Goal: Task Accomplishment & Management: Manage account settings

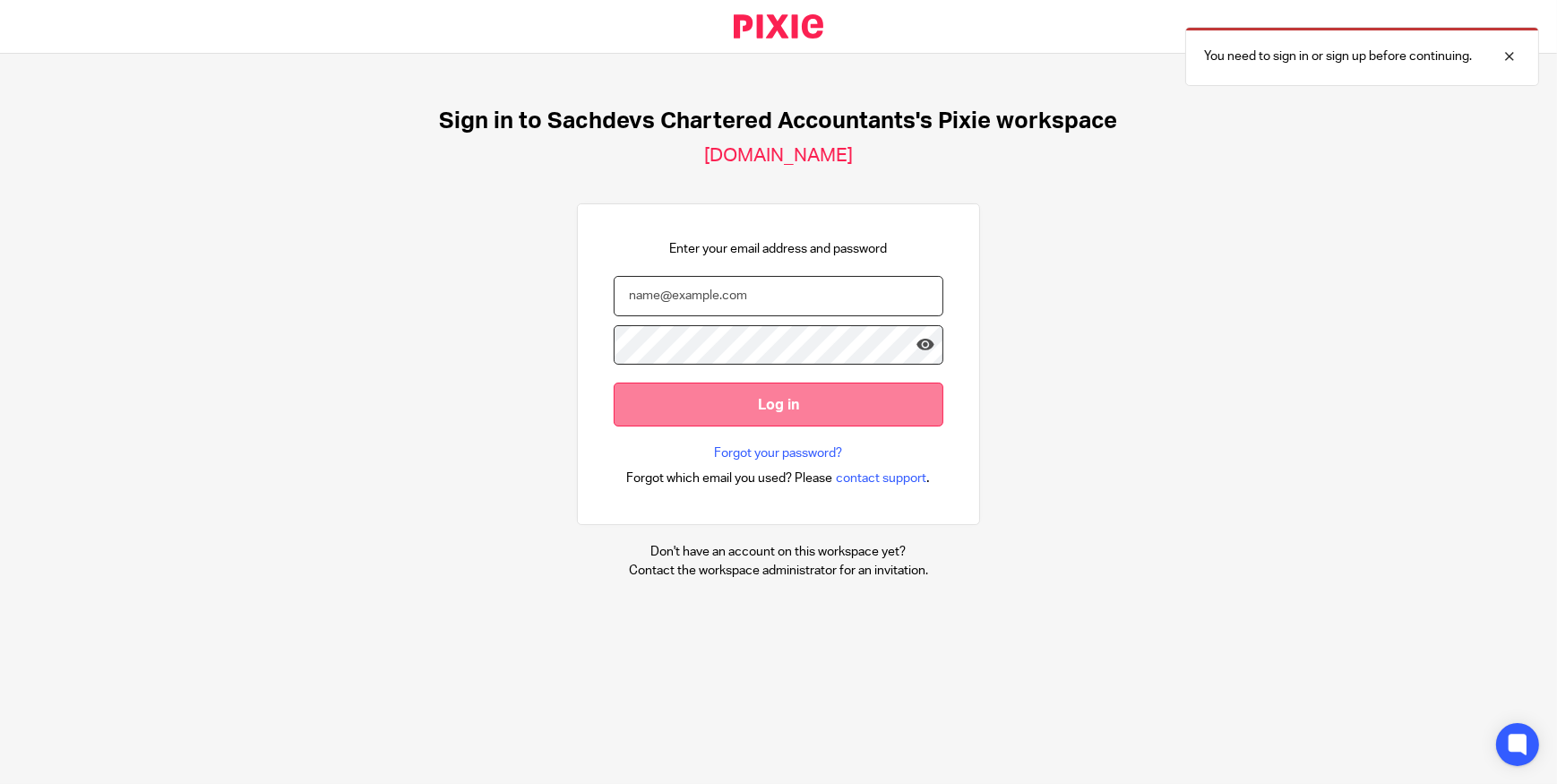
type input "luke@sachdevs-ca.com"
click at [724, 403] on input "Log in" at bounding box center [778, 404] width 330 height 44
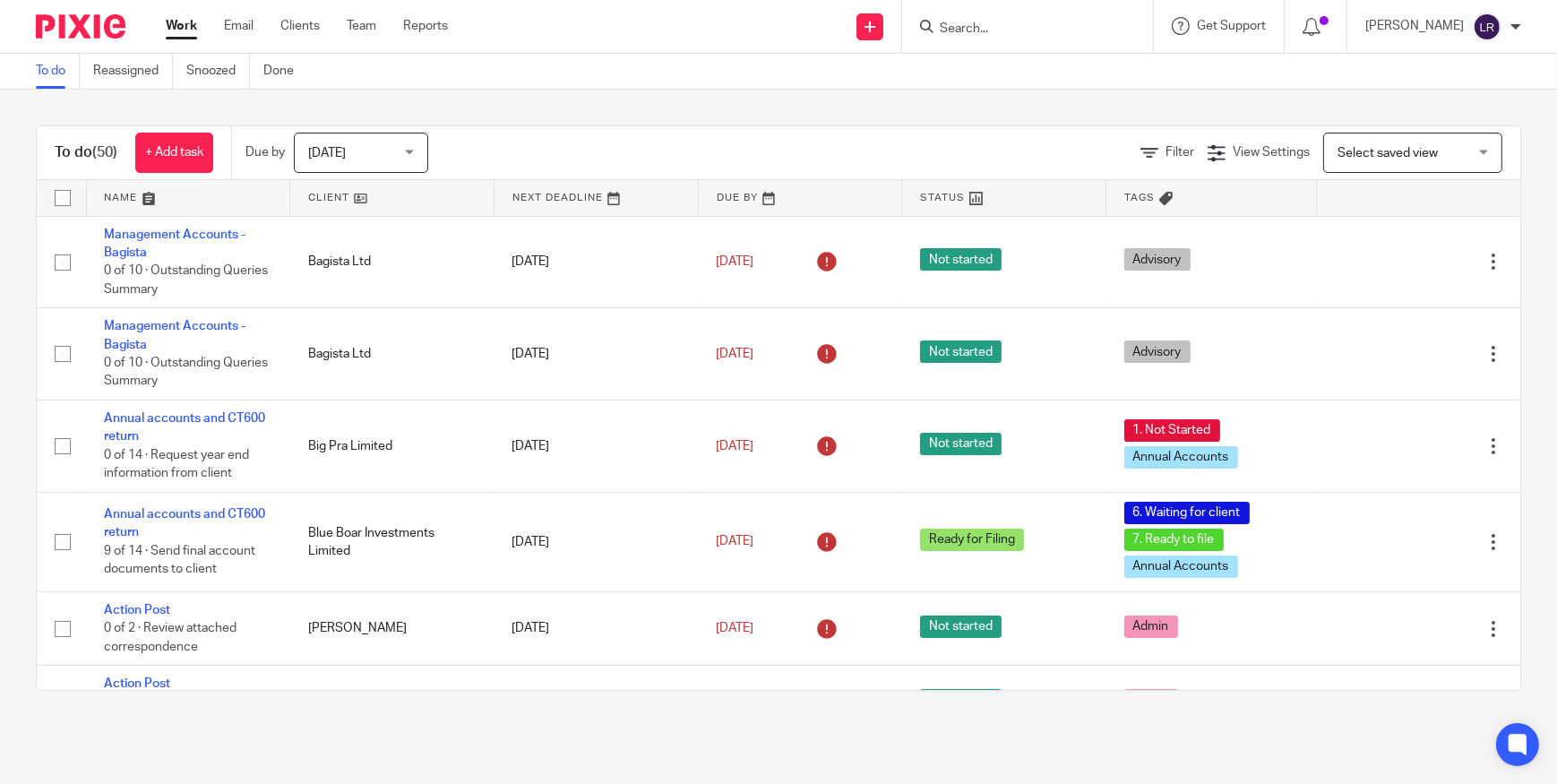
click at [1014, 26] on input "Search" at bounding box center [1018, 30] width 161 height 16
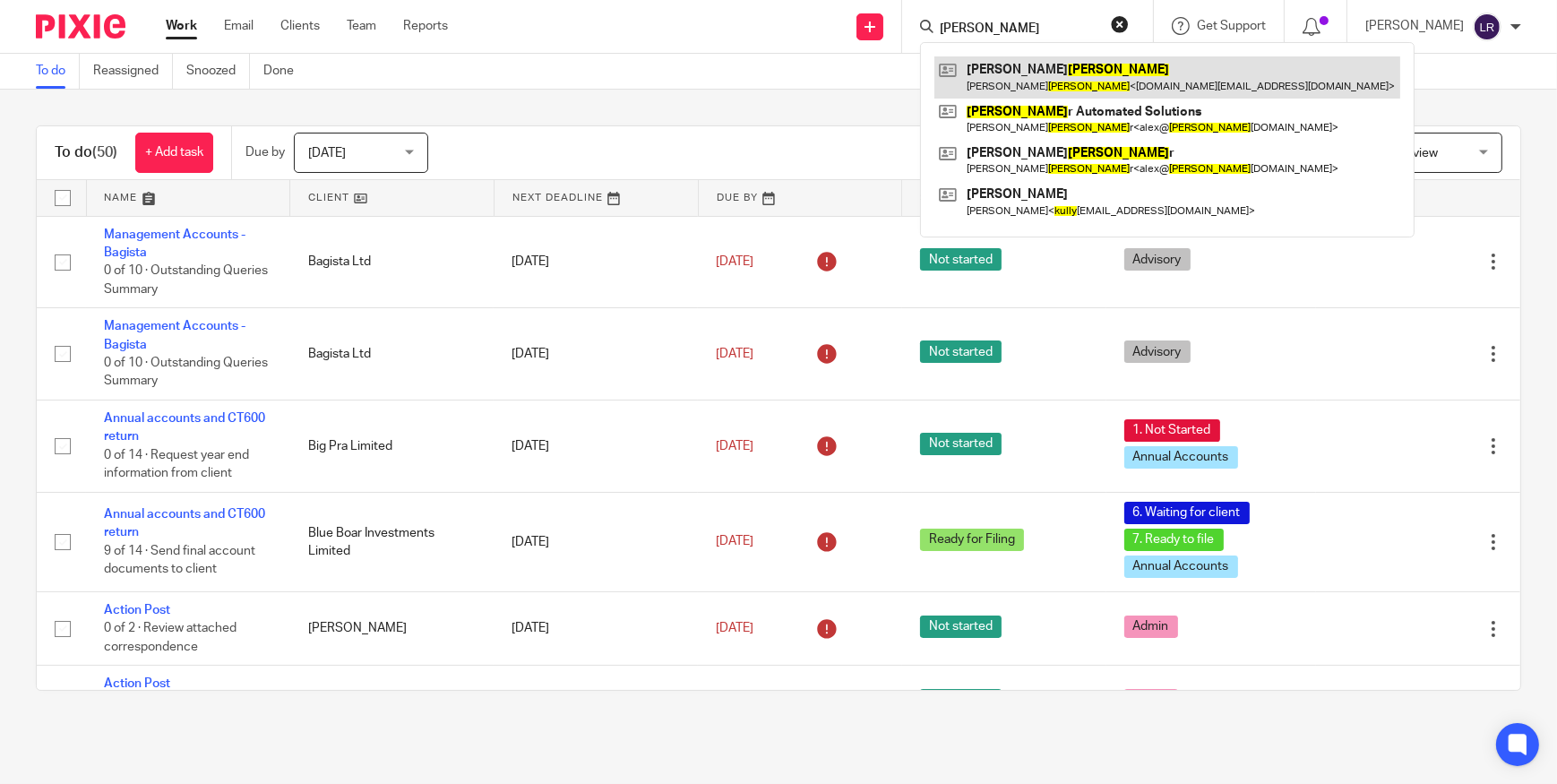
type input "kelly"
click at [1064, 78] on link at bounding box center [1167, 76] width 466 height 41
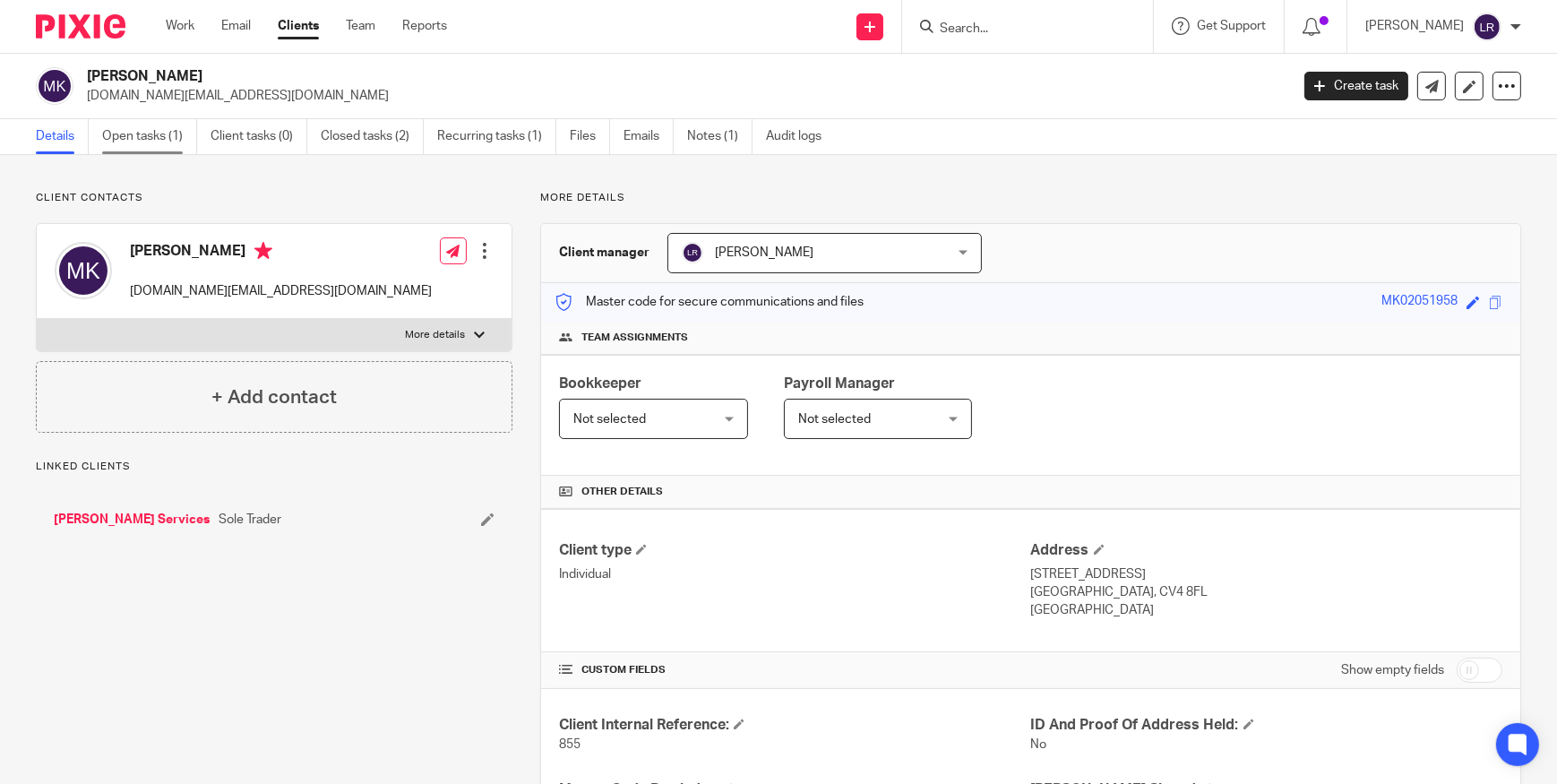
click at [152, 138] on link "Open tasks (1)" at bounding box center [150, 136] width 95 height 35
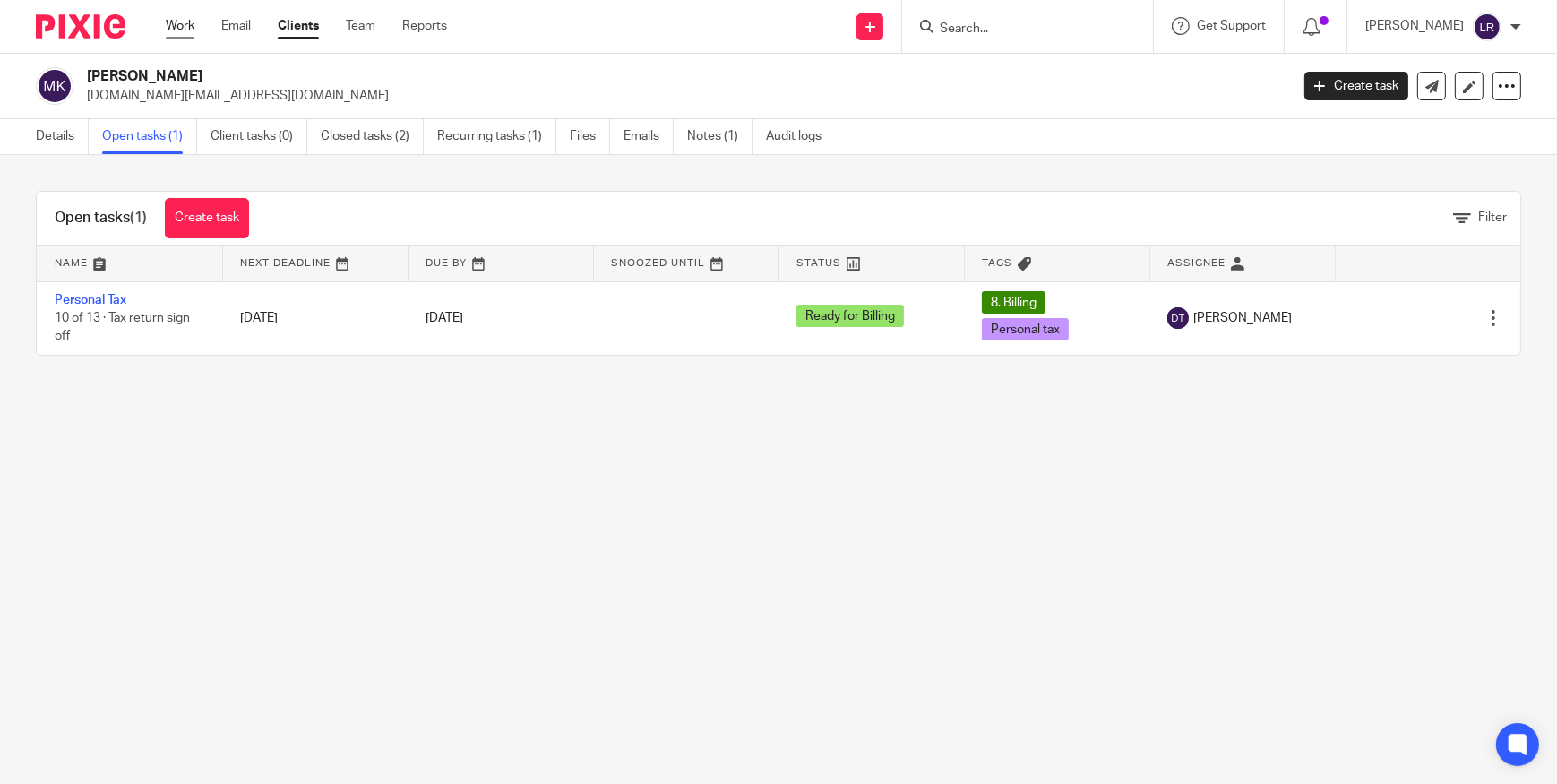
click at [185, 25] on link "Work" at bounding box center [180, 26] width 29 height 18
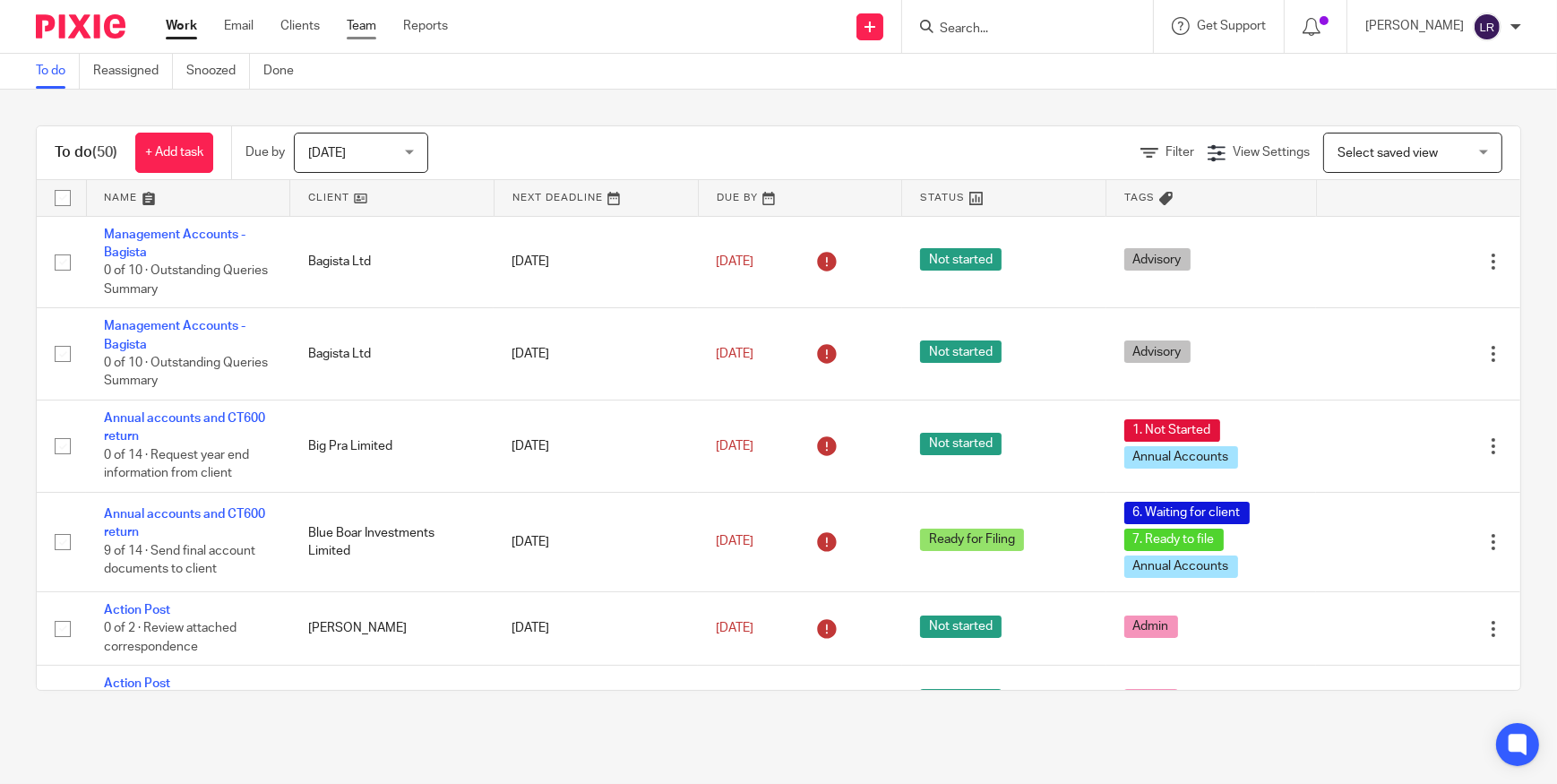
click at [355, 17] on link "Team" at bounding box center [361, 26] width 30 height 18
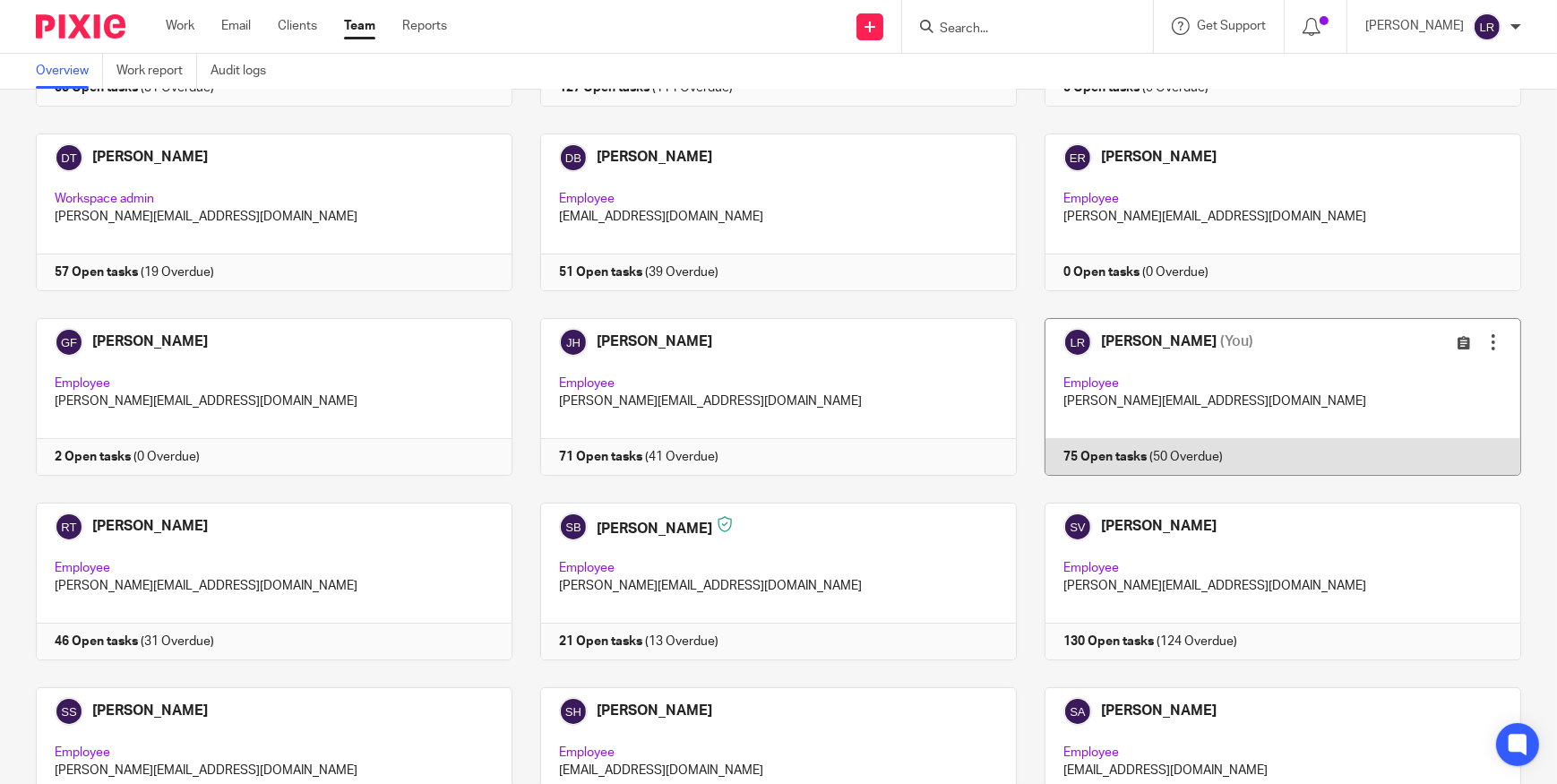
scroll to position [325, 0]
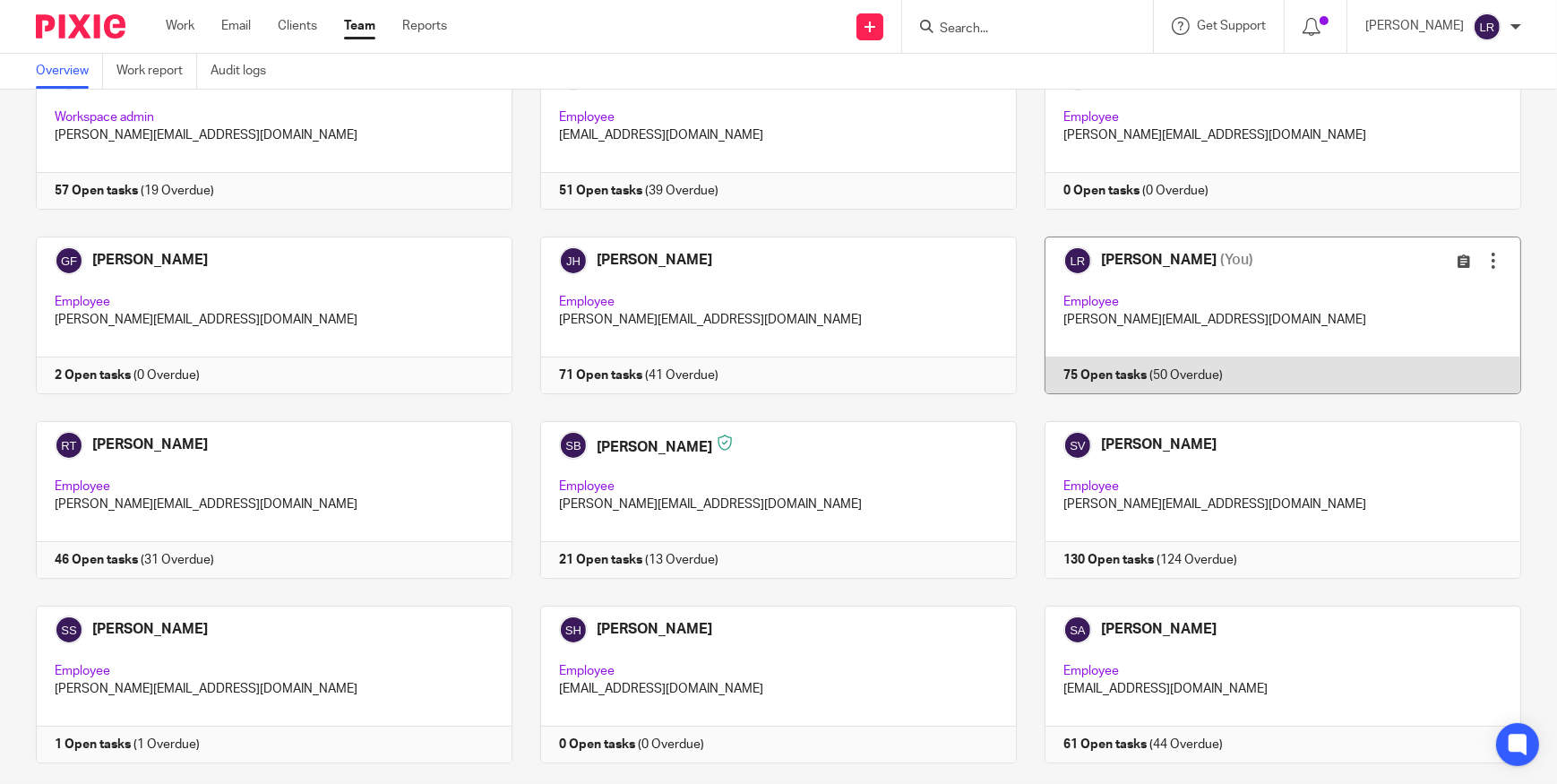
click at [1132, 269] on link at bounding box center [1268, 314] width 504 height 157
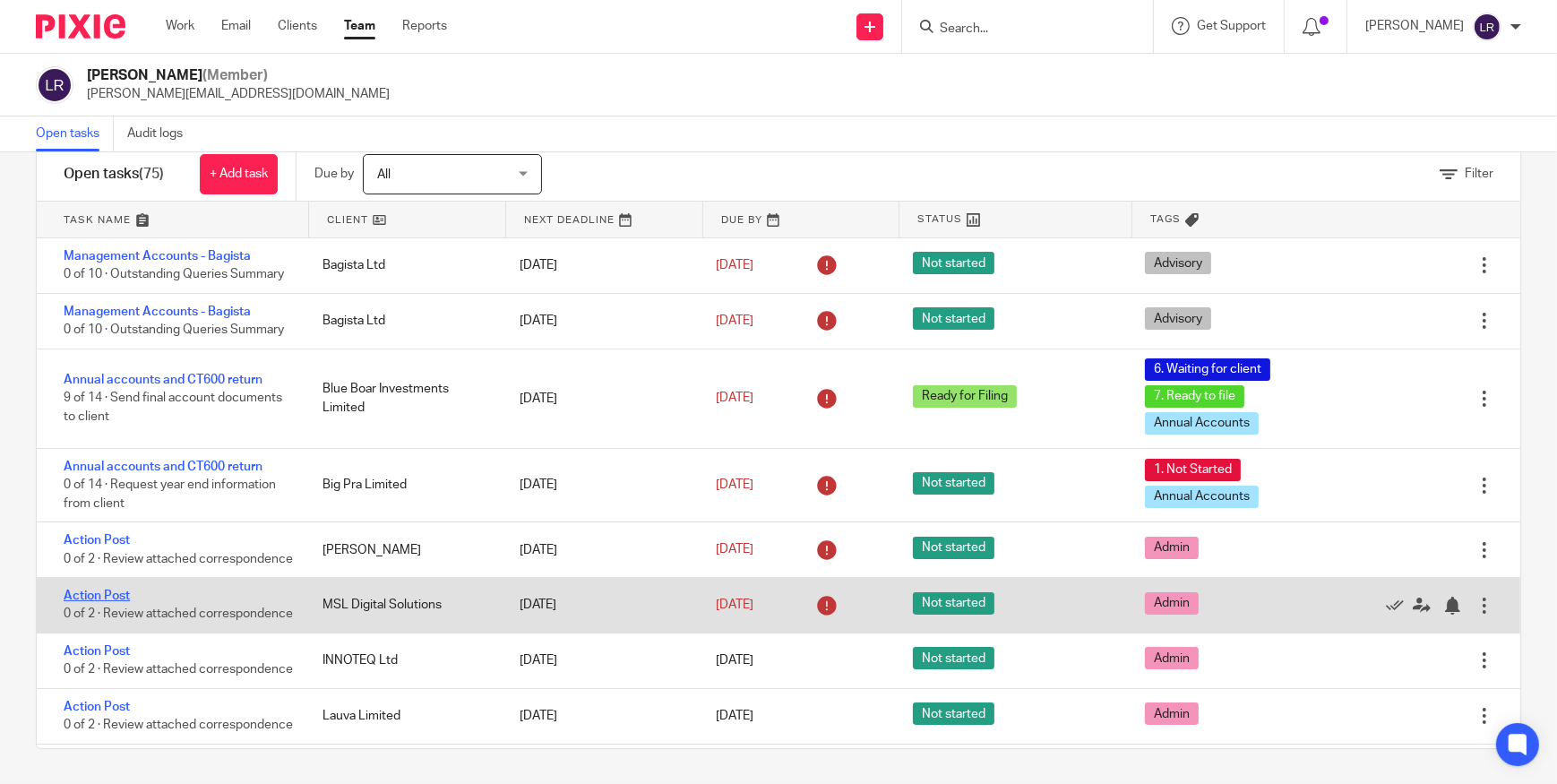
click at [113, 602] on link "Action Post" at bounding box center [97, 595] width 67 height 12
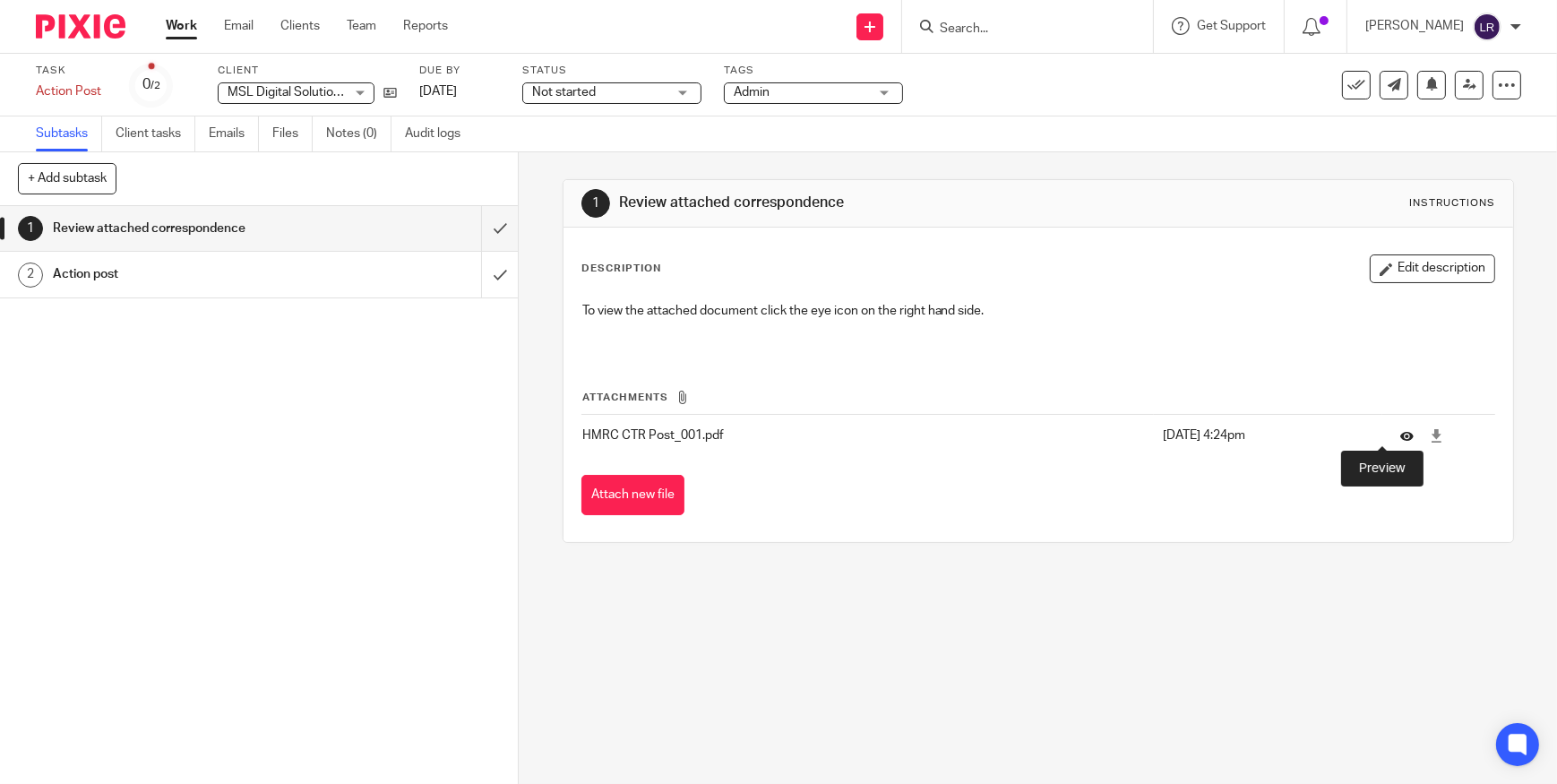
click at [1400, 434] on icon at bounding box center [1406, 435] width 13 height 13
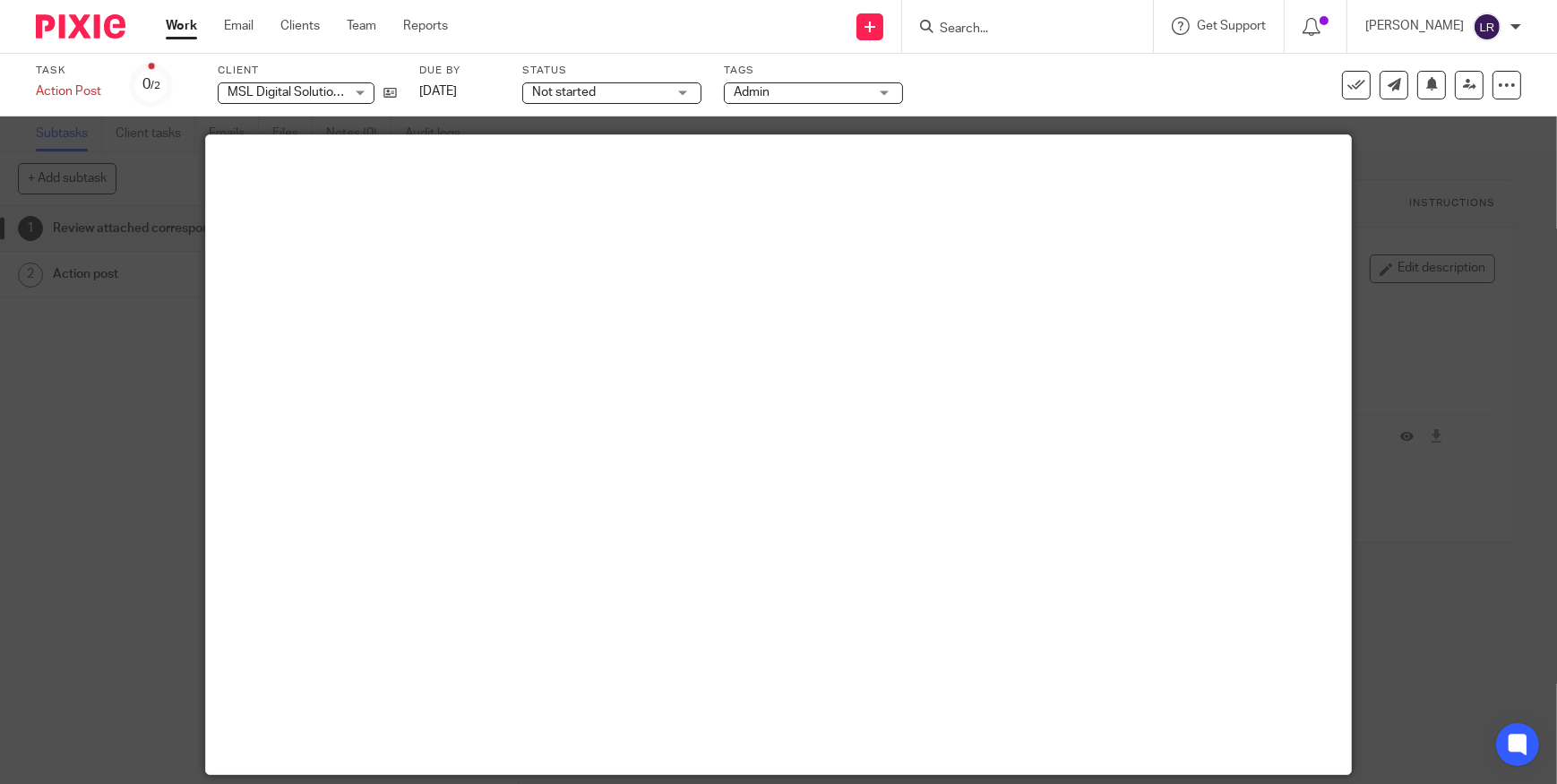
click at [1425, 402] on div at bounding box center [778, 392] width 1557 height 784
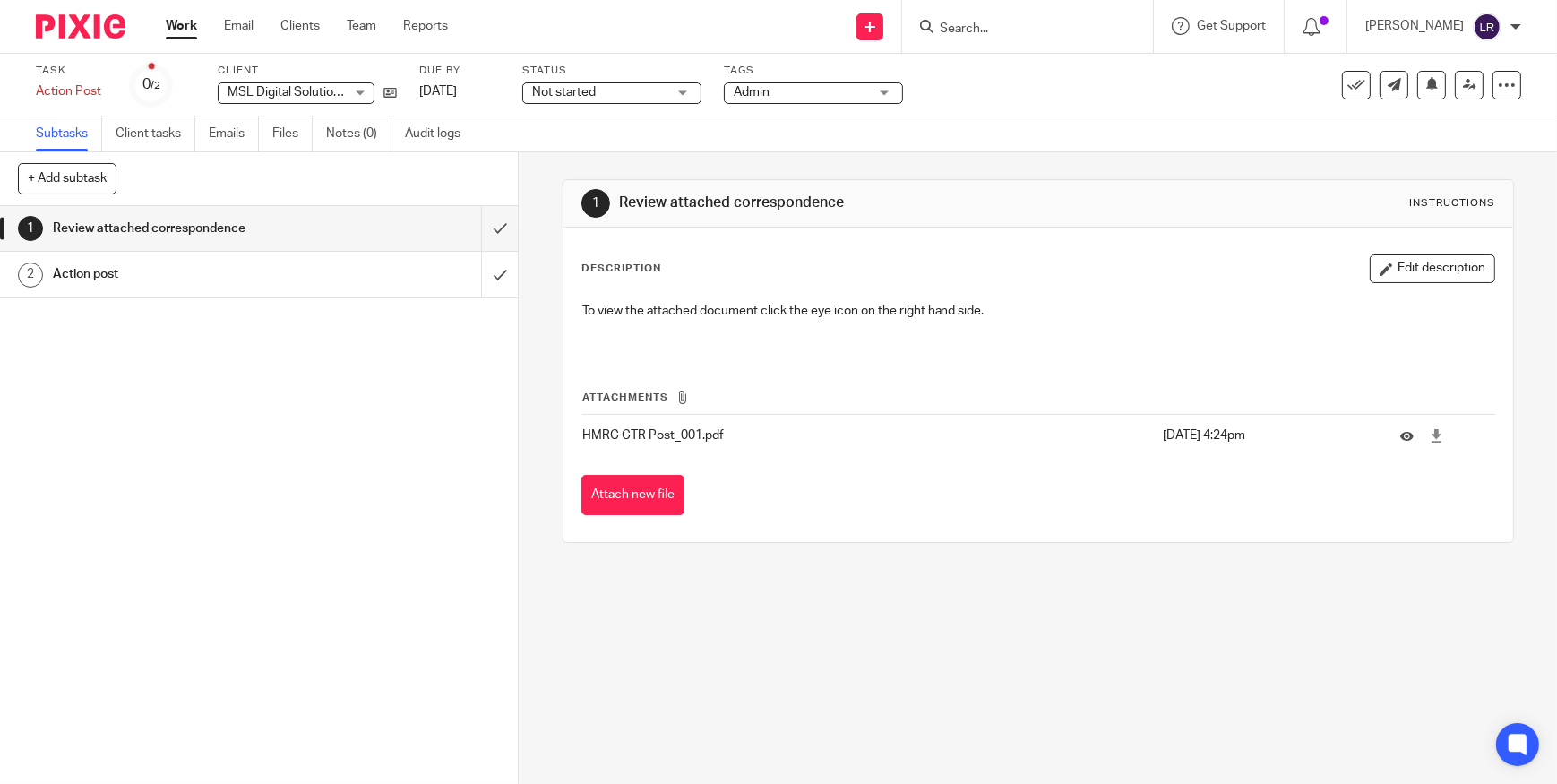
click at [104, 31] on img at bounding box center [81, 26] width 90 height 24
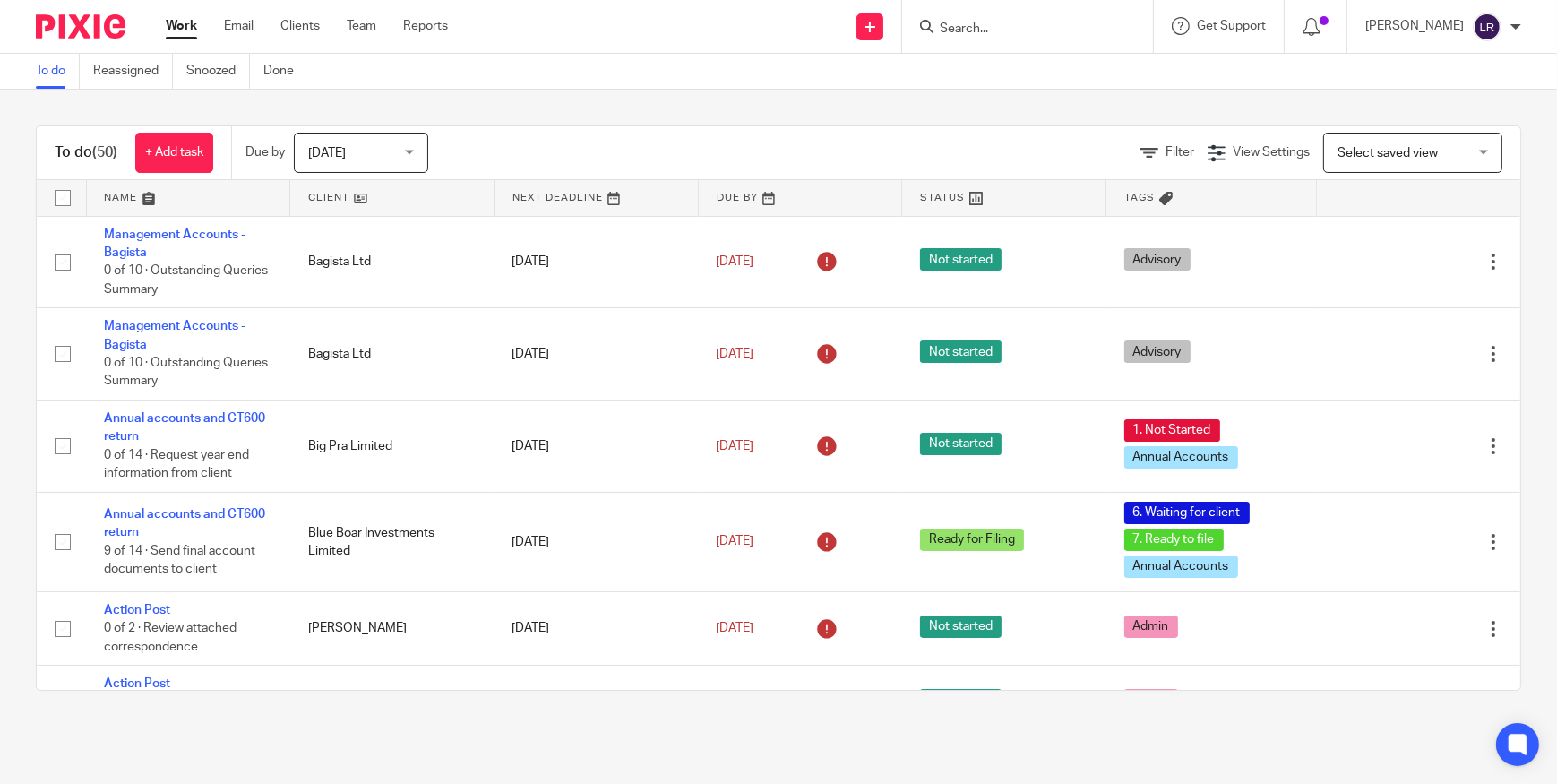
click at [1003, 32] on input "Search" at bounding box center [1018, 30] width 161 height 16
type input "metals"
click at [1036, 76] on link at bounding box center [1086, 76] width 303 height 41
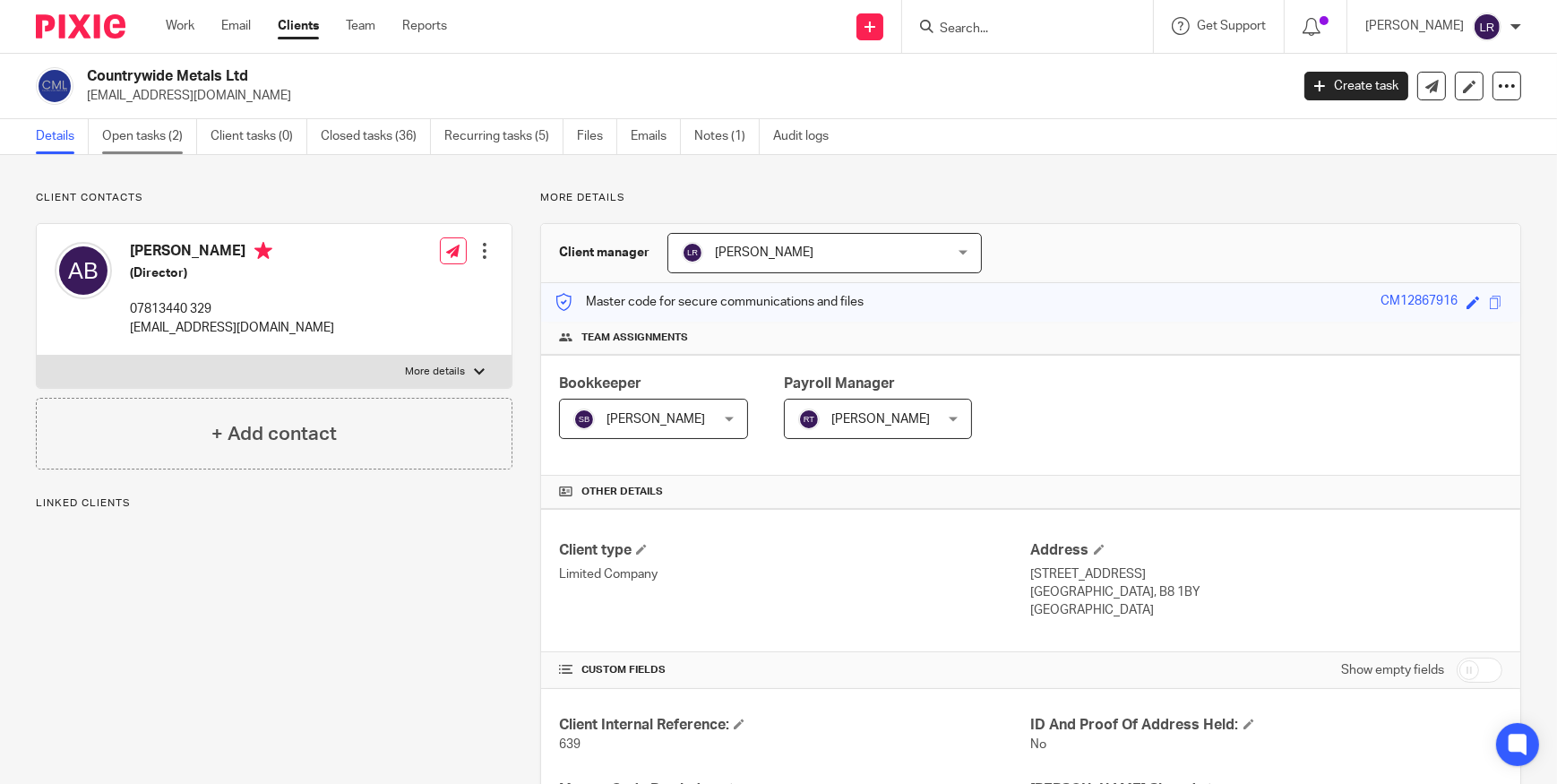
click at [152, 136] on link "Open tasks (2)" at bounding box center [150, 136] width 95 height 35
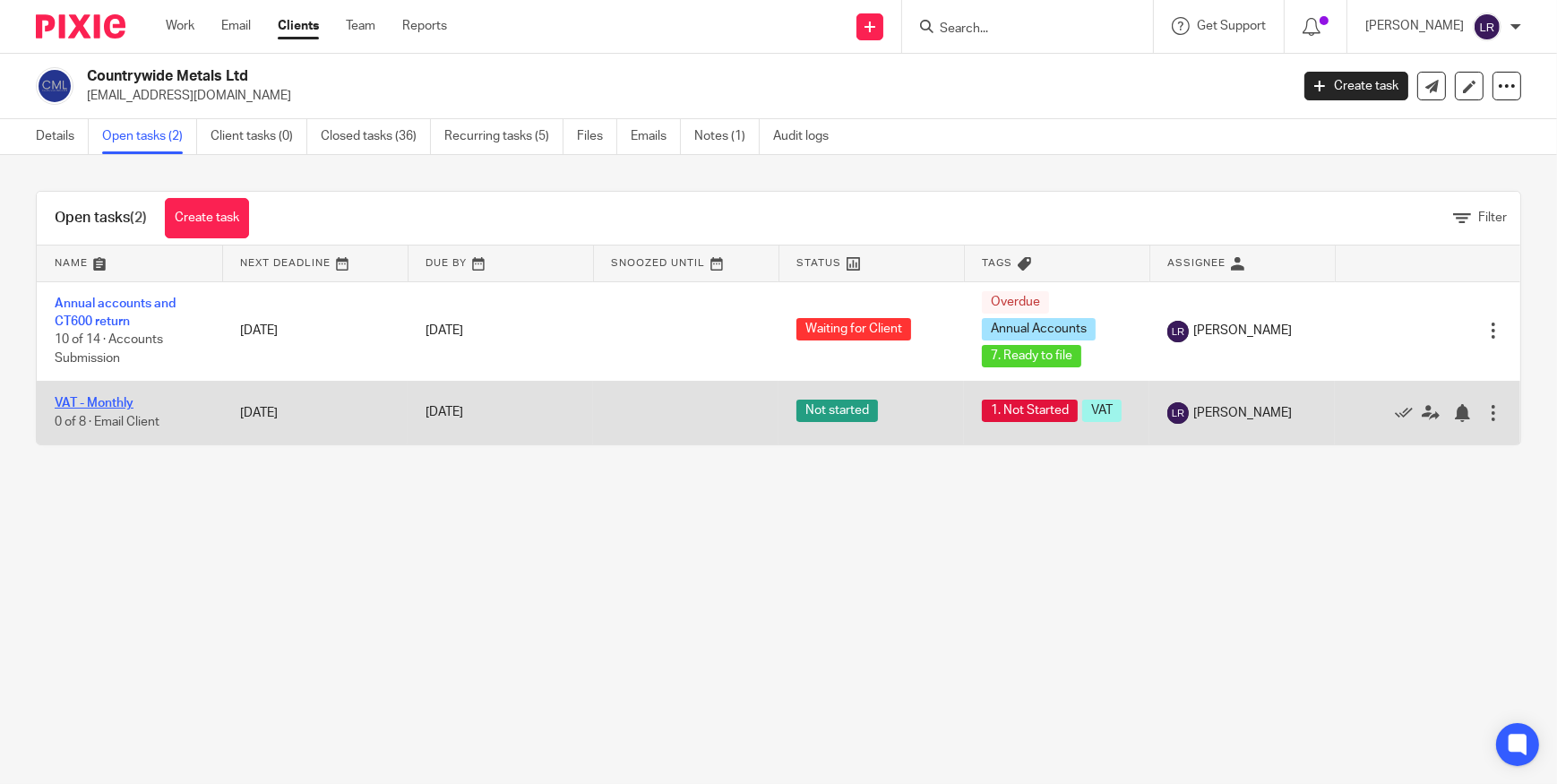
click at [125, 396] on link "VAT - Monthly" at bounding box center [93, 402] width 79 height 12
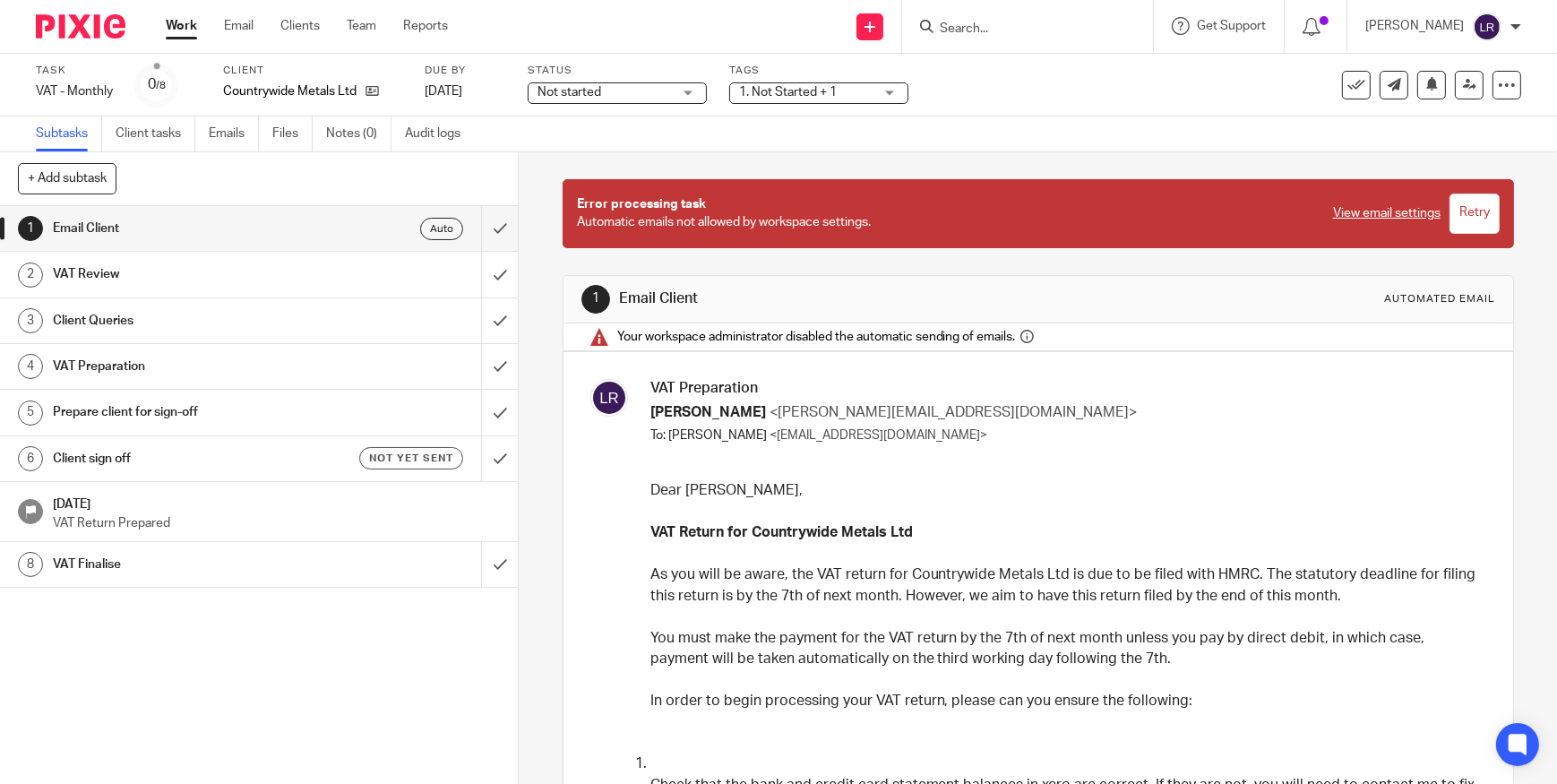
click at [381, 87] on div "Countrywide Metals Ltd" at bounding box center [313, 90] width 179 height 18
click at [374, 87] on icon at bounding box center [373, 90] width 13 height 13
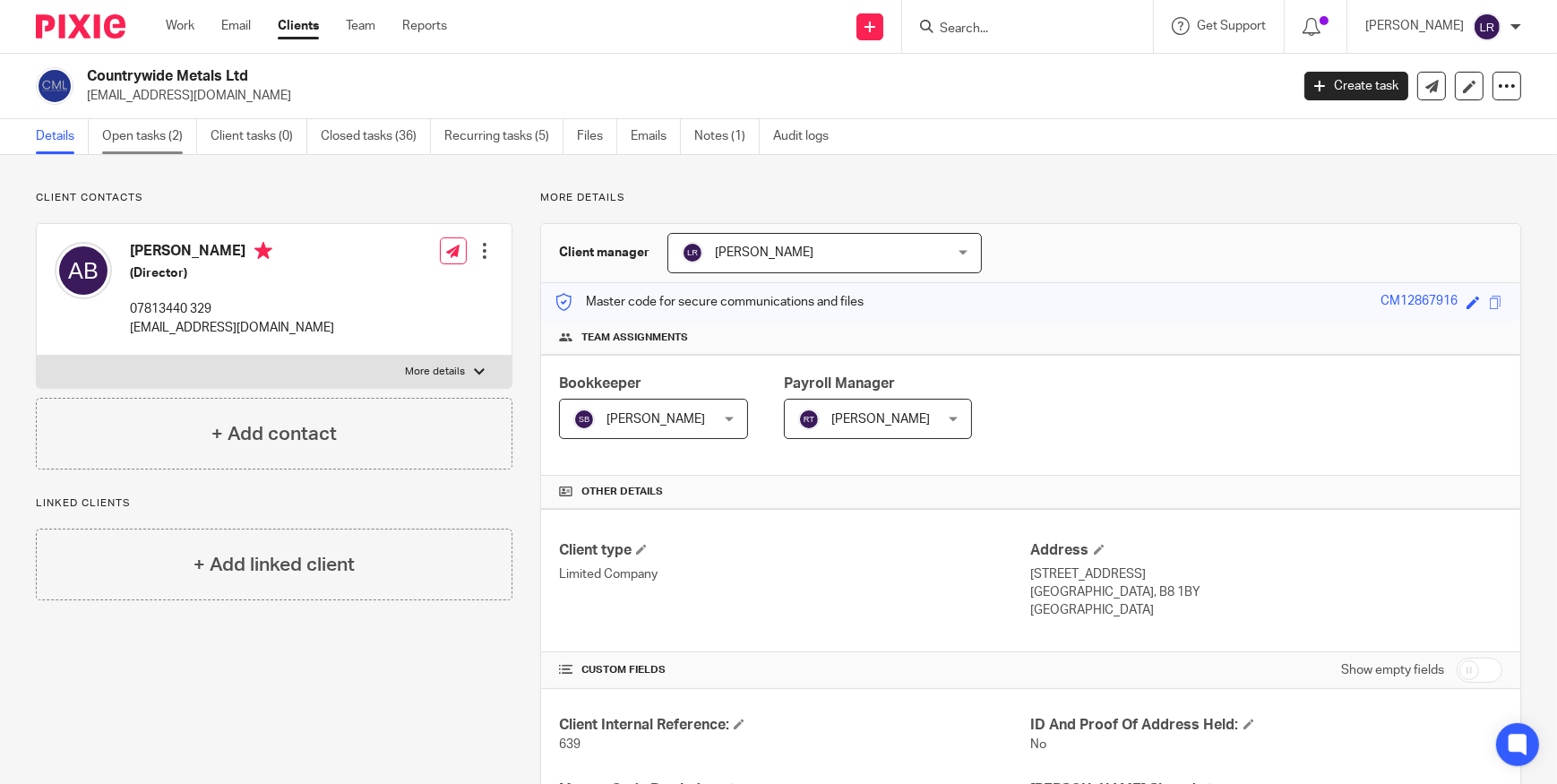
click at [153, 142] on link "Open tasks (2)" at bounding box center [150, 136] width 95 height 35
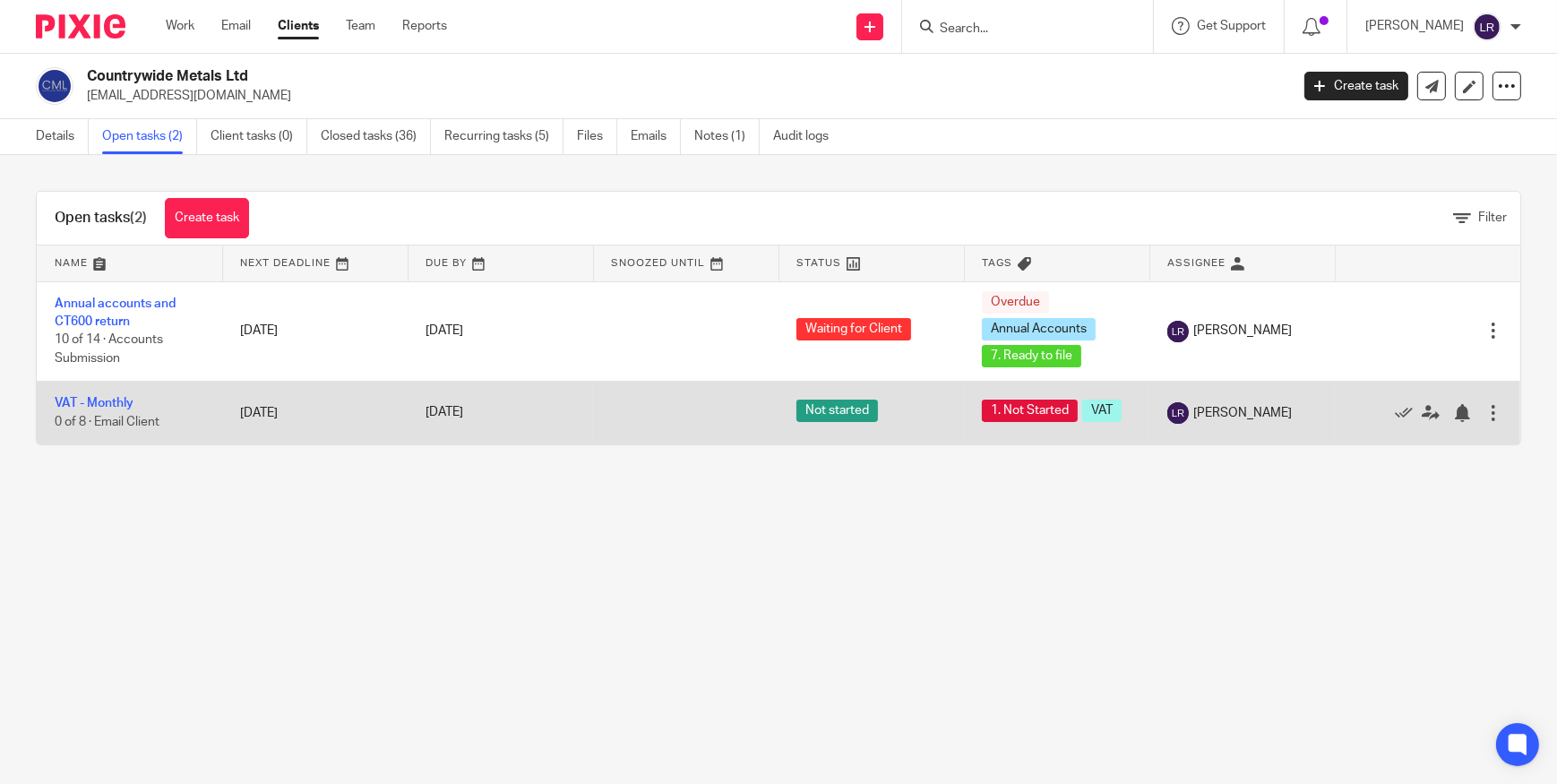
click at [111, 389] on td "VAT - Monthly 0 of 8 · Email Client" at bounding box center [130, 412] width 186 height 64
click at [113, 396] on link "VAT - Monthly" at bounding box center [93, 402] width 79 height 12
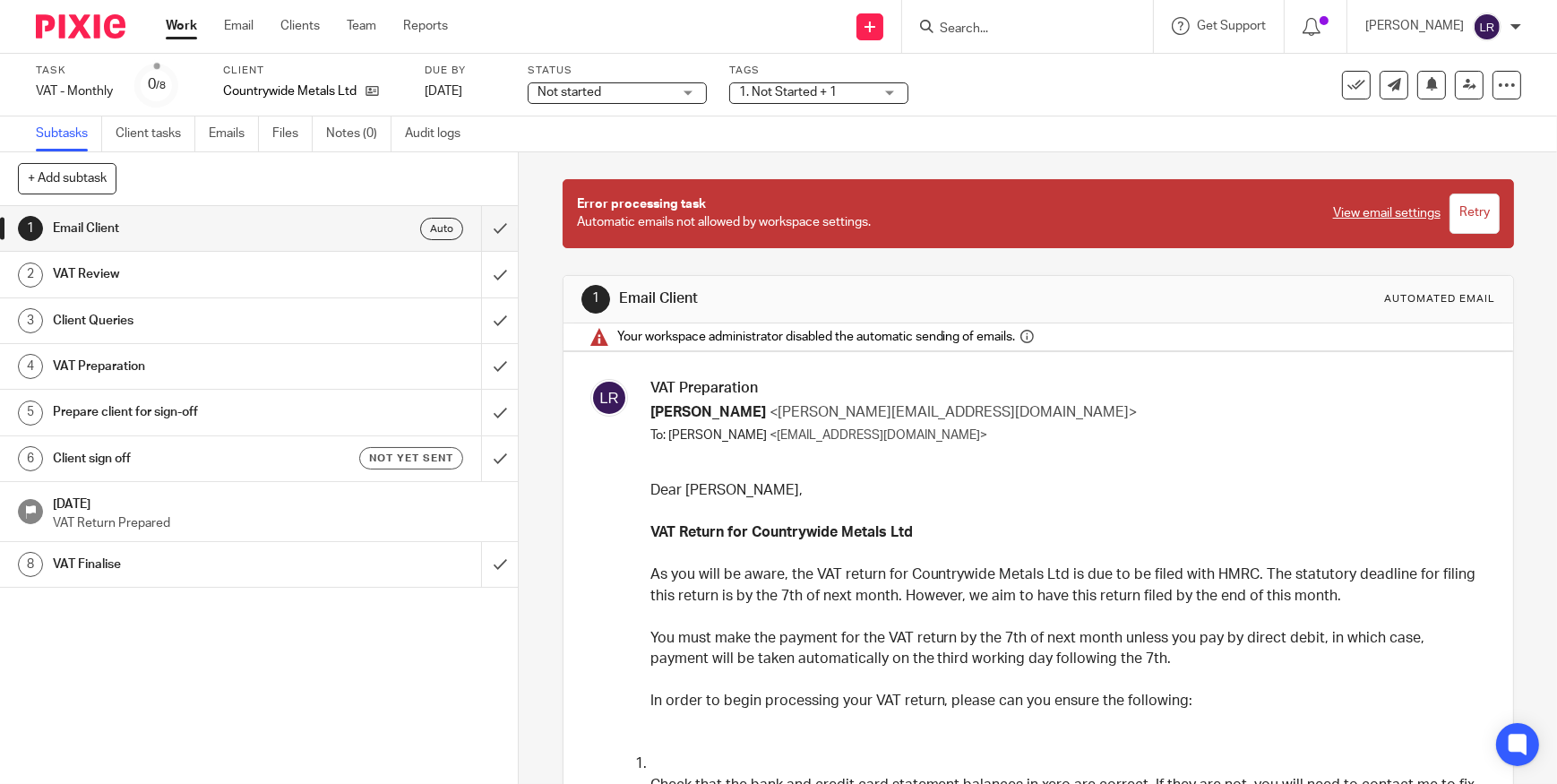
click at [631, 91] on span "Not started" at bounding box center [604, 92] width 134 height 19
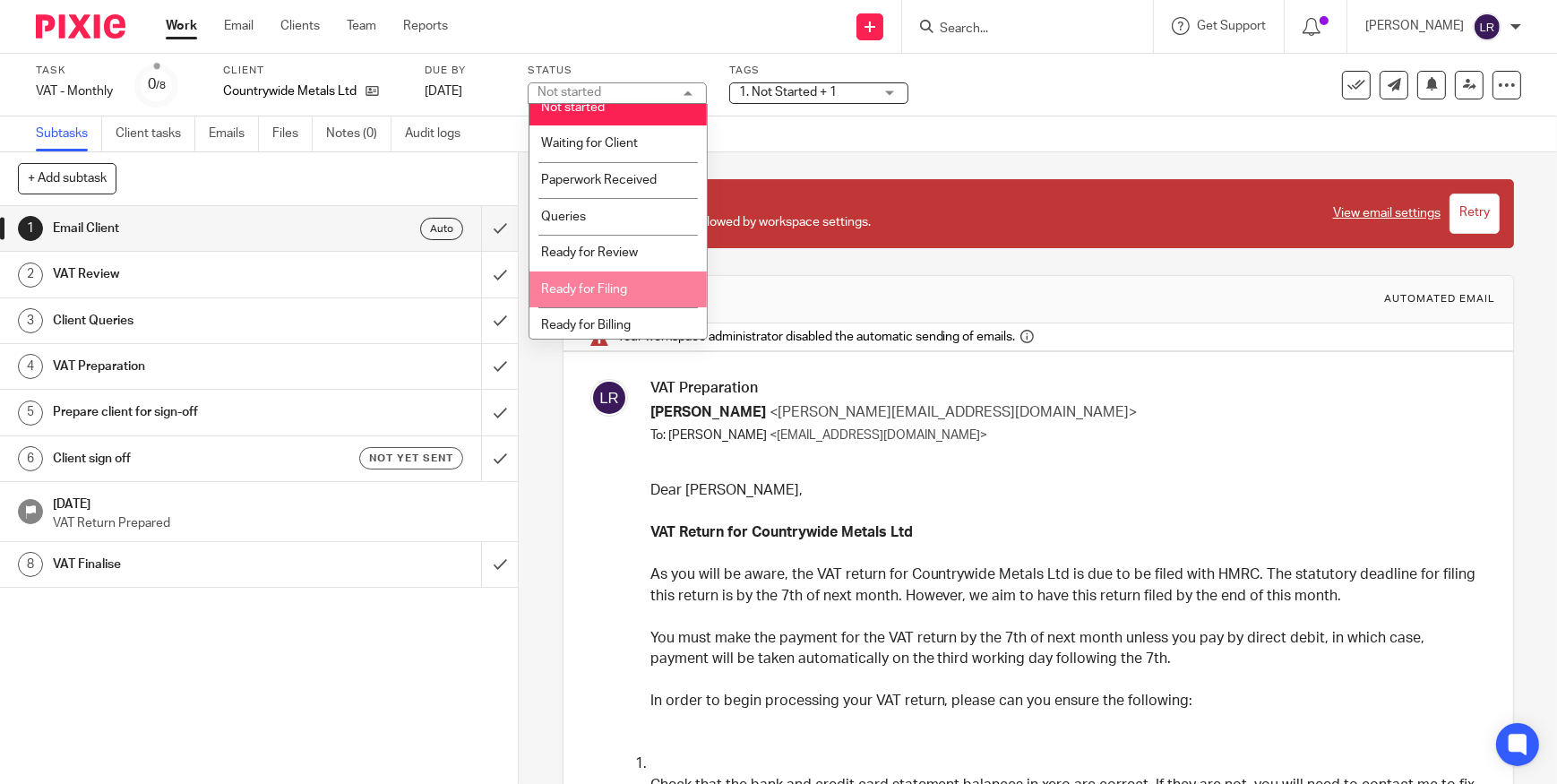
scroll to position [18, 0]
click at [626, 293] on li "Ready for Filing" at bounding box center [618, 286] width 177 height 37
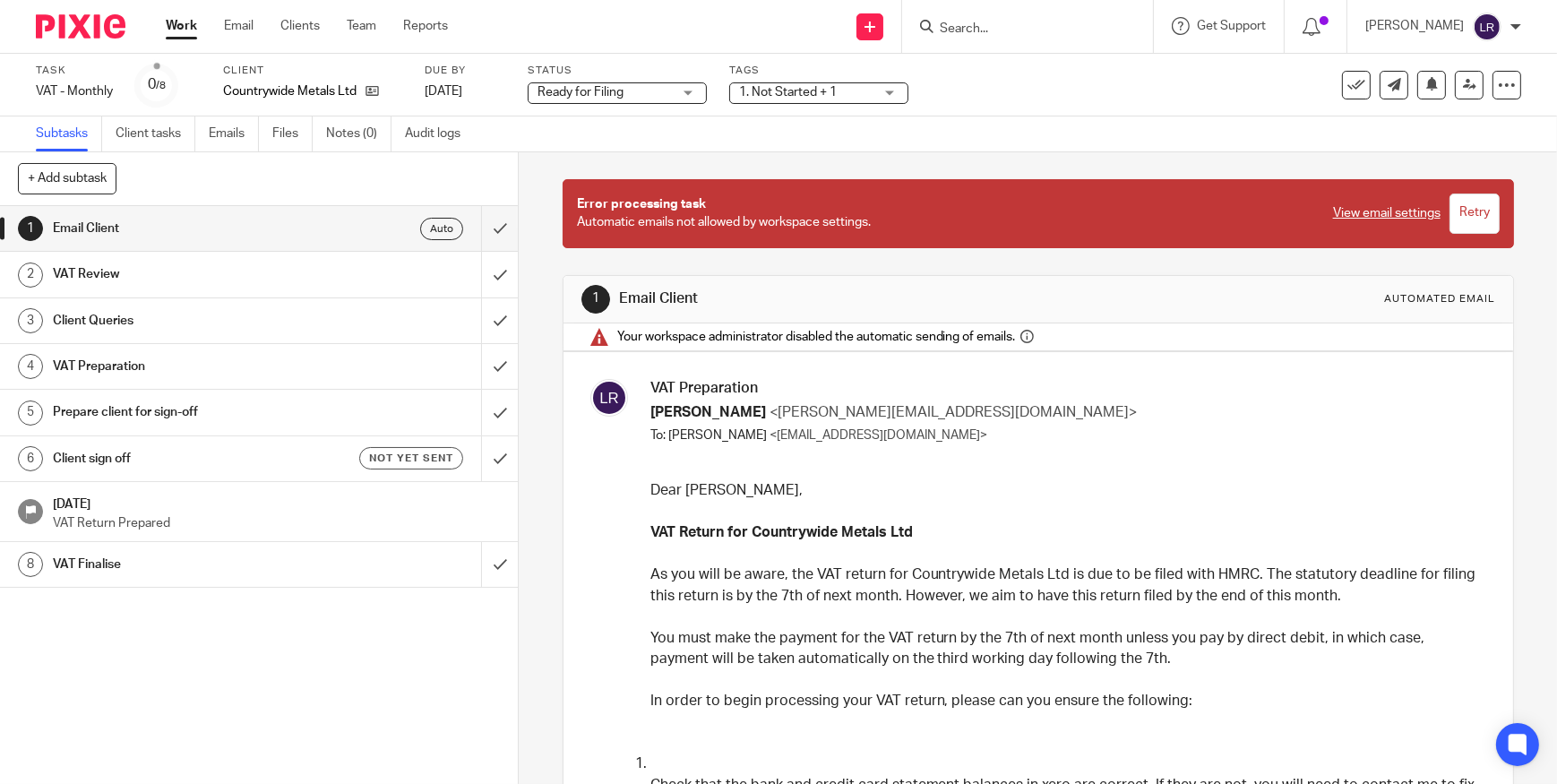
click at [799, 84] on span "1. Not Started + 1" at bounding box center [806, 92] width 134 height 19
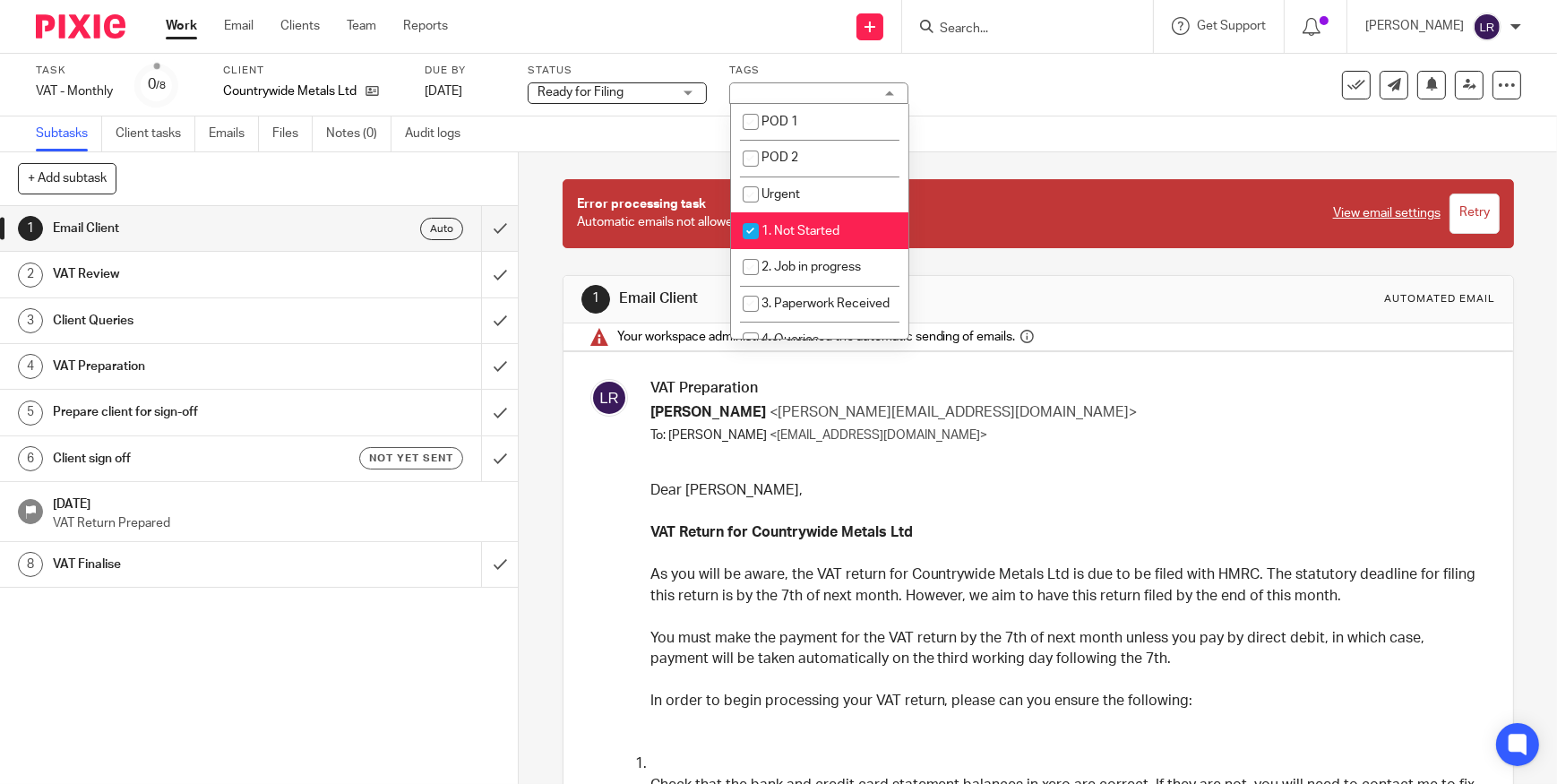
click at [800, 232] on span "1. Not Started" at bounding box center [800, 231] width 78 height 12
checkbox input "false"
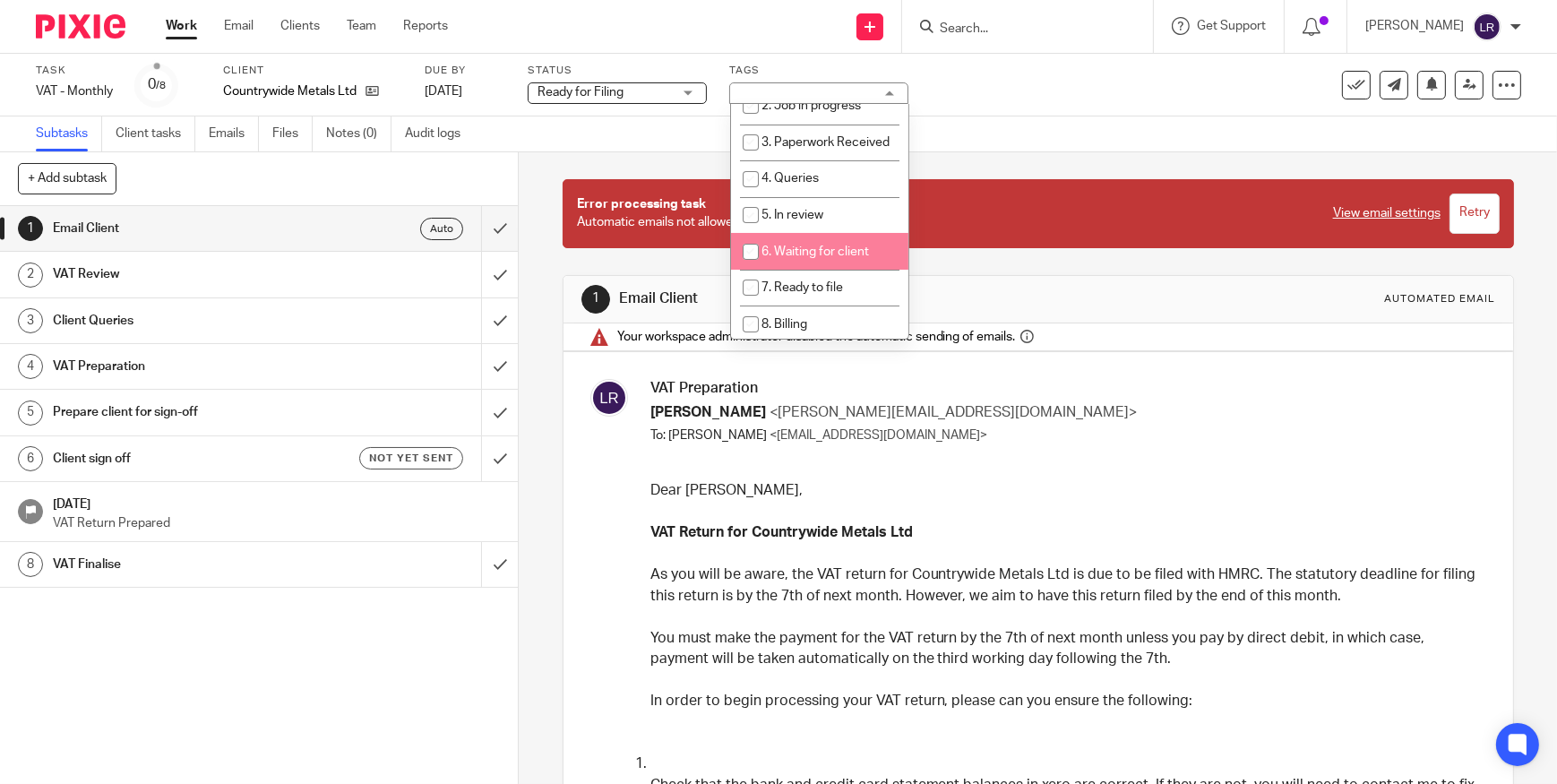
scroll to position [162, 0]
click at [828, 291] on li "7. Ready to file" at bounding box center [819, 287] width 177 height 37
checkbox input "true"
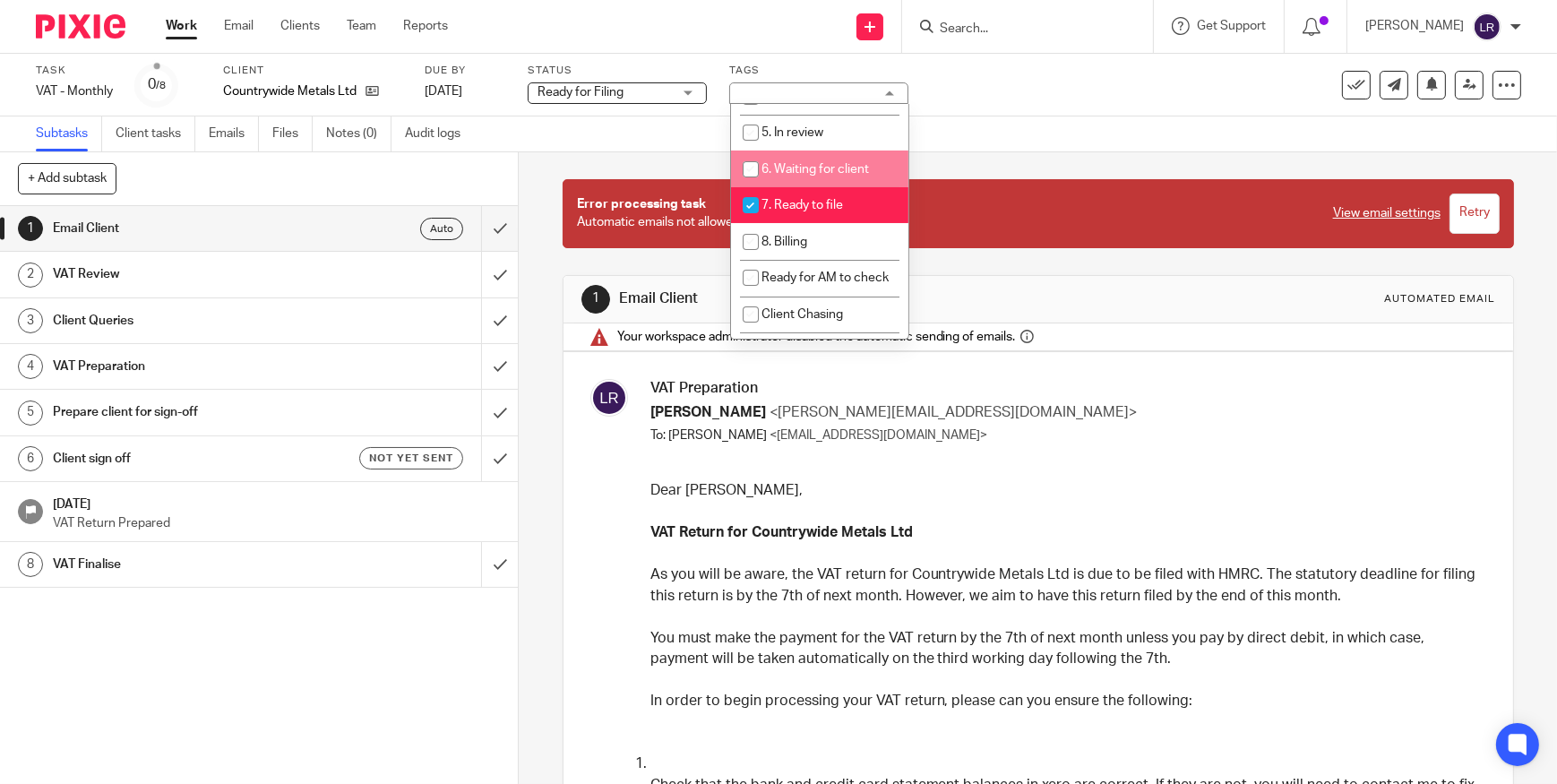
click at [836, 175] on span "6. Waiting for client" at bounding box center [815, 169] width 108 height 12
checkbox input "true"
click at [826, 211] on span "7. Ready to file" at bounding box center [802, 205] width 82 height 12
click at [834, 211] on span "7. Ready to file" at bounding box center [802, 205] width 82 height 12
checkbox input "true"
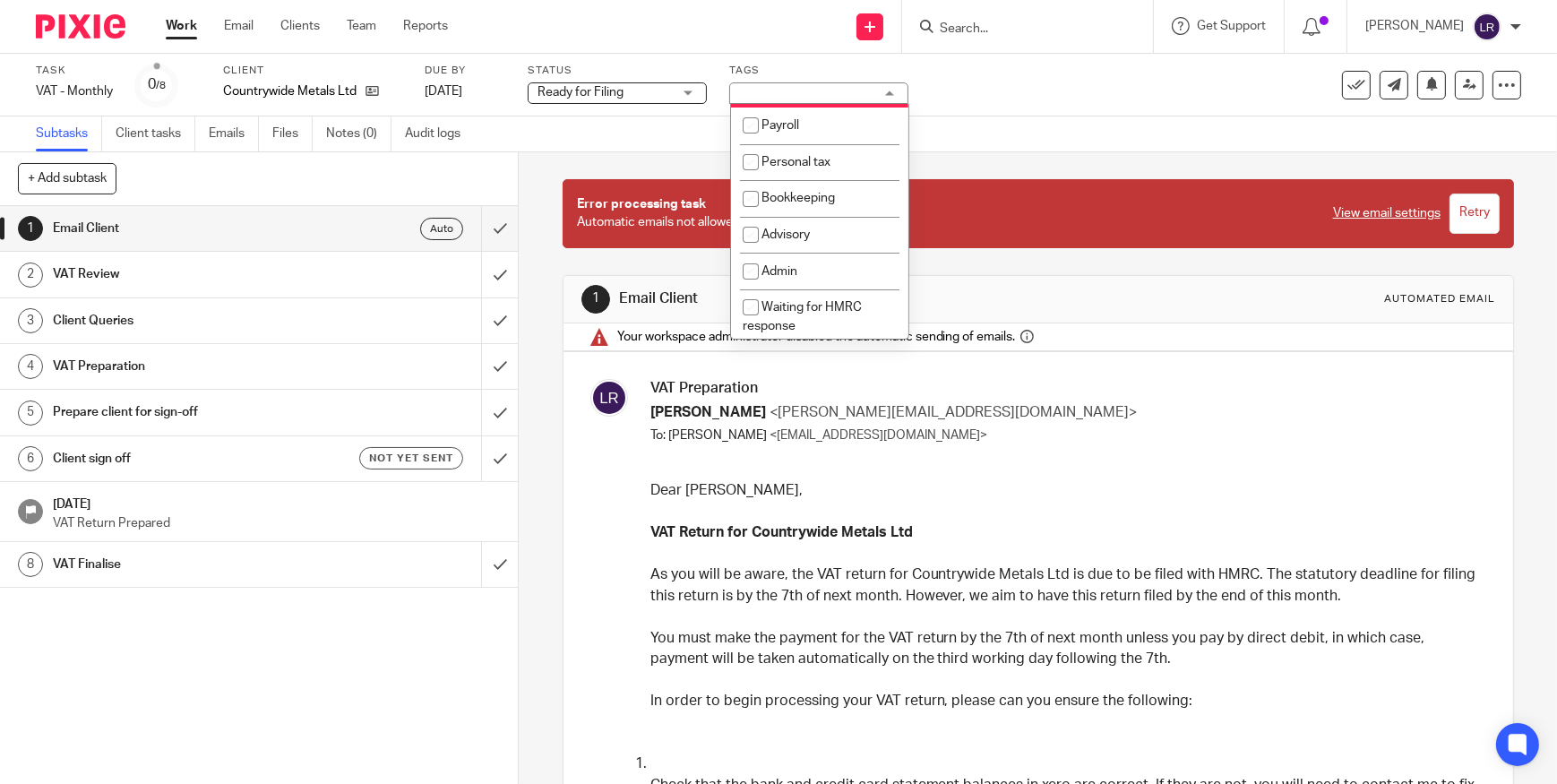
scroll to position [651, 0]
click at [920, 489] on p "Dear Amy," at bounding box center [1066, 491] width 831 height 21
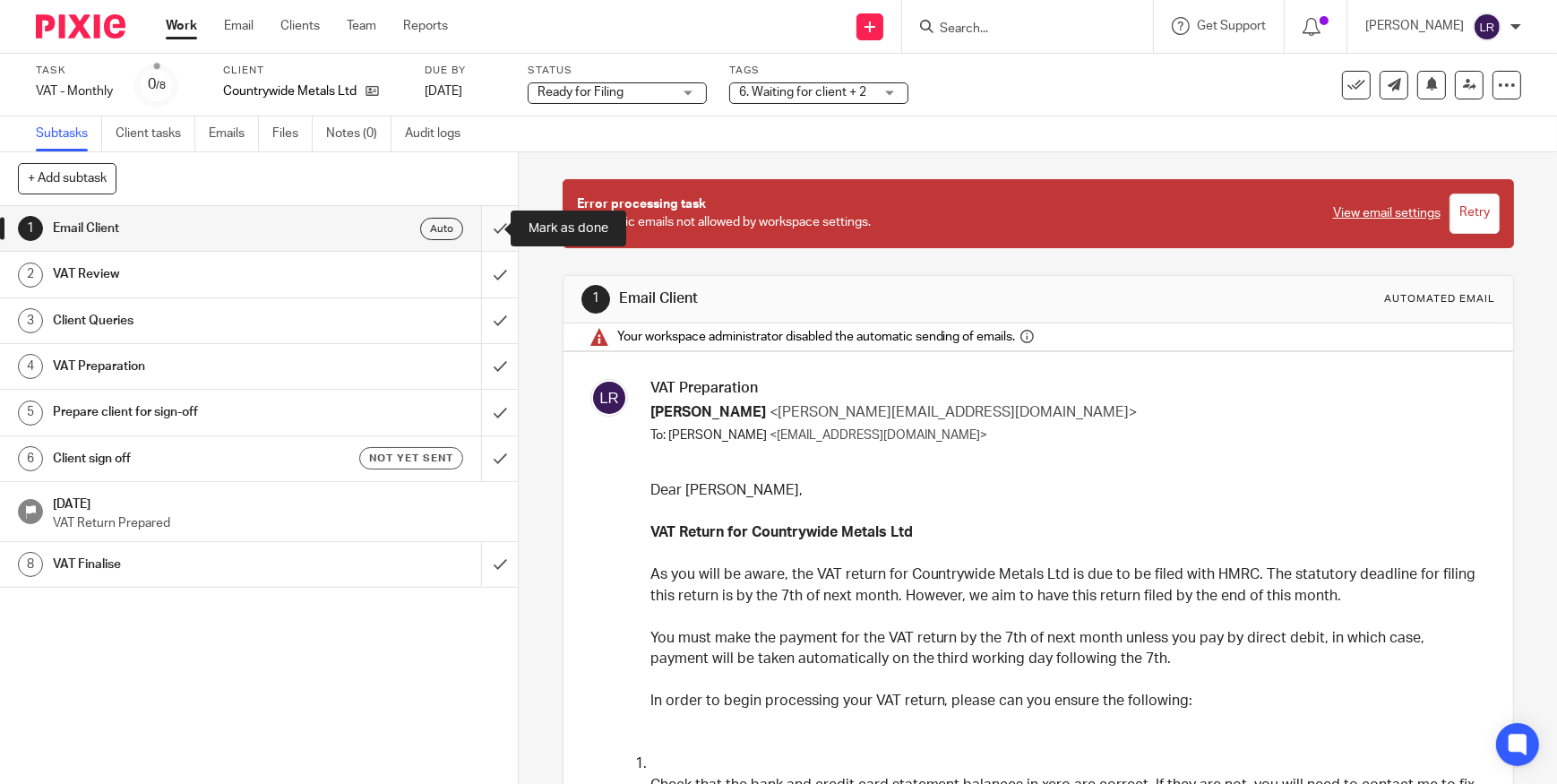
click at [487, 229] on input "submit" at bounding box center [258, 228] width 517 height 45
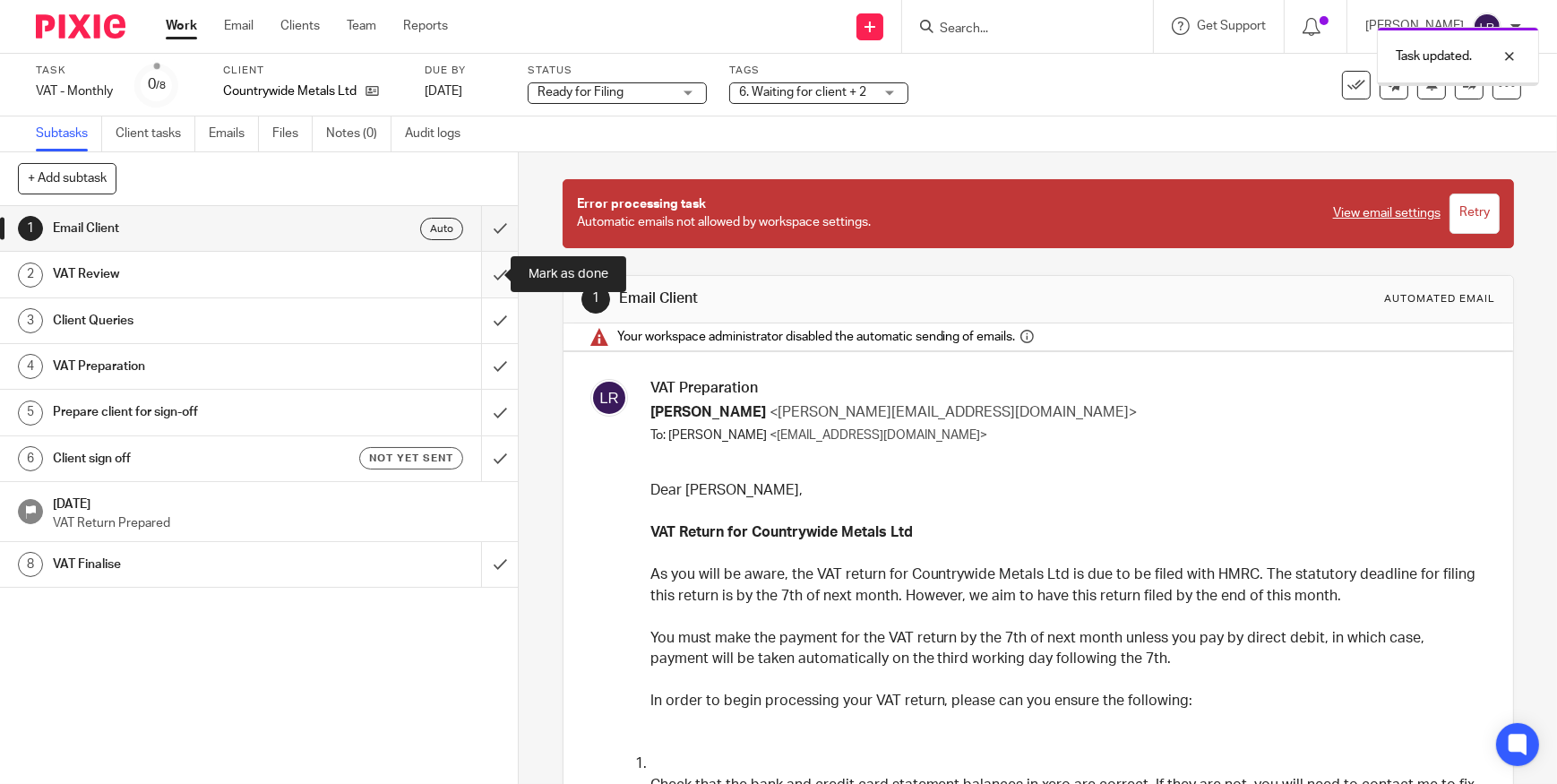
click at [484, 269] on input "submit" at bounding box center [258, 273] width 517 height 45
click at [308, 356] on h1 "VAT Preparation" at bounding box center [190, 366] width 274 height 27
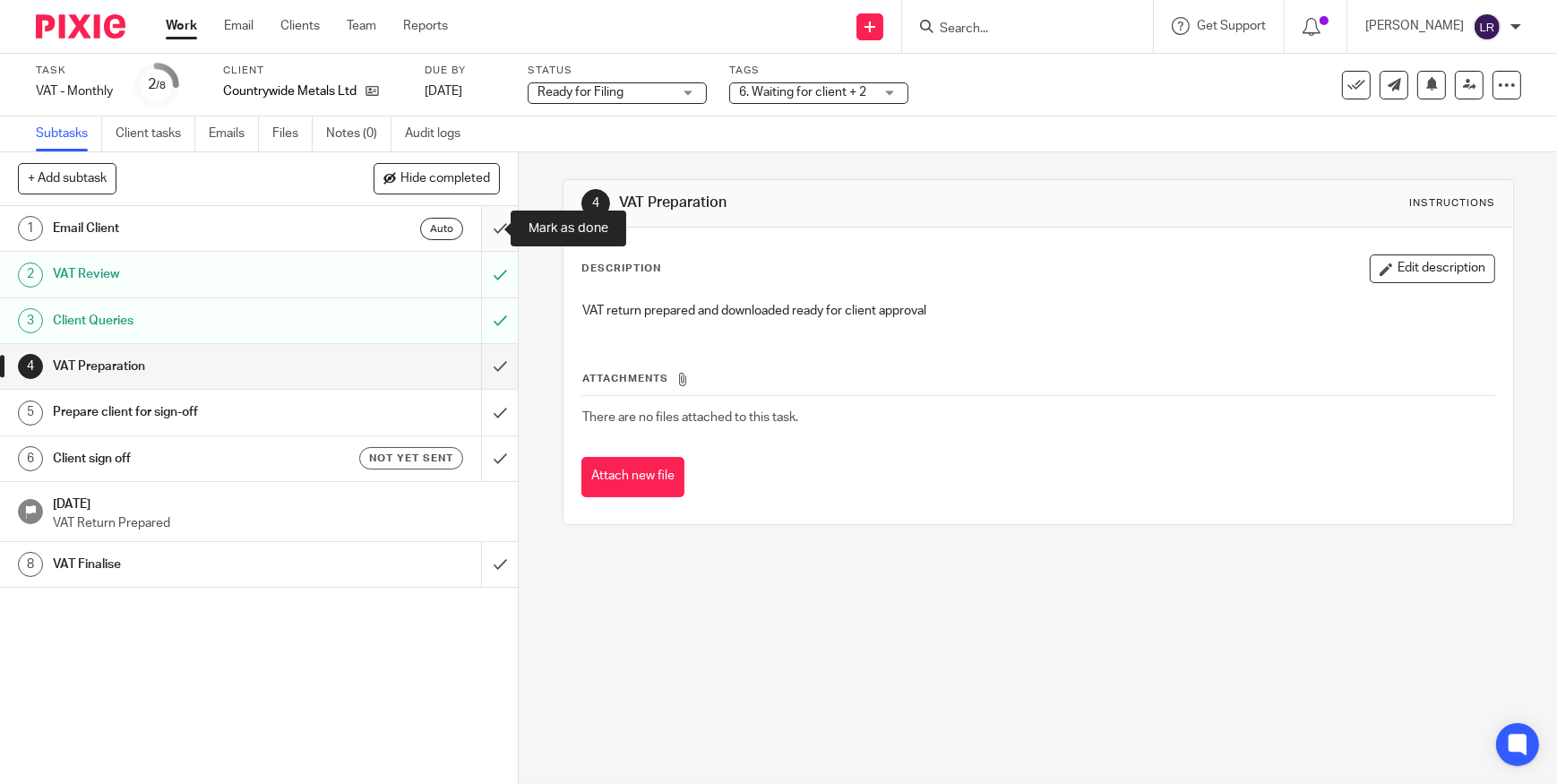
click at [486, 222] on input "submit" at bounding box center [258, 228] width 517 height 45
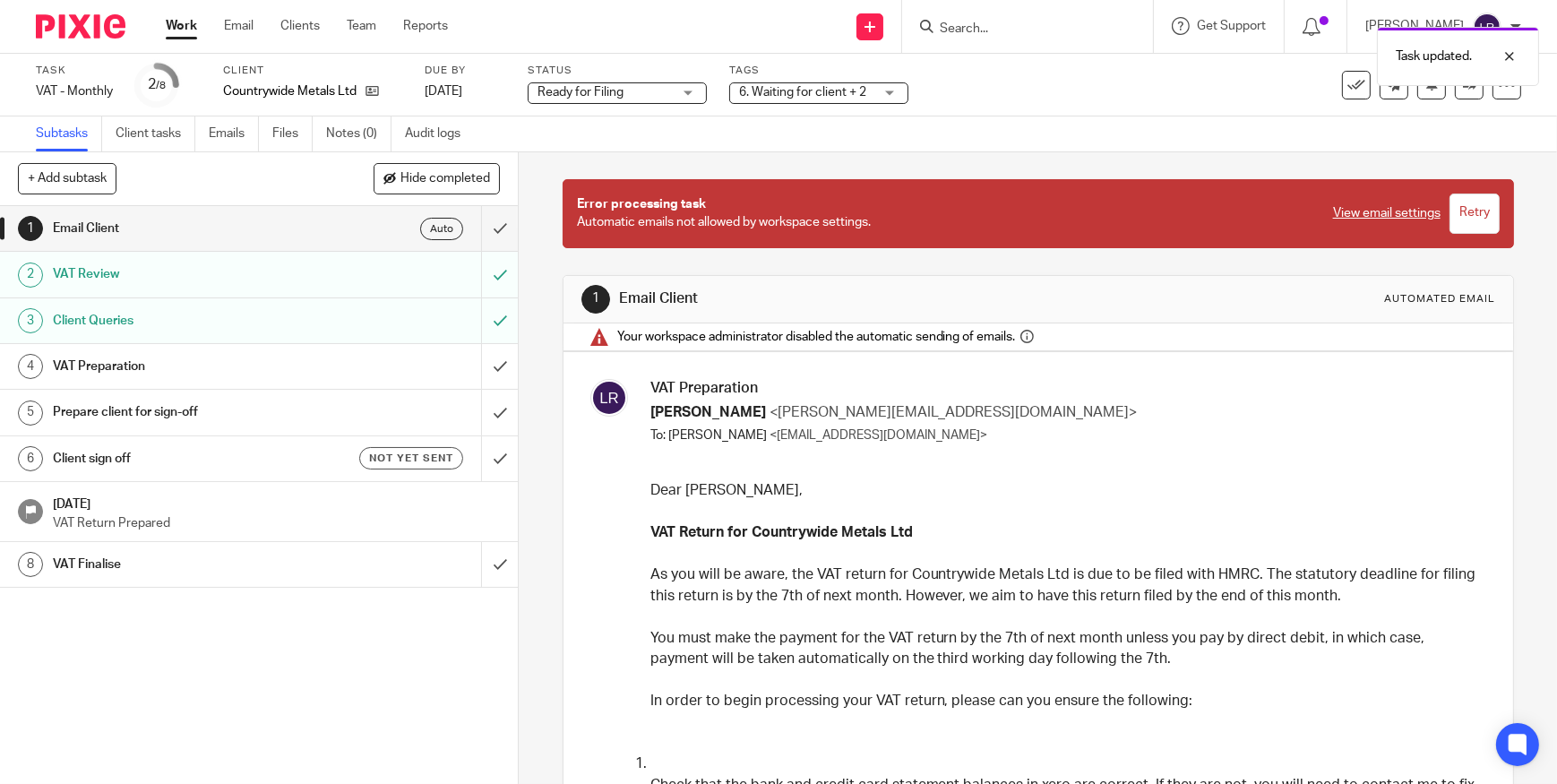
click at [358, 367] on div "VAT Preparation" at bounding box center [258, 366] width 412 height 27
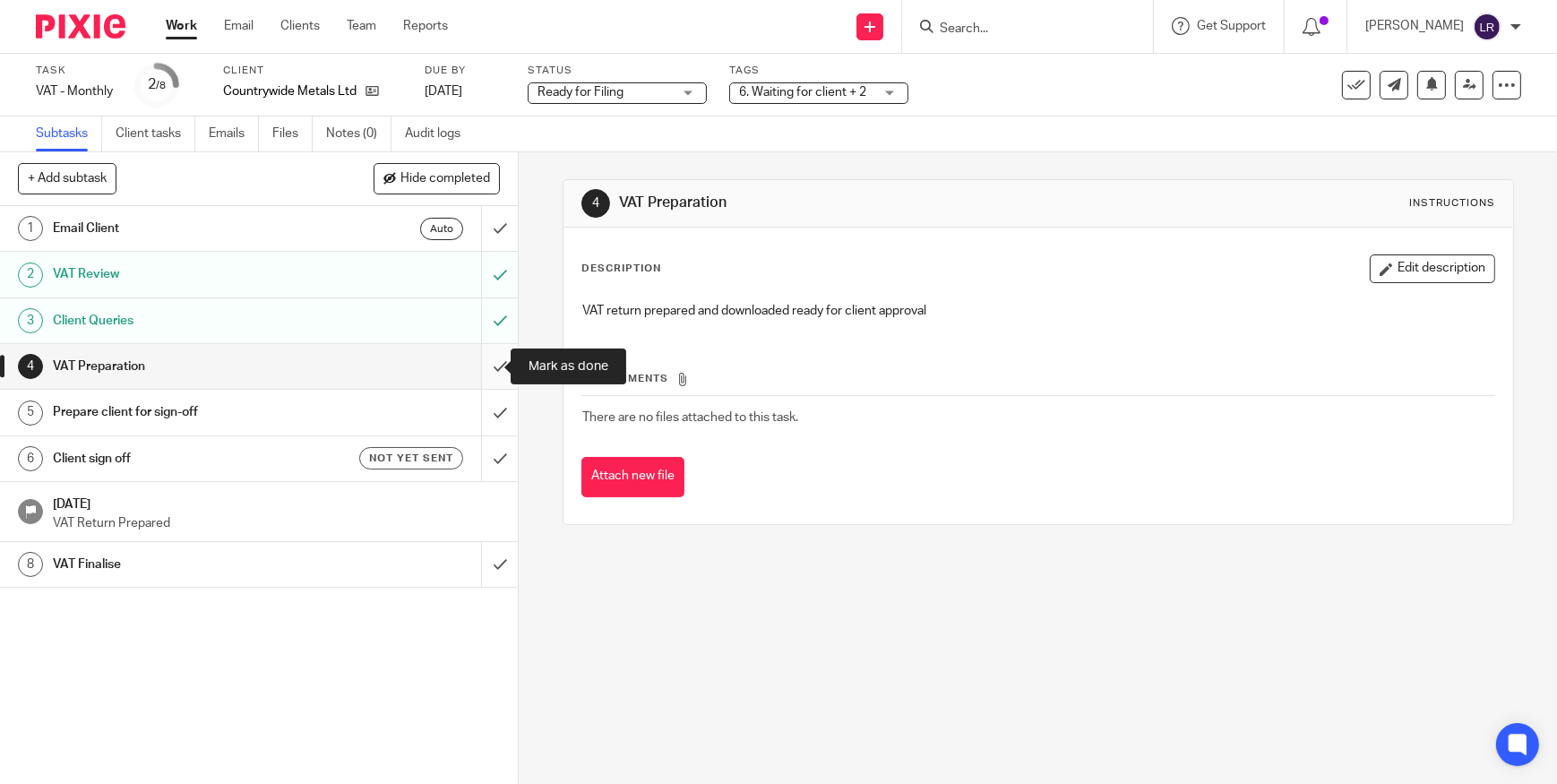
click at [477, 367] on input "submit" at bounding box center [258, 366] width 517 height 45
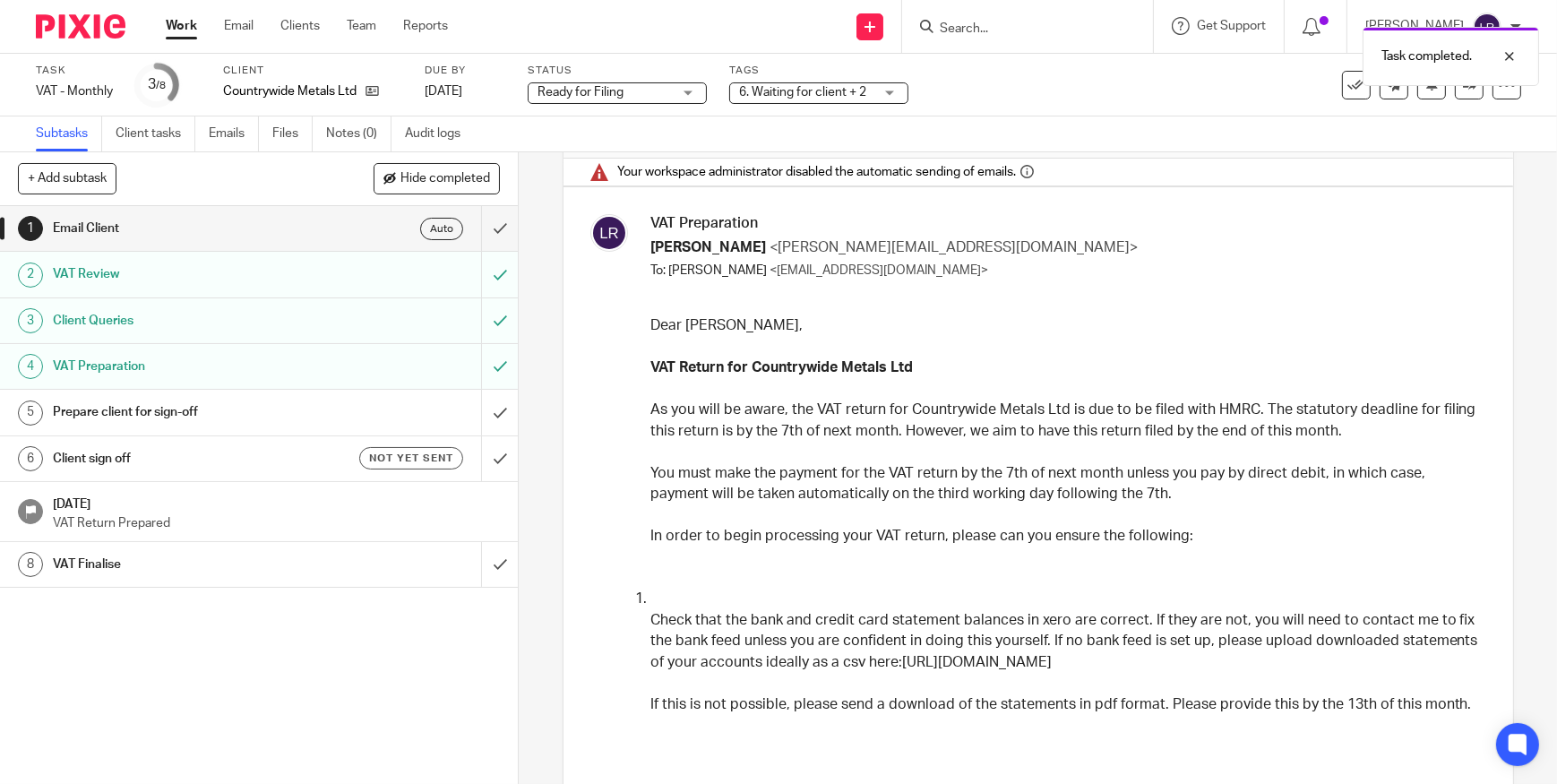
scroll to position [244, 0]
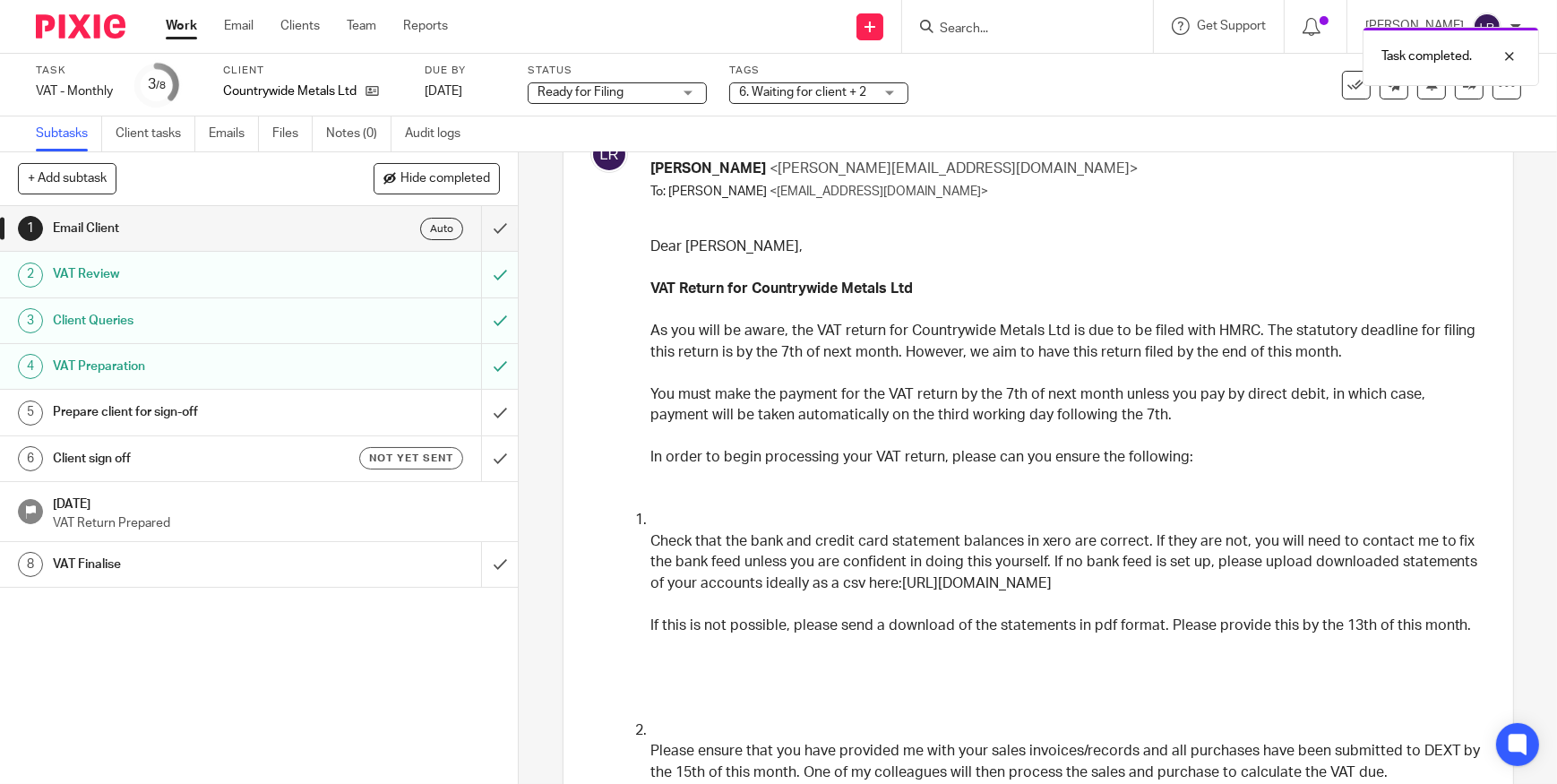
click at [332, 402] on div "Prepare client for sign-off" at bounding box center [258, 412] width 412 height 27
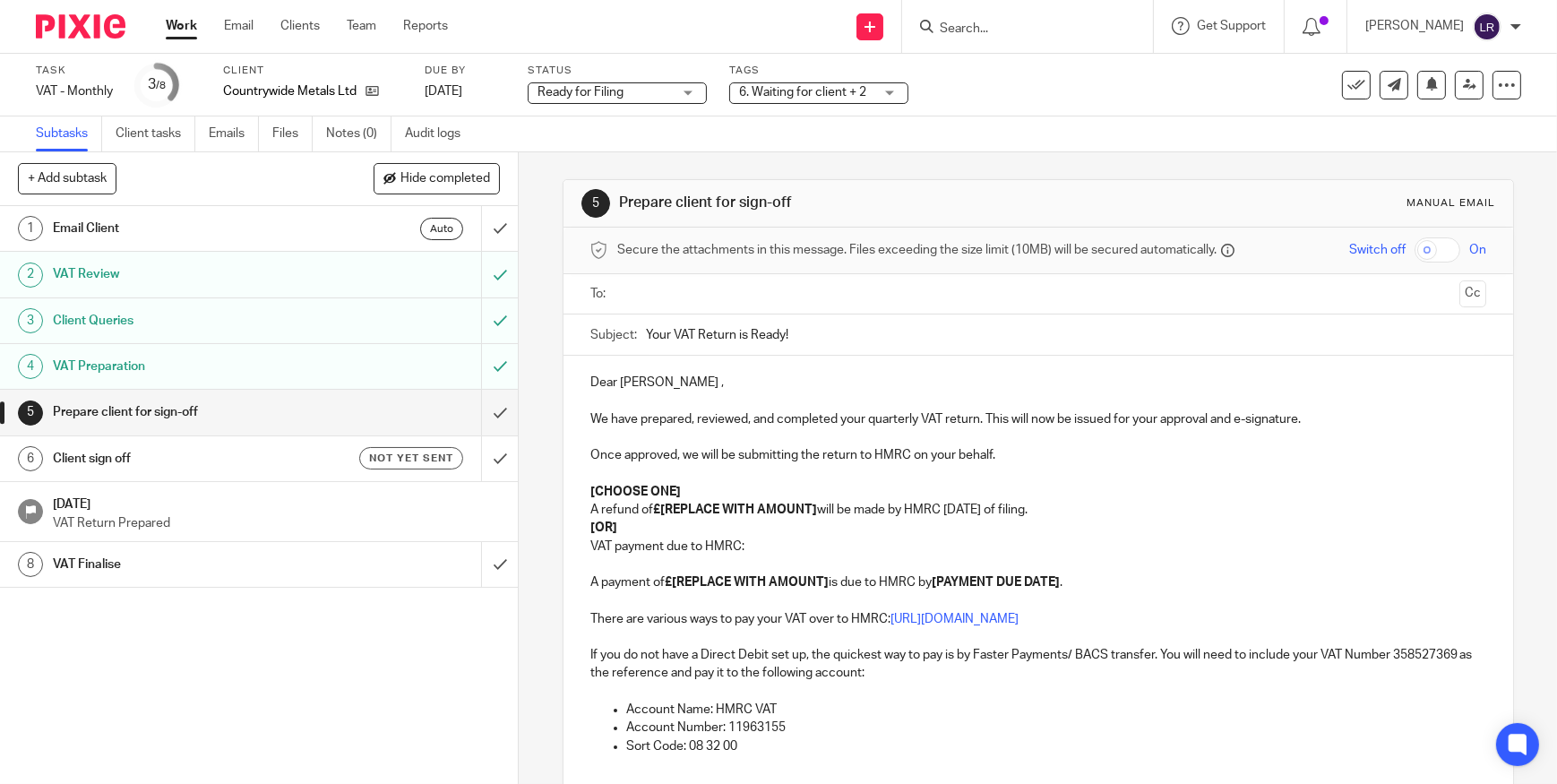
click at [659, 291] on input "text" at bounding box center [1038, 294] width 829 height 21
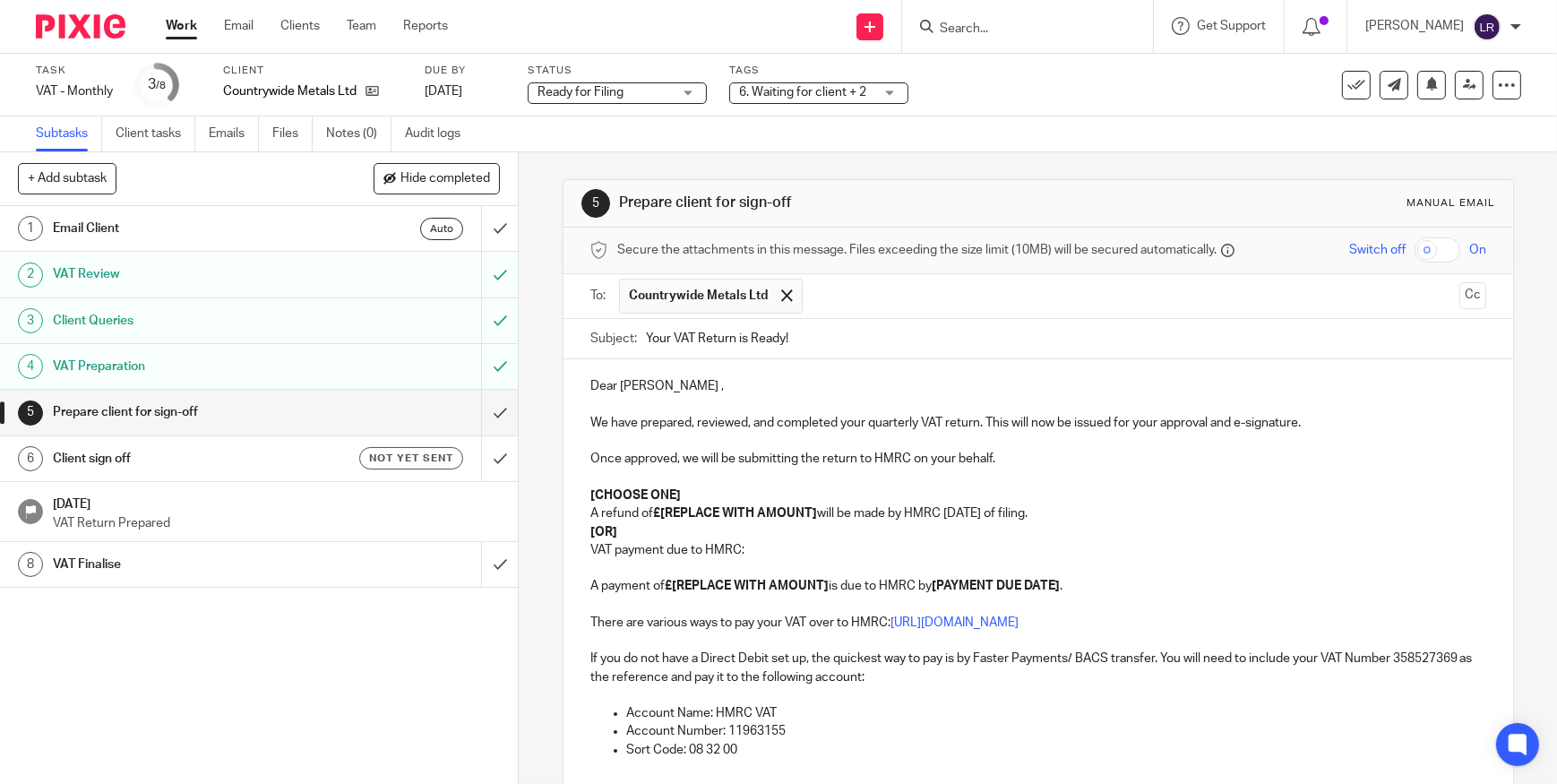
click at [671, 336] on input "Your VAT Return is Ready!" at bounding box center [1066, 339] width 840 height 40
type input "Your August 2025 VAT Return is Ready!"
click at [564, 496] on div "Dear Amy , We have prepared, reviewed, and completed your quarterly VAT return.…" at bounding box center [1038, 611] width 950 height 503
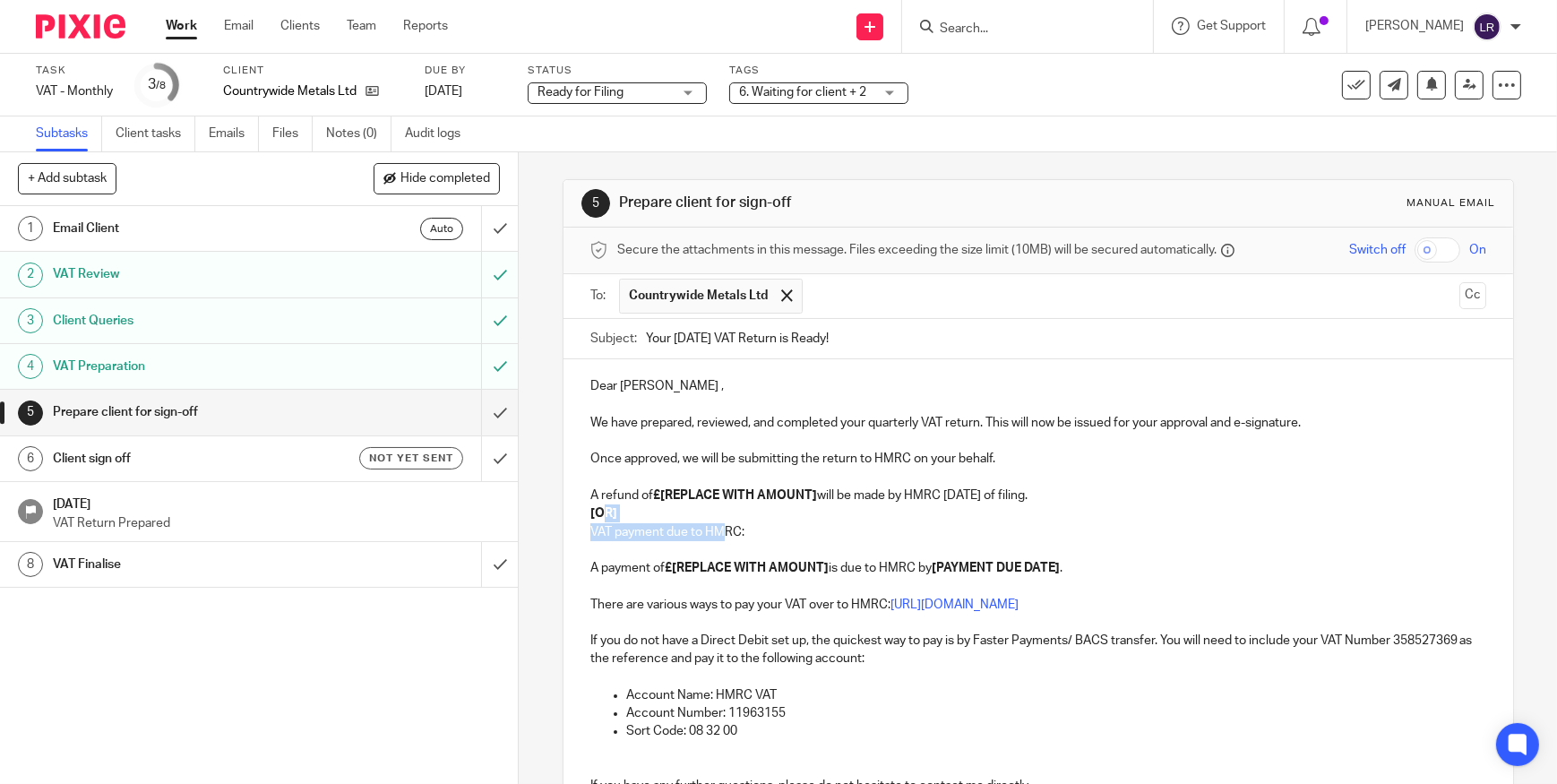
drag, startPoint x: 651, startPoint y: 522, endPoint x: 718, endPoint y: 530, distance: 67.5
click at [718, 530] on div "Dear Amy , We have prepared, reviewed, and completed your quarterly VAT return.…" at bounding box center [1038, 602] width 950 height 486
click at [733, 531] on p "VAT payment due to HMRC:" at bounding box center [1039, 532] width 896 height 18
drag, startPoint x: 763, startPoint y: 531, endPoint x: 583, endPoint y: 515, distance: 180.7
click at [583, 515] on div "Dear Amy , We have prepared, reviewed, and completed your quarterly VAT return.…" at bounding box center [1038, 602] width 950 height 486
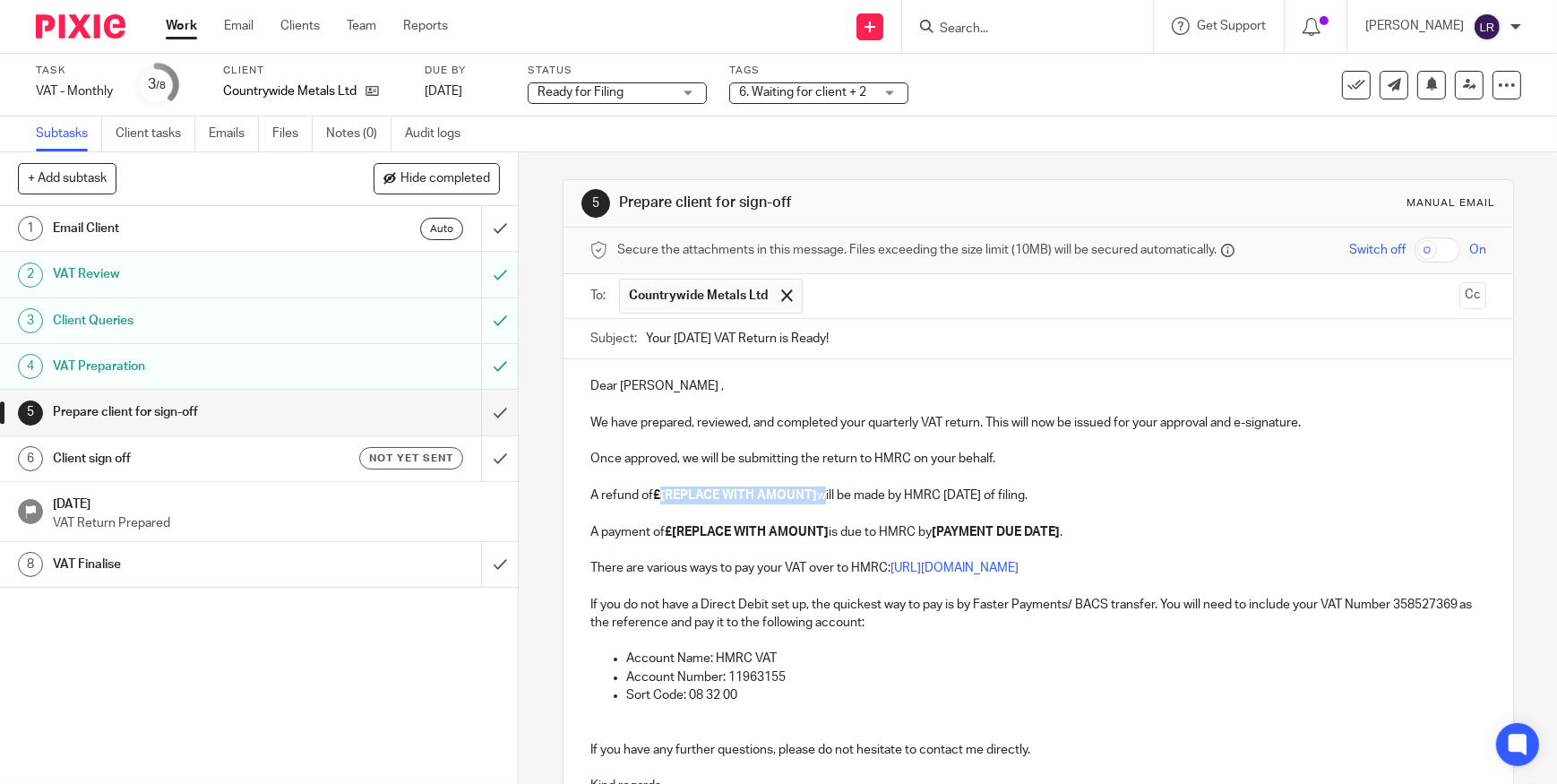
drag, startPoint x: 816, startPoint y: 491, endPoint x: 658, endPoint y: 500, distance: 158.3
click at [658, 500] on p "A refund of £[REPLACE WITH AMOUNT] will be made by HMRC within 6 weeks of filin…" at bounding box center [1039, 494] width 896 height 18
click at [758, 530] on strong "£[REPLACE WITH AMOUNT]" at bounding box center [747, 532] width 164 height 12
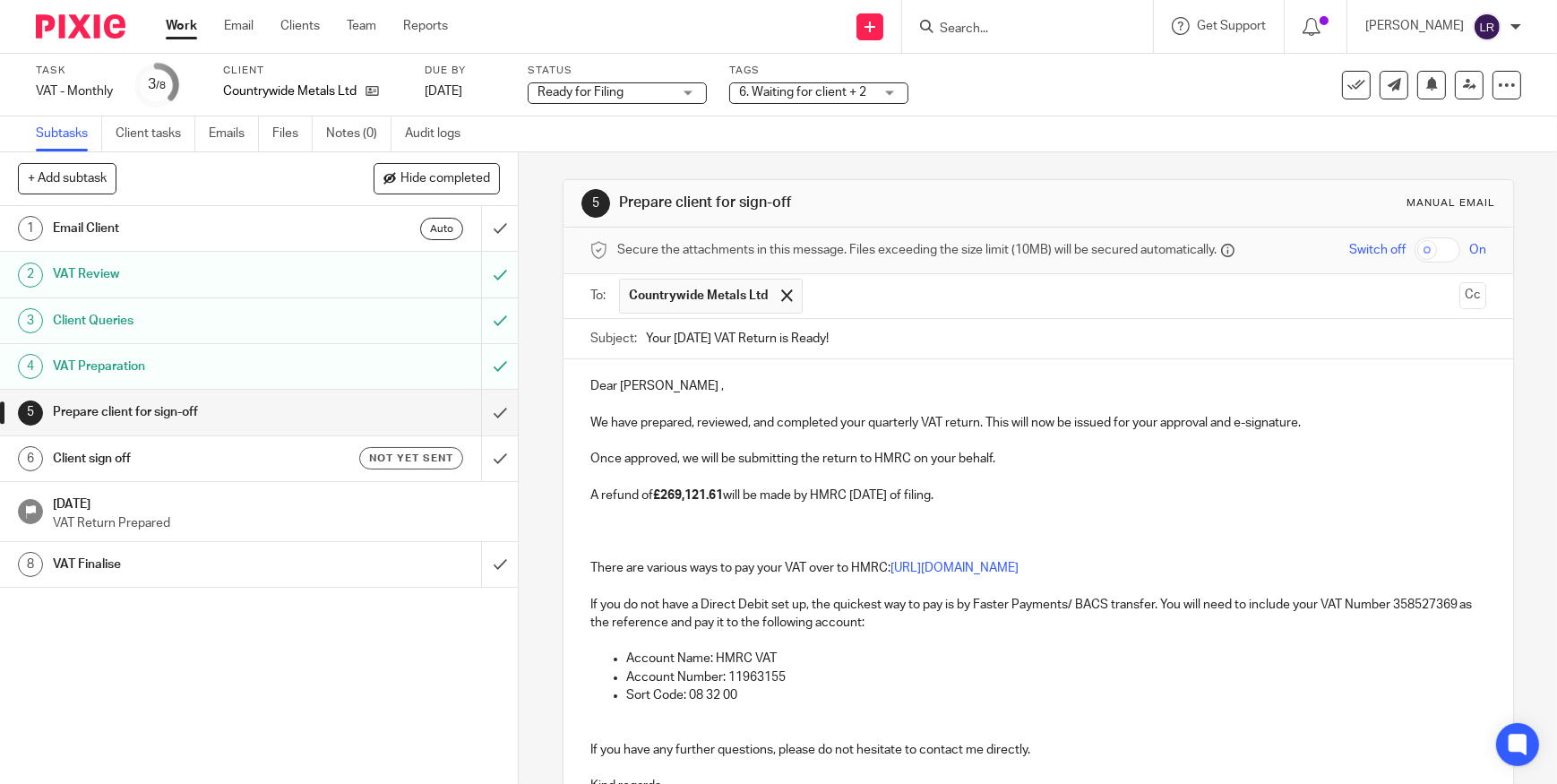
click at [743, 576] on p at bounding box center [1039, 585] width 896 height 18
click at [743, 576] on div "Dear Amy , We have prepared, reviewed, and completed your quarterly VAT return.…" at bounding box center [1038, 620] width 950 height 523
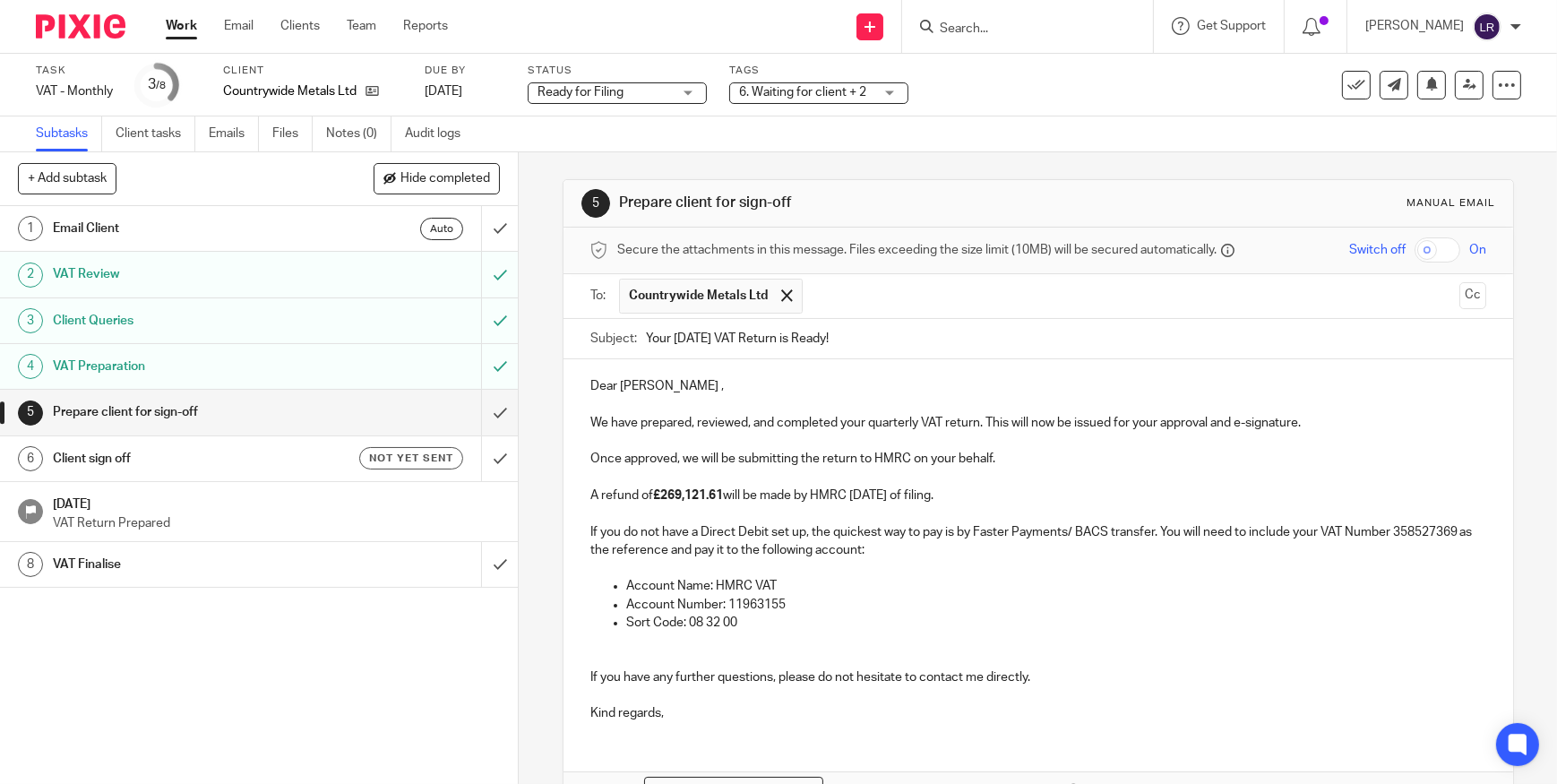
click at [663, 495] on strong "£269,121.61" at bounding box center [687, 494] width 70 height 12
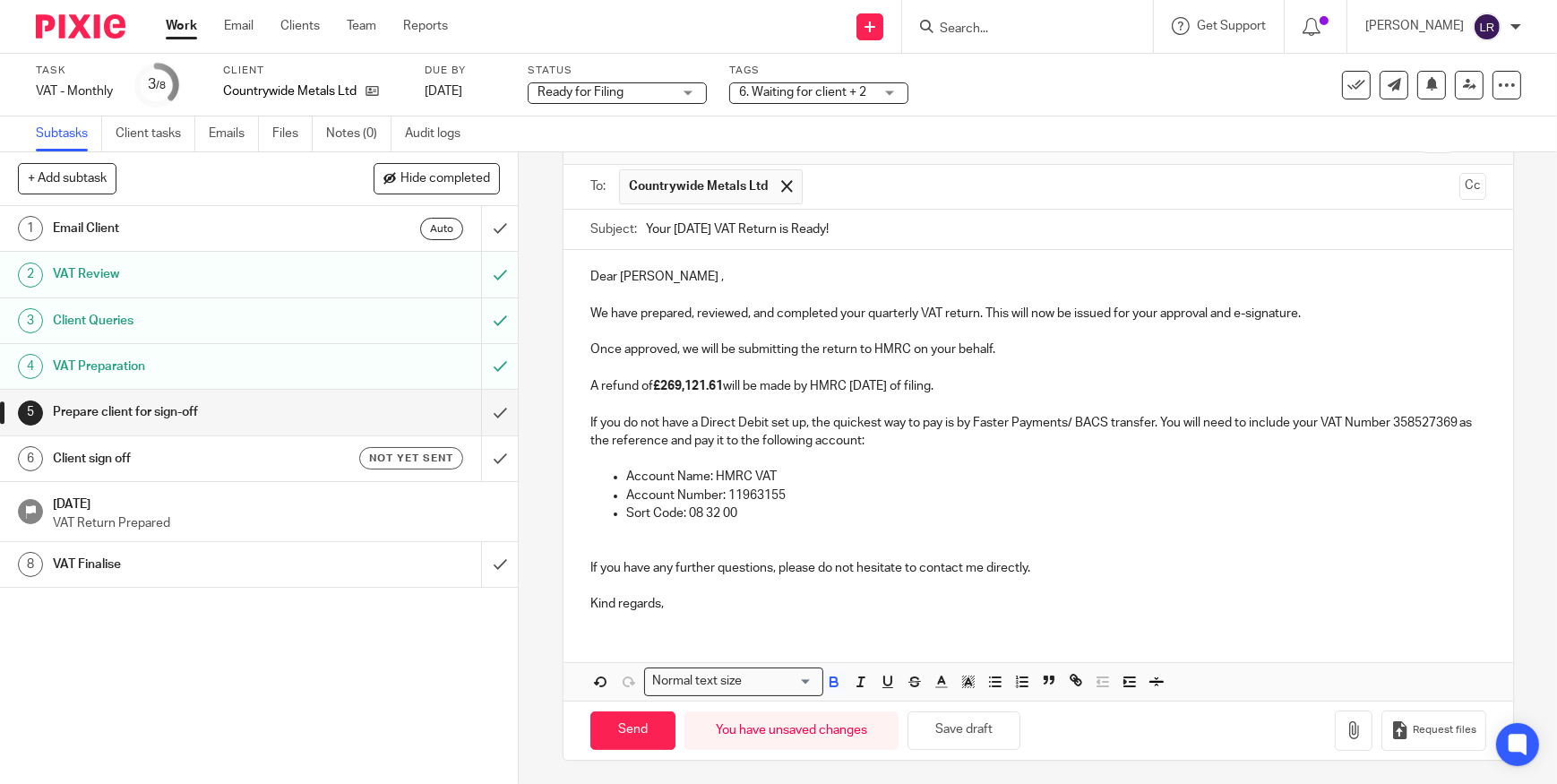
scroll to position [112, 0]
click at [836, 678] on icon "button" at bounding box center [834, 678] width 16 height 16
click at [831, 677] on icon "button" at bounding box center [833, 676] width 7 height 5
click at [800, 466] on p "Account Name: HMRC VAT" at bounding box center [1056, 473] width 860 height 18
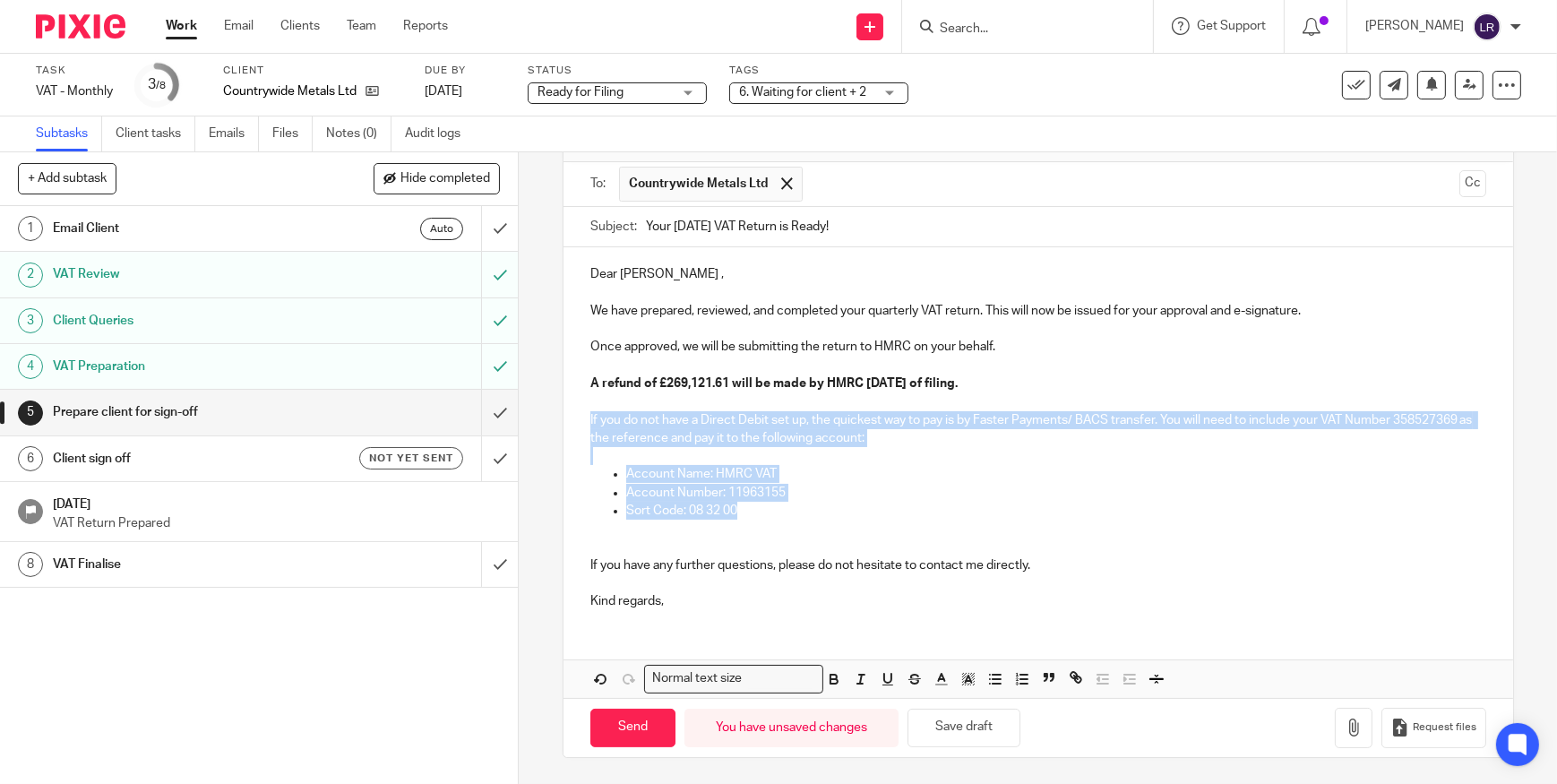
drag, startPoint x: 776, startPoint y: 511, endPoint x: 582, endPoint y: 419, distance: 214.7
click at [582, 419] on div "Dear Amy , We have prepared, reviewed, and completed your quarterly VAT return.…" at bounding box center [1038, 434] width 950 height 376
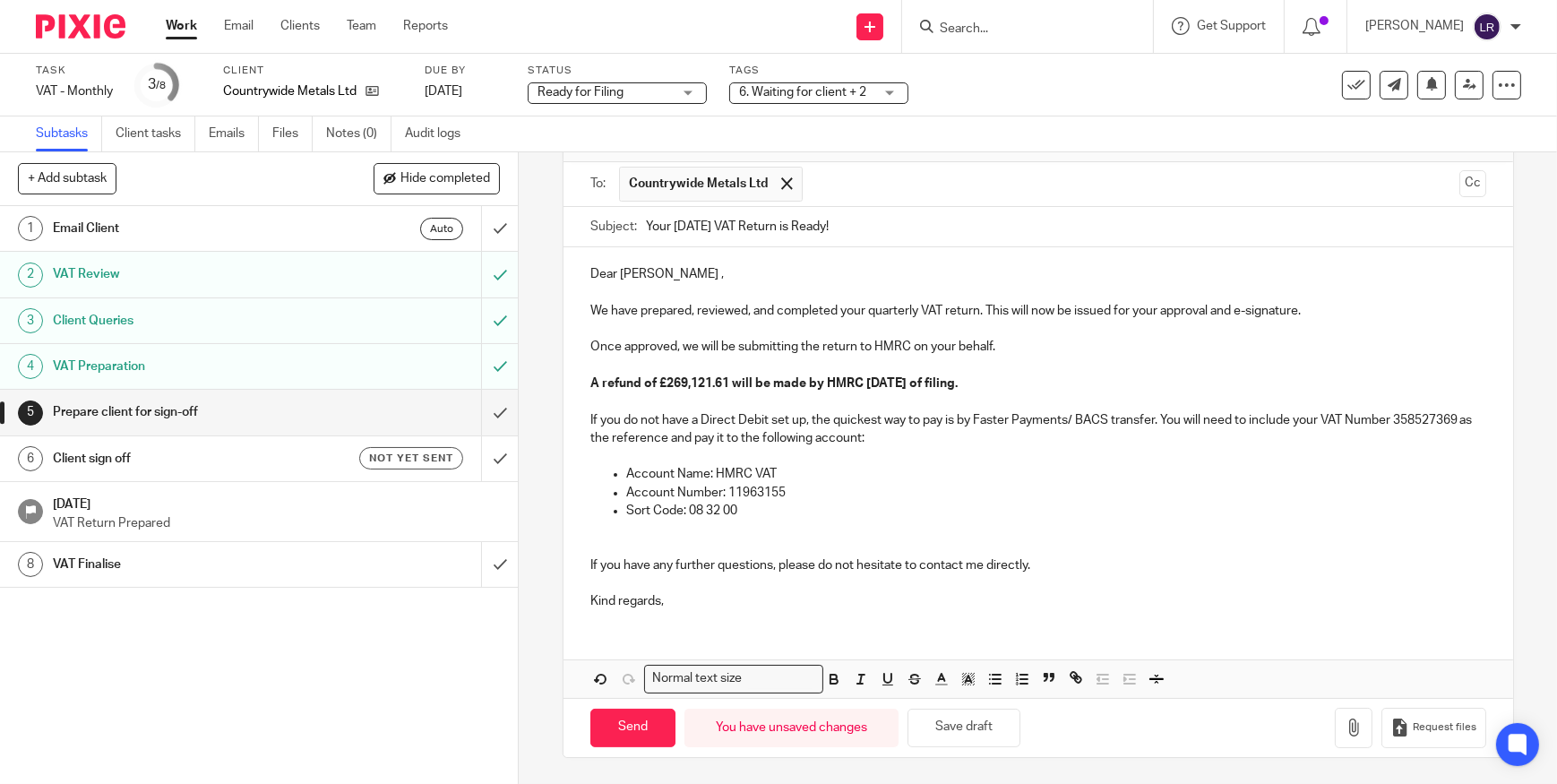
click at [640, 542] on p at bounding box center [1039, 537] width 896 height 37
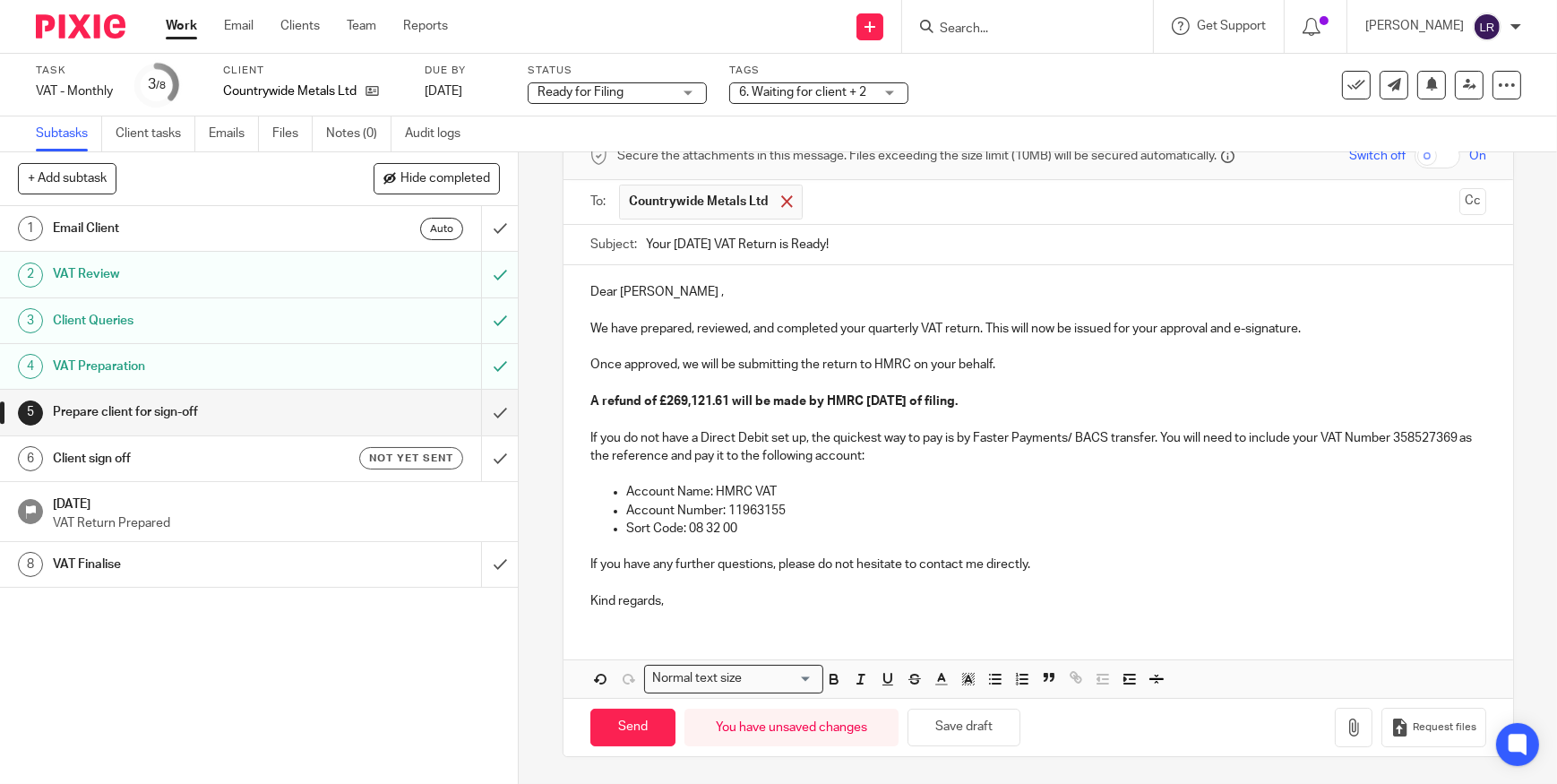
click at [785, 201] on span at bounding box center [787, 201] width 11 height 11
click at [709, 212] on ul at bounding box center [1040, 204] width 840 height 30
click at [706, 208] on input "text" at bounding box center [1038, 205] width 829 height 21
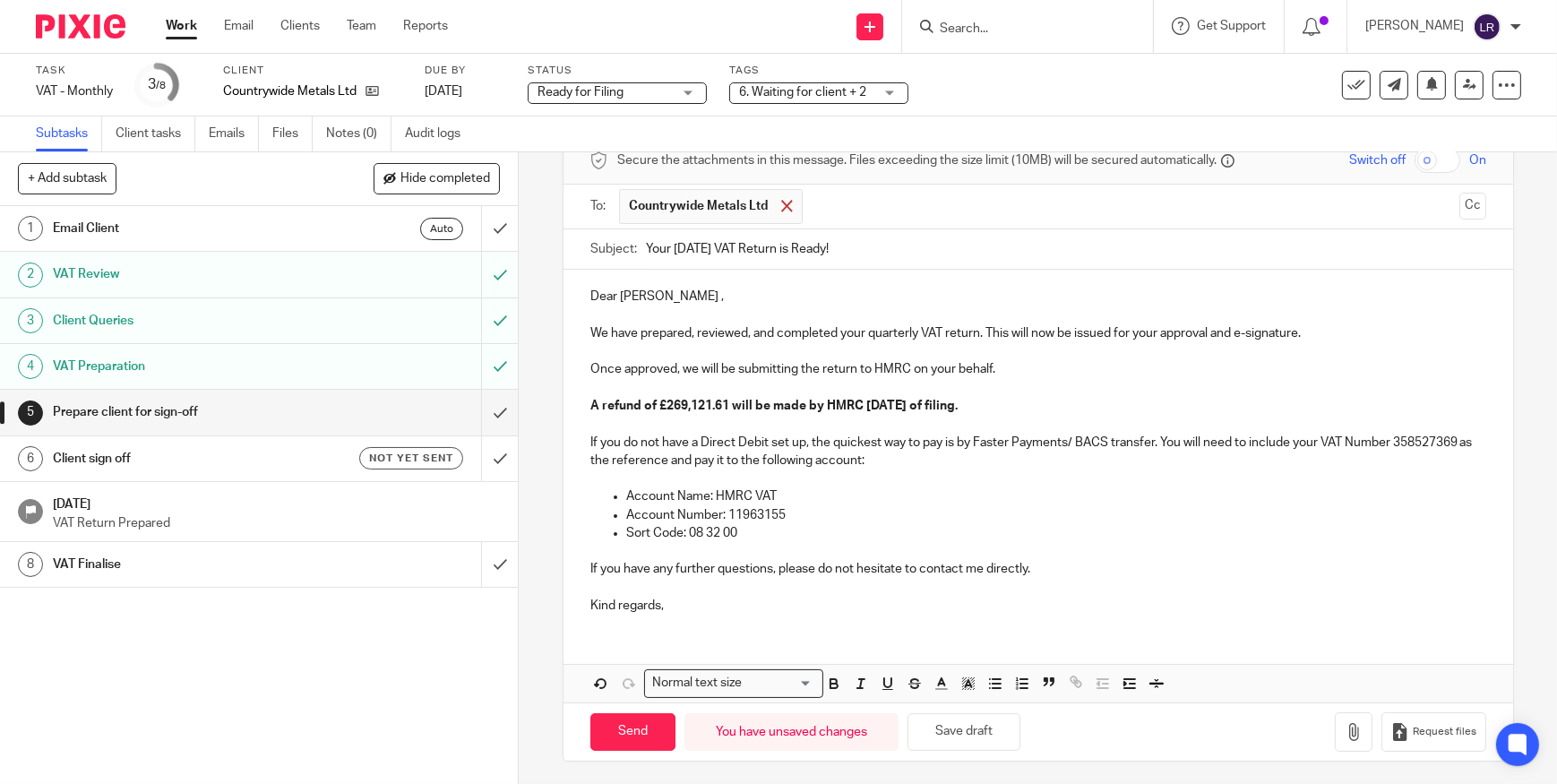
click at [781, 206] on span at bounding box center [787, 206] width 11 height 11
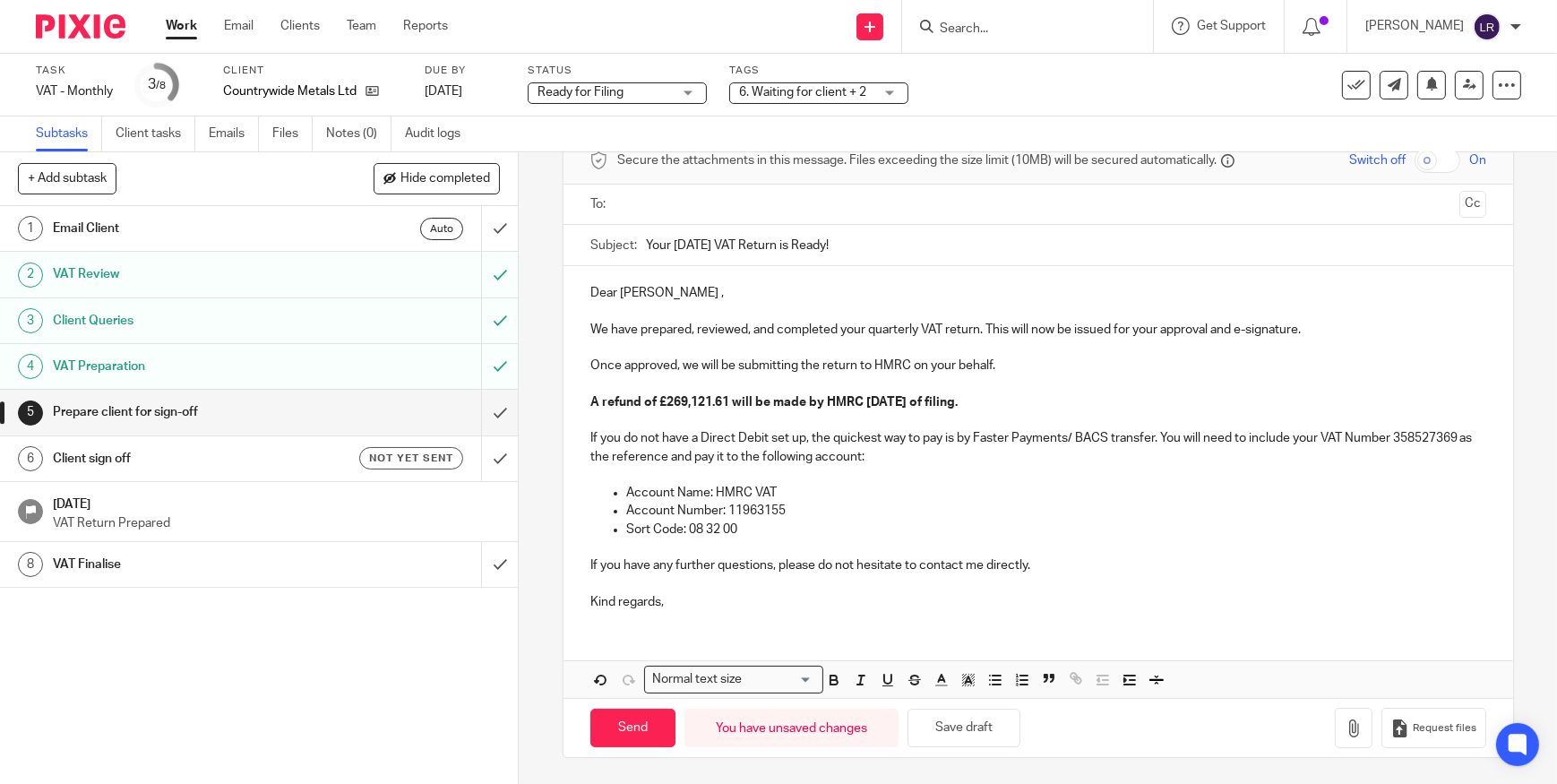
click at [687, 200] on input "text" at bounding box center [1038, 205] width 829 height 21
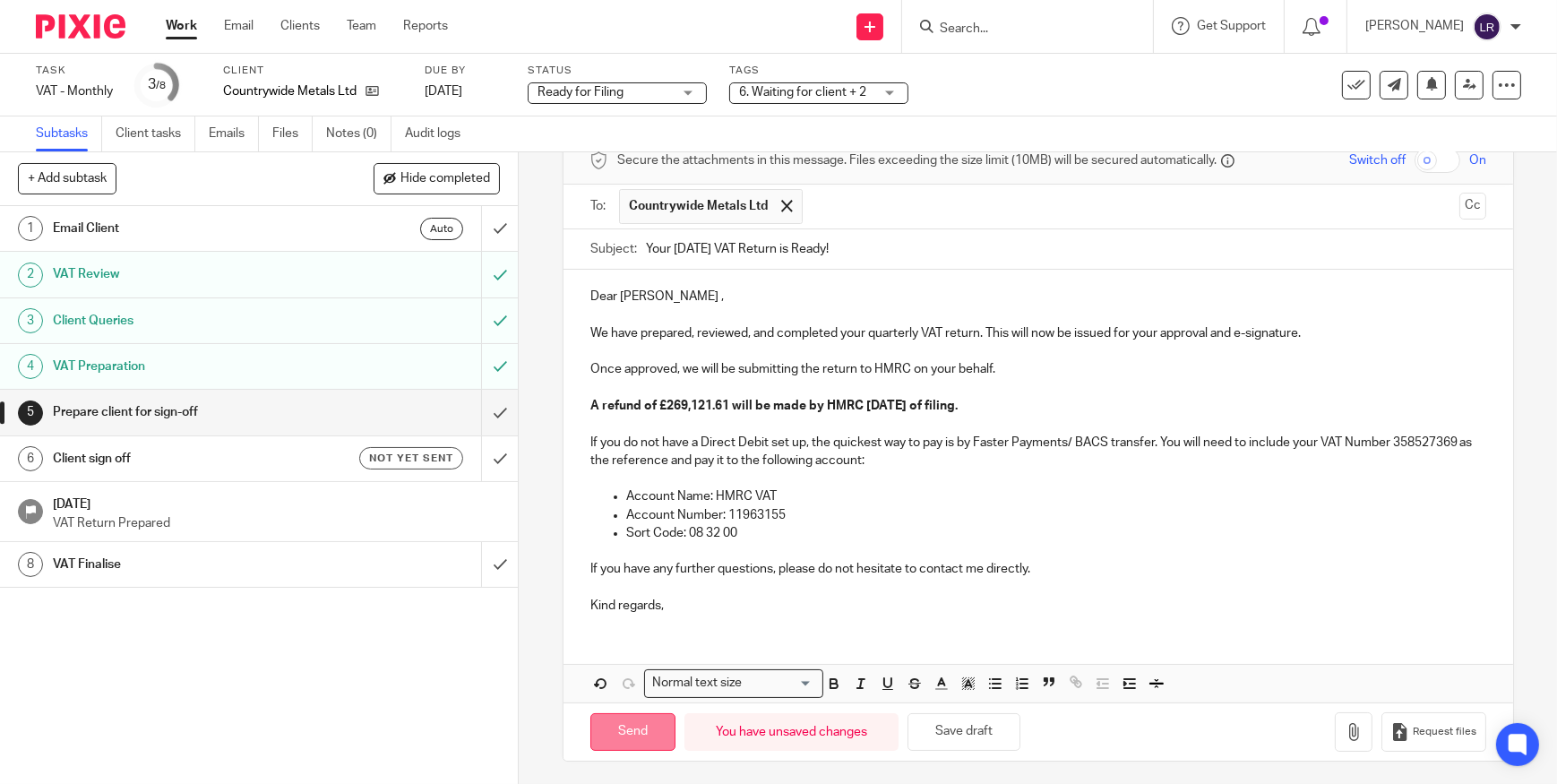
click at [631, 730] on input "Send" at bounding box center [633, 732] width 85 height 38
type input "Sent"
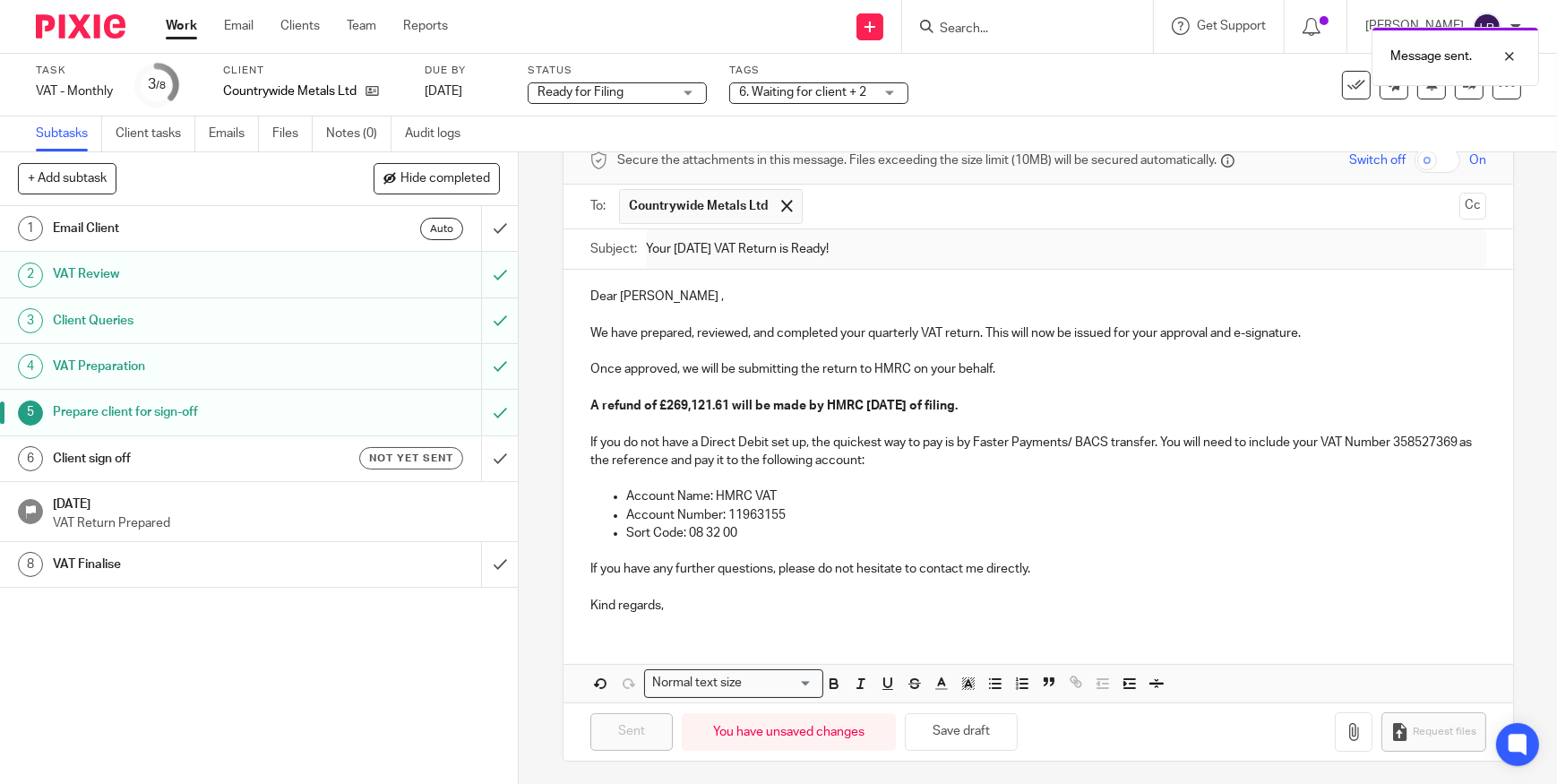
click at [275, 455] on h1 "Client sign off" at bounding box center [190, 458] width 274 height 27
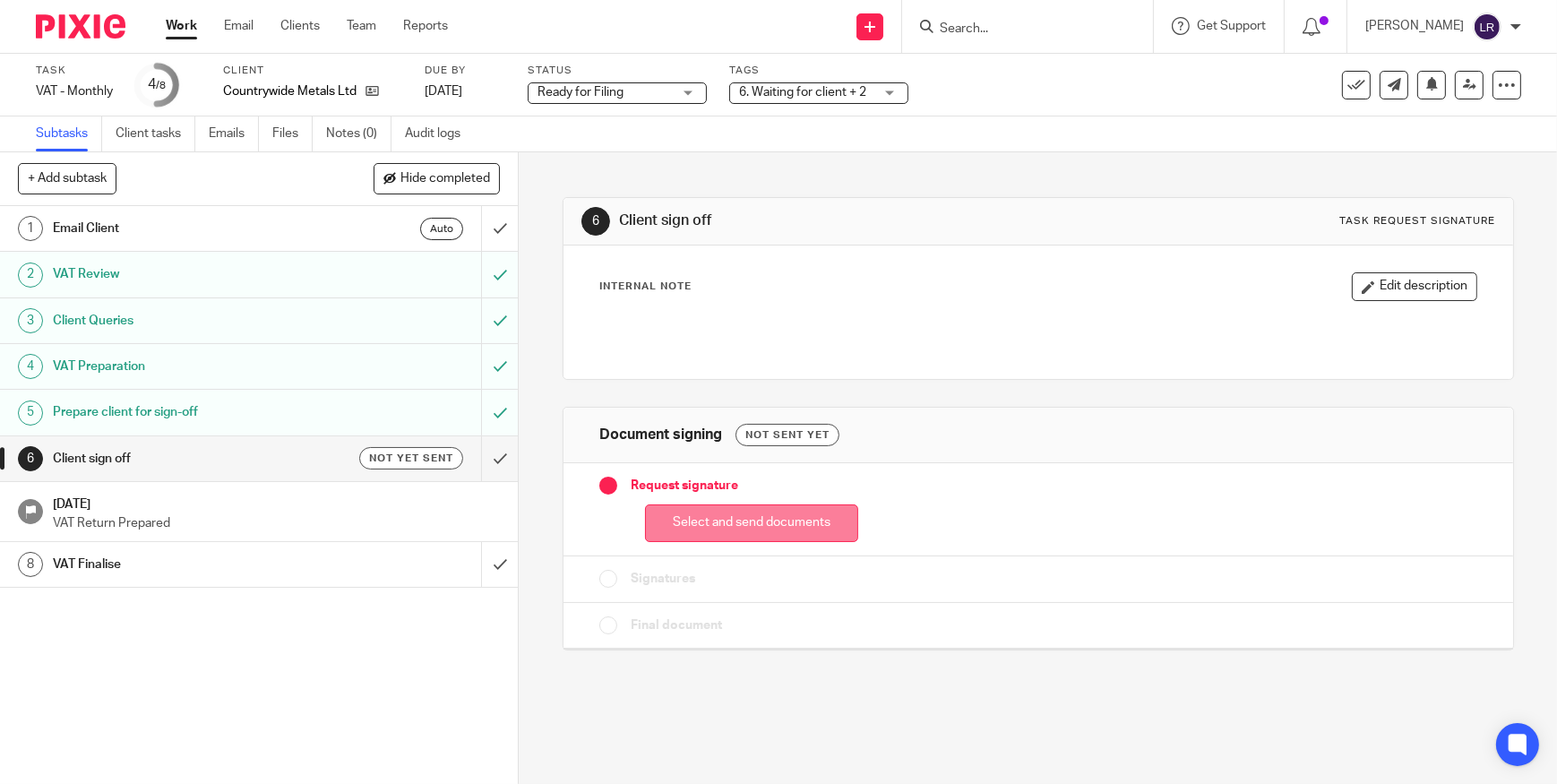
click at [680, 519] on button "Select and send documents" at bounding box center [752, 523] width 213 height 38
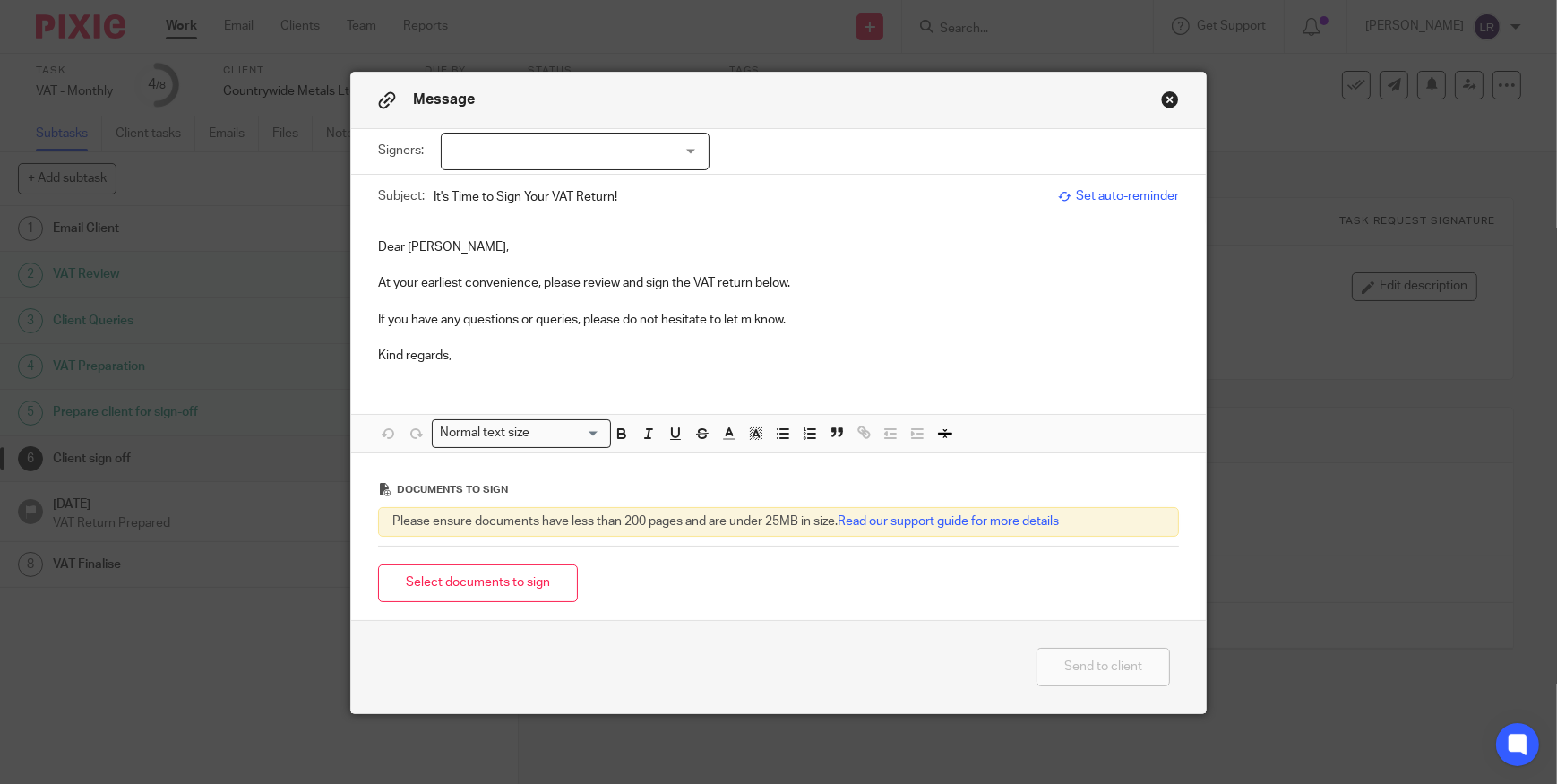
click at [1168, 105] on button "Close modal" at bounding box center [1169, 99] width 18 height 18
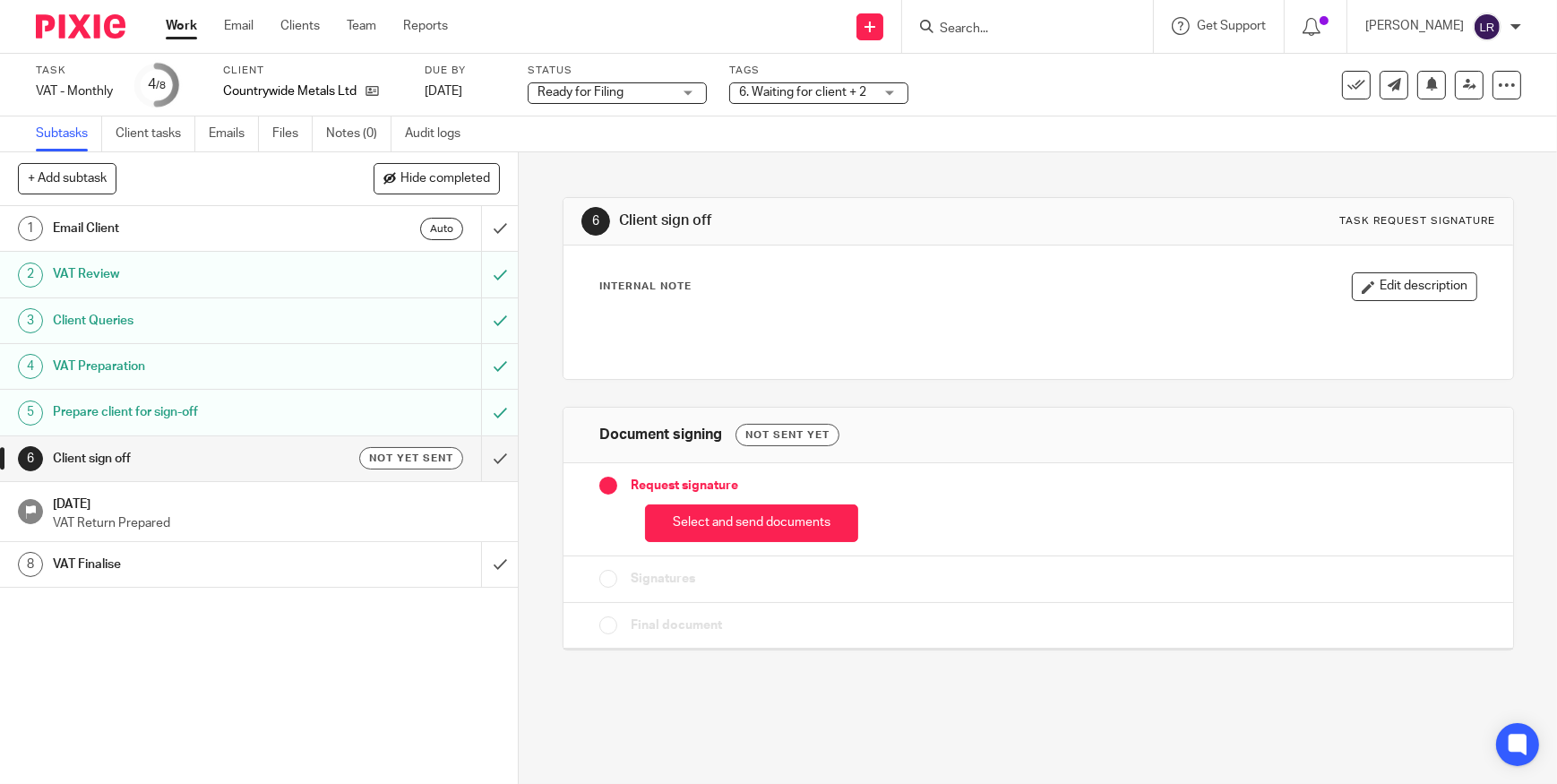
click at [1038, 23] on input "Search" at bounding box center [1018, 30] width 161 height 16
type input "metals"
click at [1056, 73] on link at bounding box center [1086, 76] width 303 height 41
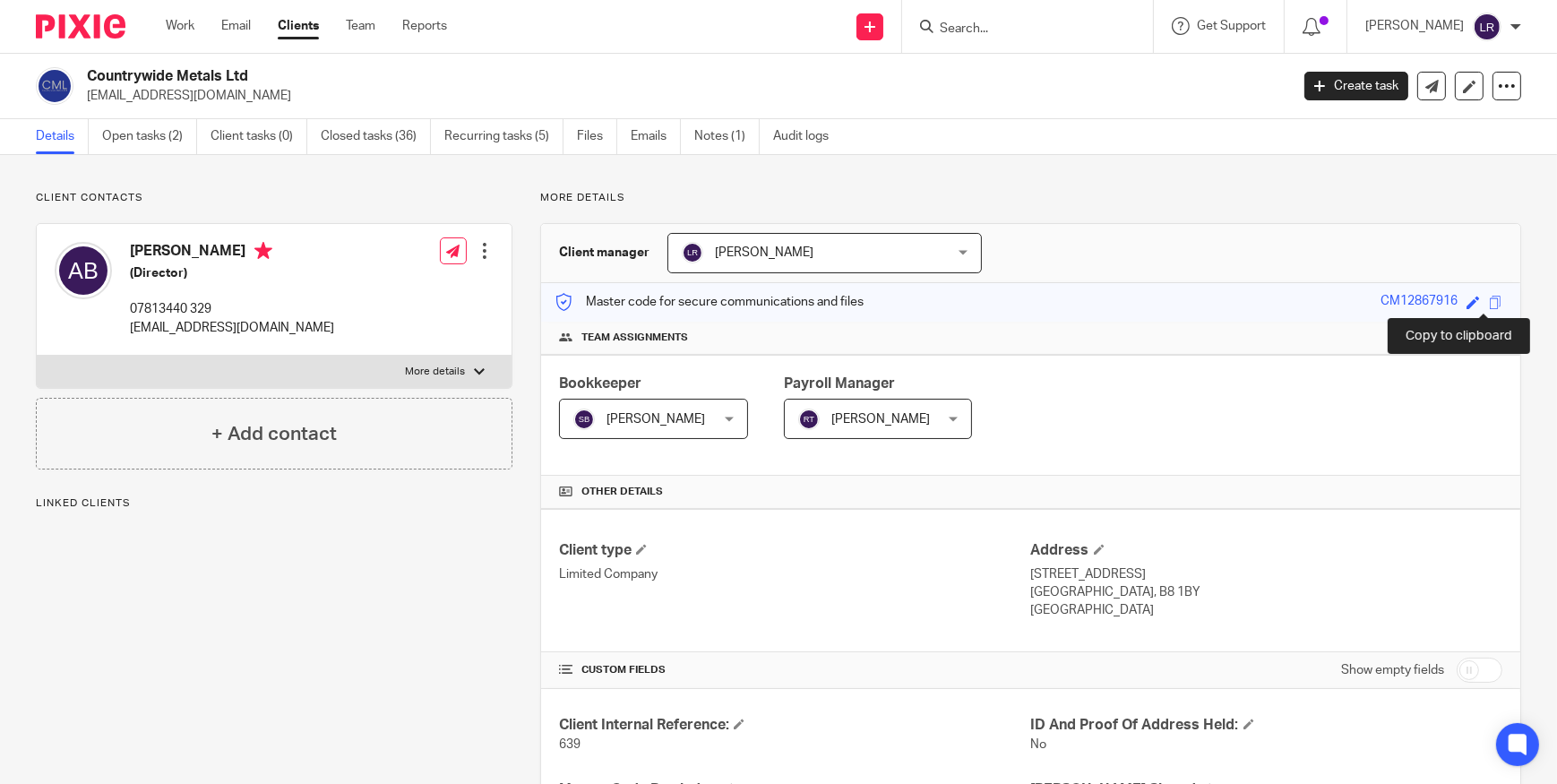
click at [1488, 298] on span at bounding box center [1495, 302] width 13 height 13
click at [152, 135] on link "Open tasks (2)" at bounding box center [150, 136] width 95 height 35
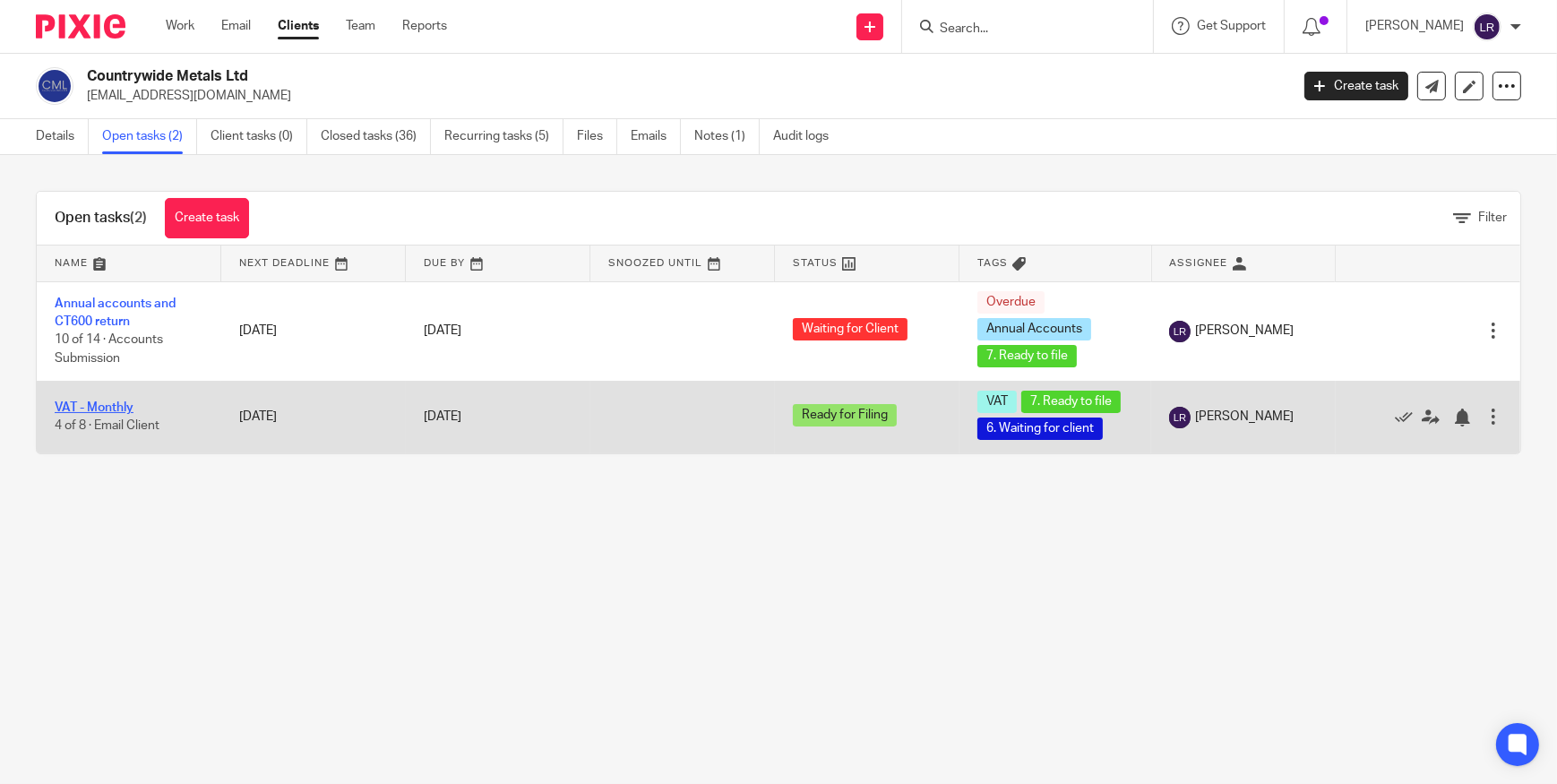
click at [94, 409] on link "VAT - Monthly" at bounding box center [93, 407] width 79 height 12
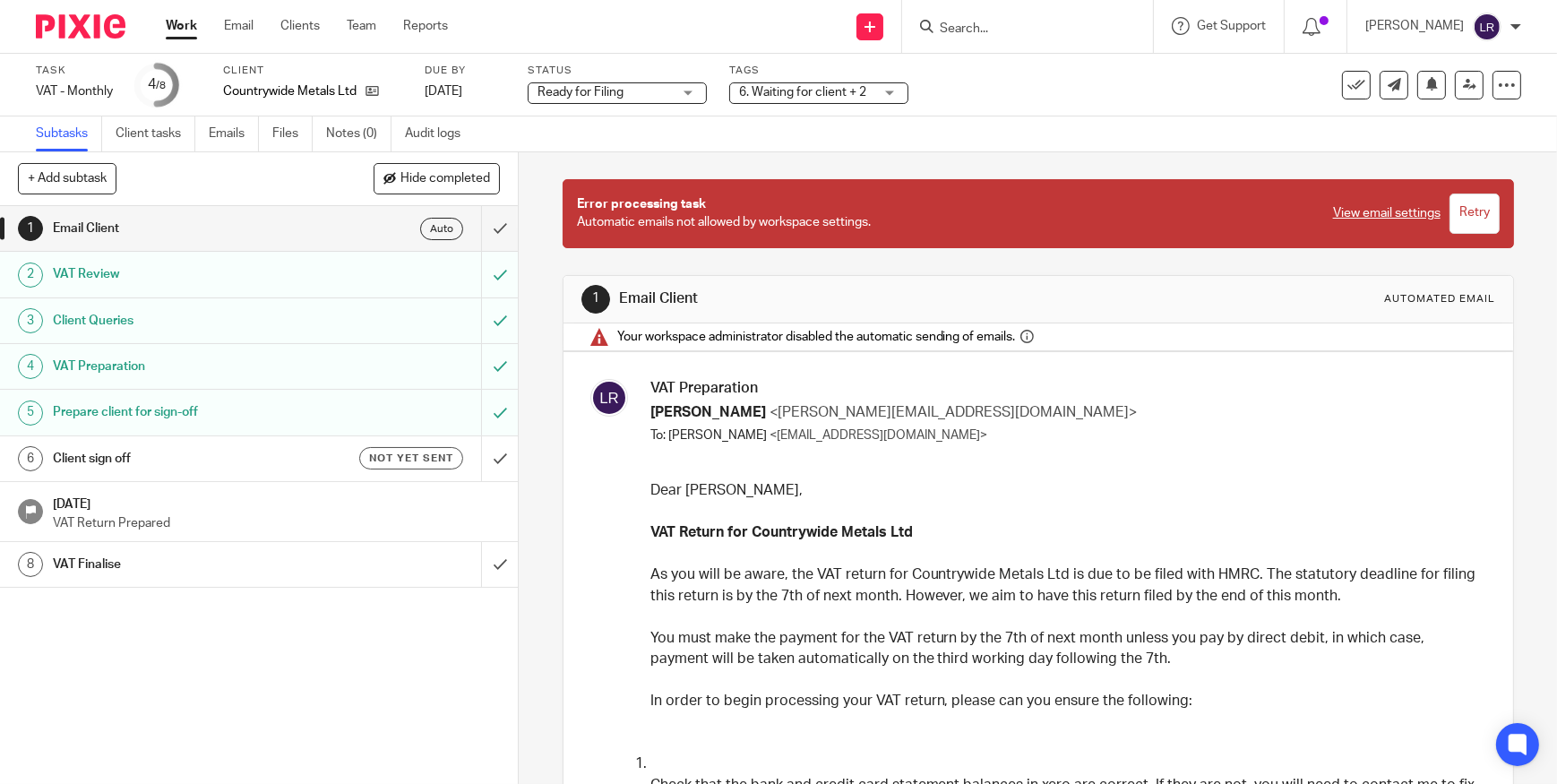
click at [271, 463] on h1 "Client sign off" at bounding box center [190, 458] width 274 height 27
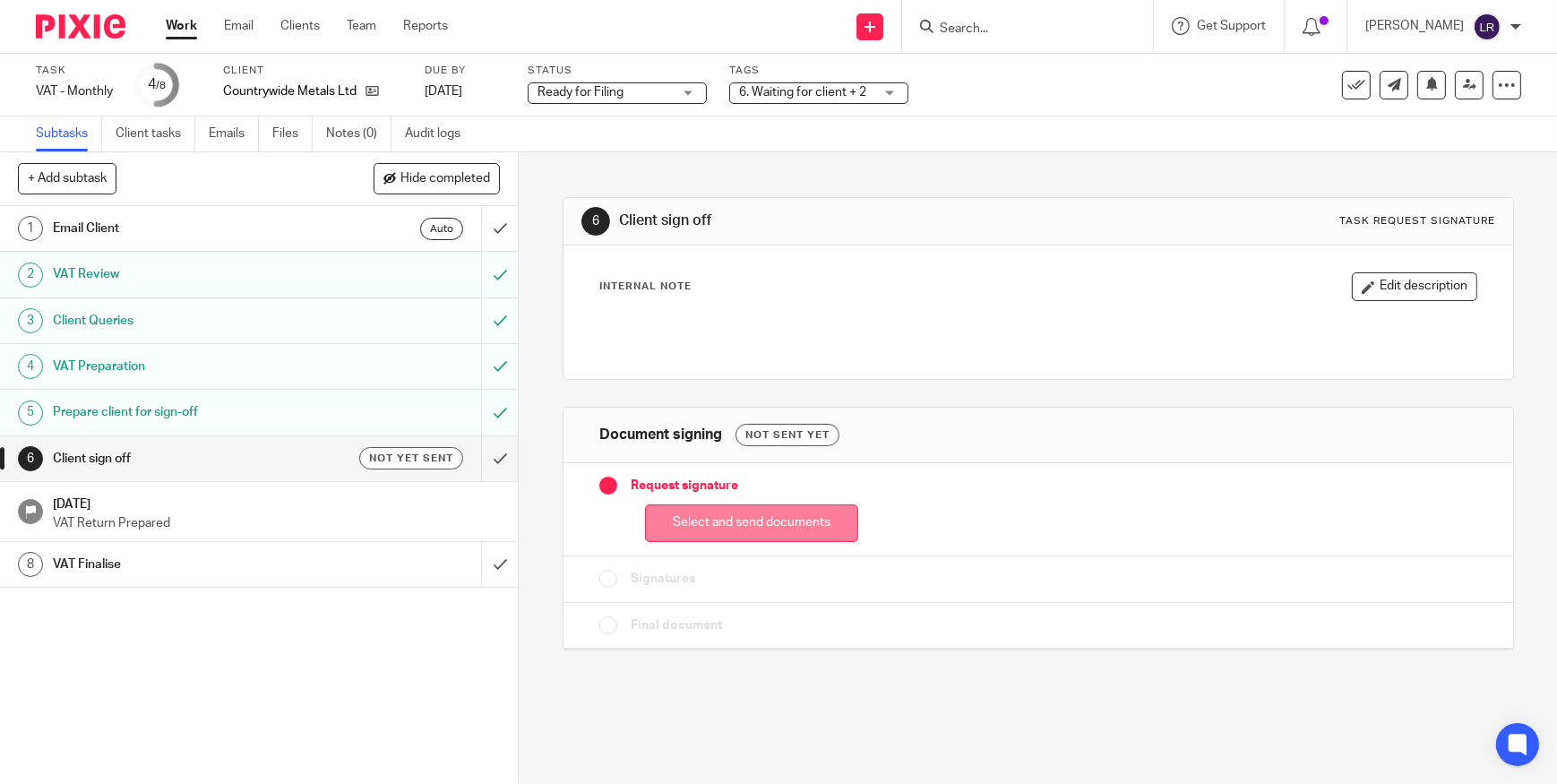
click at [706, 528] on button "Select and send documents" at bounding box center [752, 523] width 213 height 38
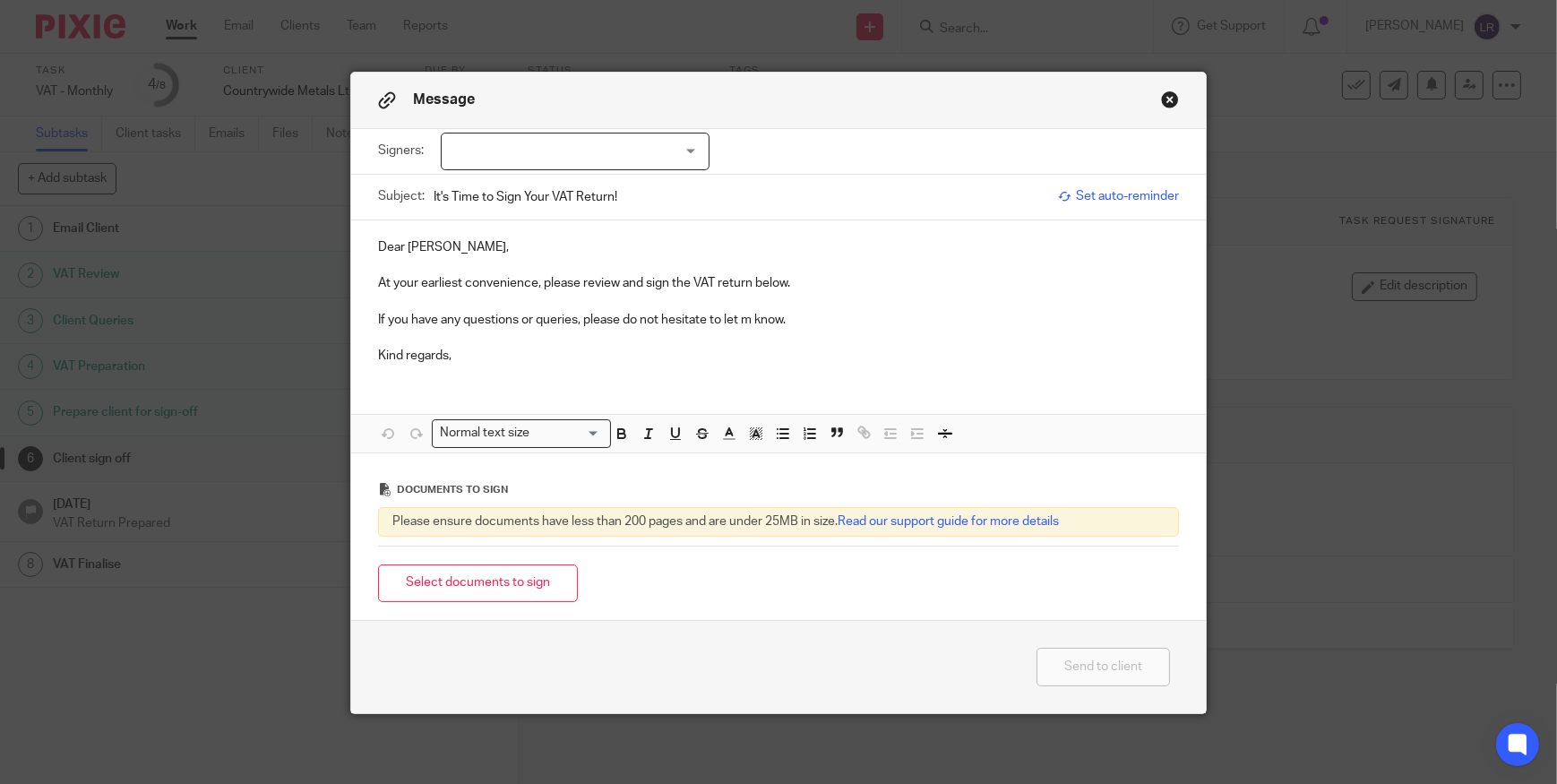
click at [557, 149] on div at bounding box center [576, 151] width 269 height 37
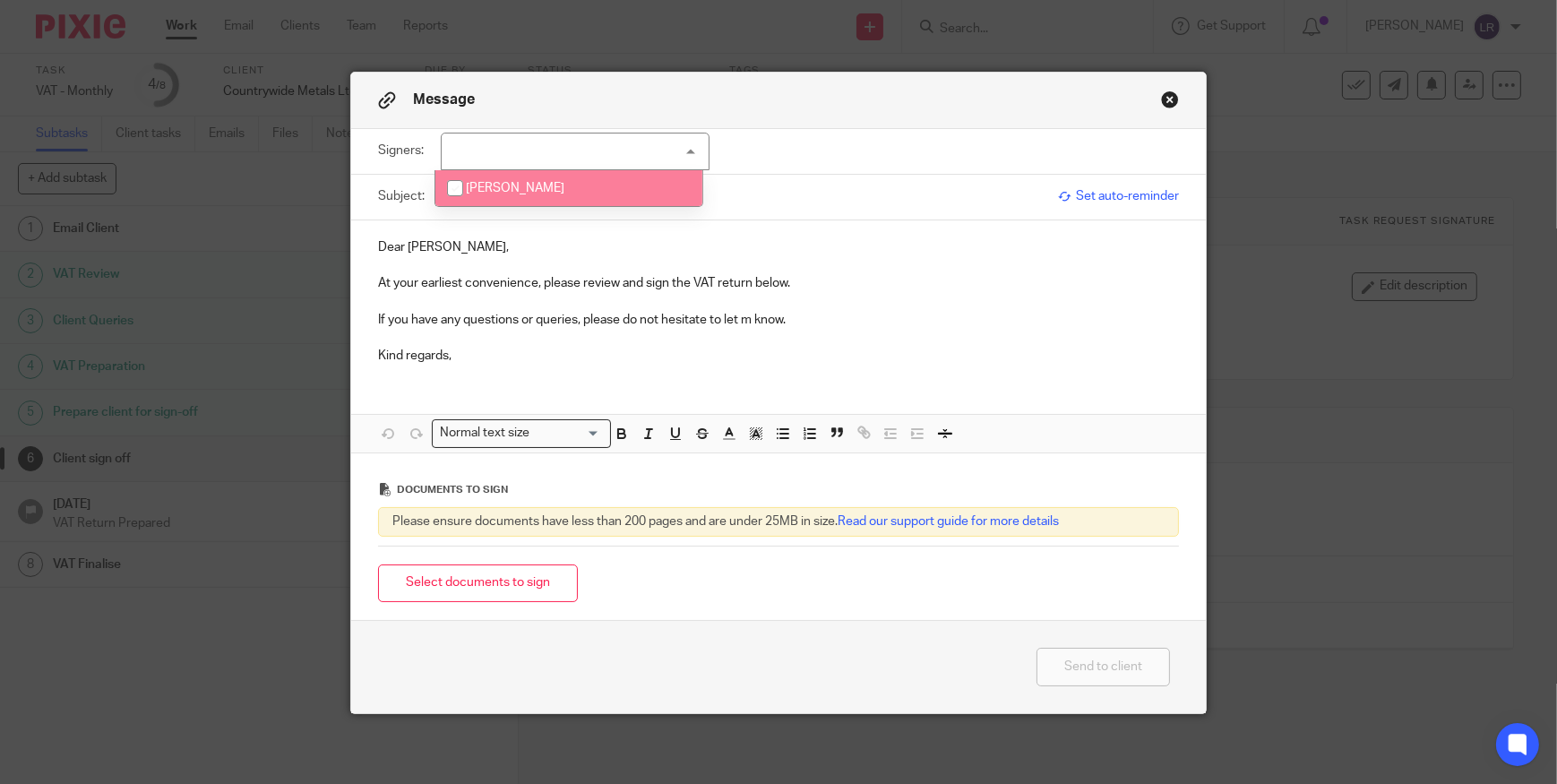
click at [536, 183] on li "[PERSON_NAME]" at bounding box center [569, 189] width 267 height 37
checkbox input "true"
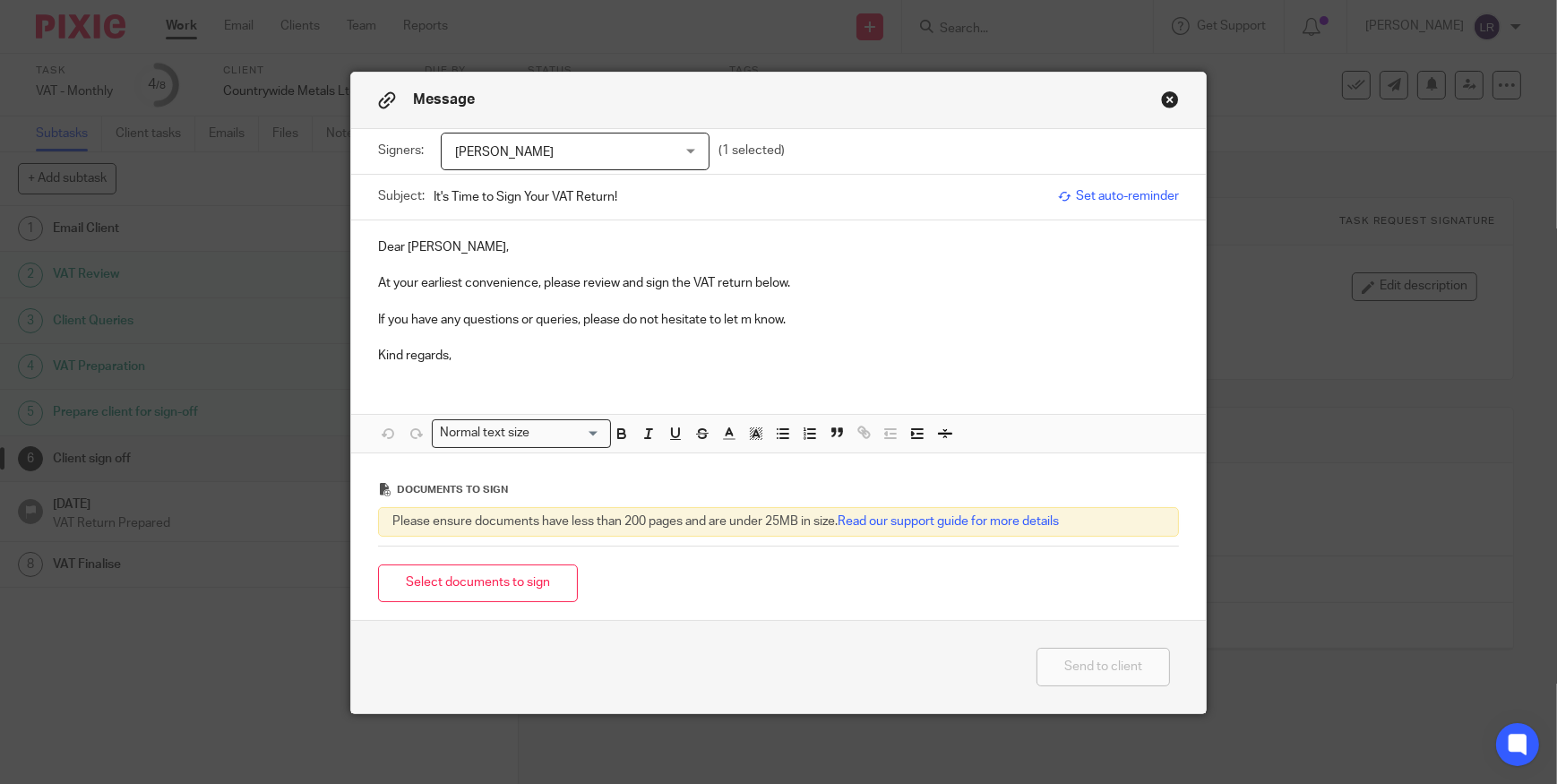
click at [495, 256] on p at bounding box center [778, 265] width 800 height 18
click at [543, 191] on input "It's Time to Sign Your VAT Return!" at bounding box center [741, 196] width 616 height 40
type input "It's Time to Sign Your [DATE] VAT Return!"
click at [627, 268] on p at bounding box center [778, 265] width 800 height 18
click at [860, 264] on p at bounding box center [778, 265] width 800 height 18
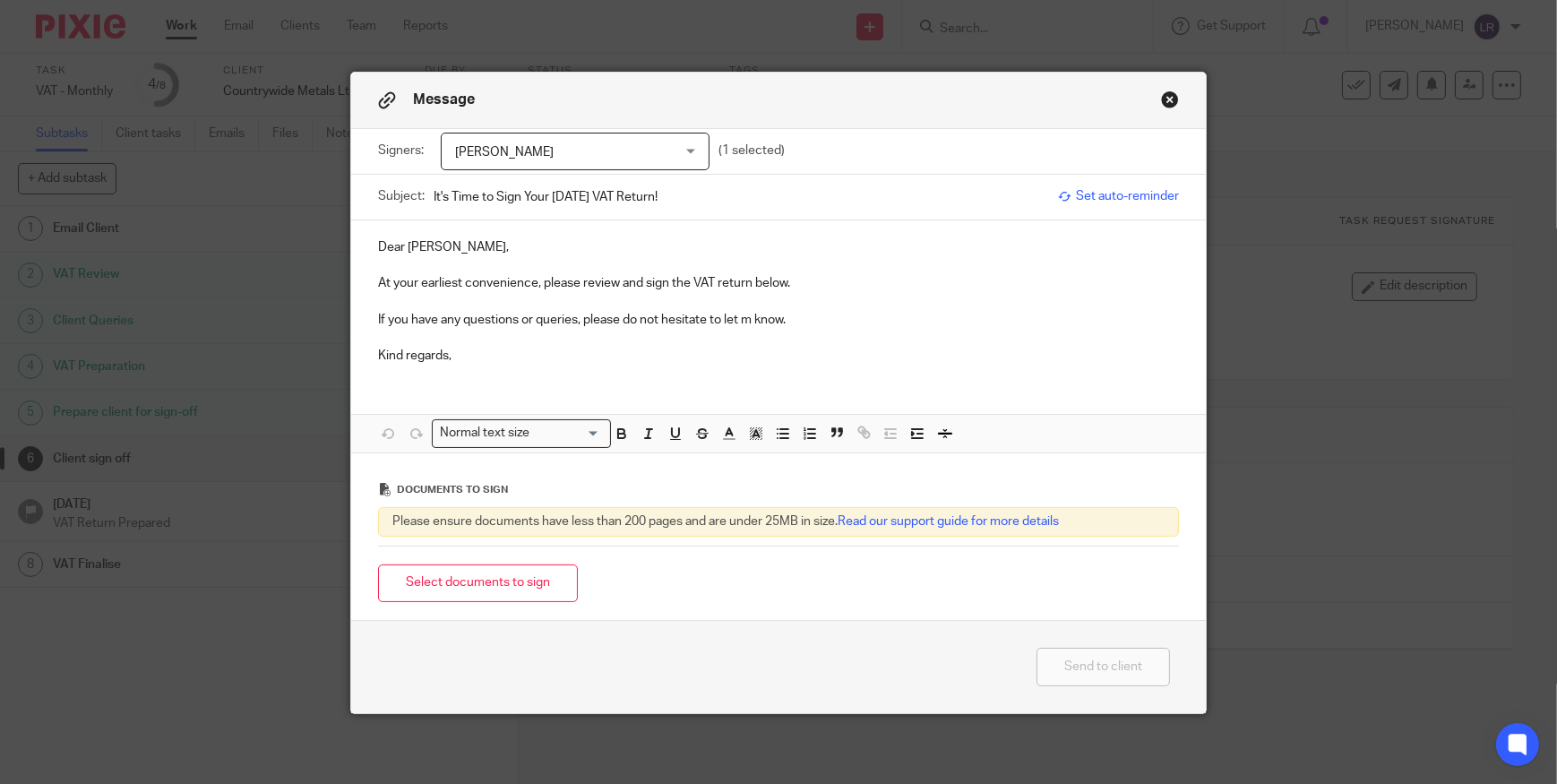
click at [809, 280] on p "At your earliest convenience, please review and sign the VAT return below." at bounding box center [778, 283] width 800 height 18
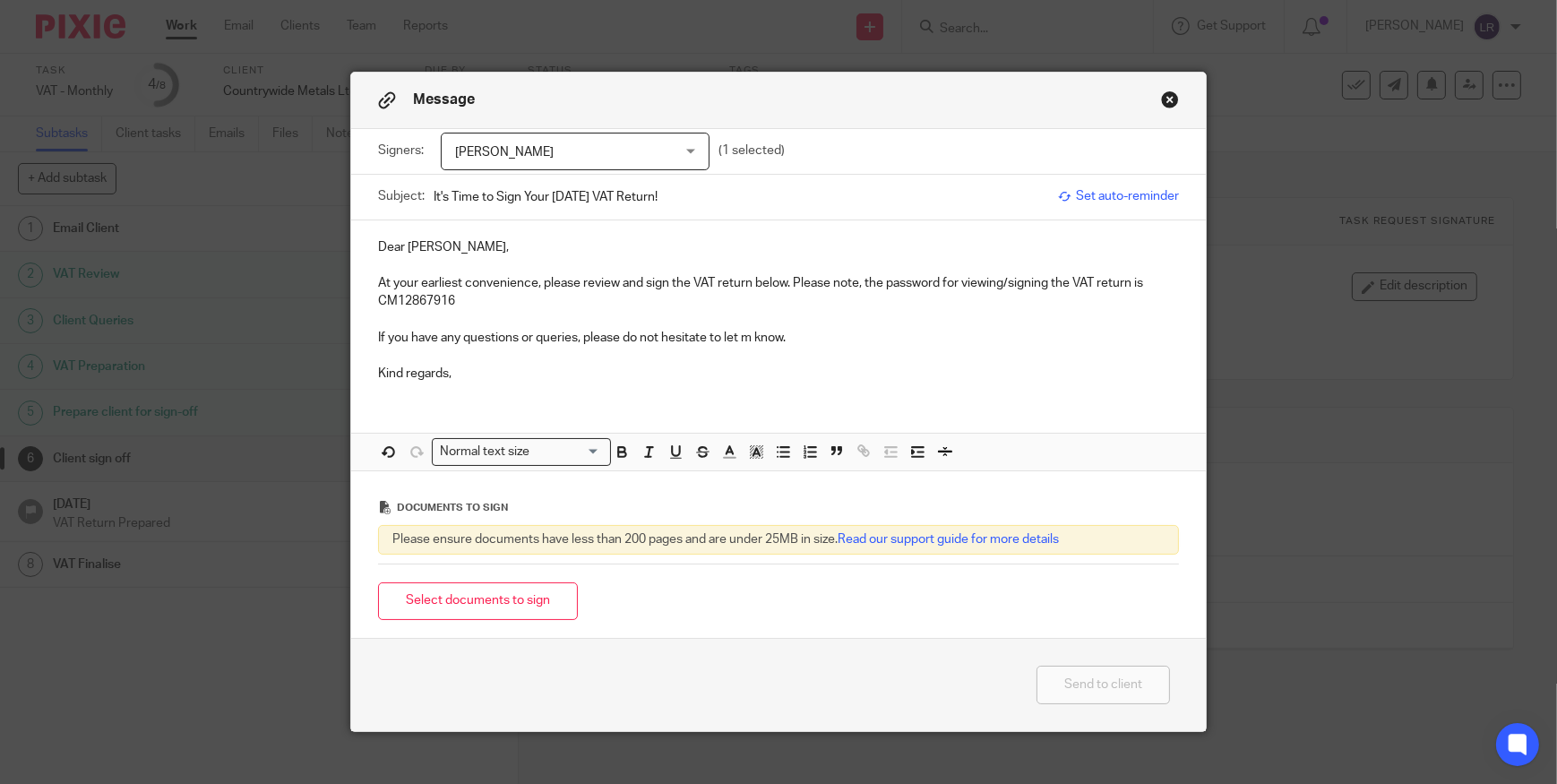
click at [423, 300] on p "At your earliest convenience, please review and sign the VAT return below. Plea…" at bounding box center [778, 292] width 800 height 37
click at [614, 451] on icon "button" at bounding box center [621, 451] width 16 height 16
click at [576, 327] on p at bounding box center [778, 319] width 800 height 18
click at [511, 601] on button "Select documents to sign" at bounding box center [478, 601] width 200 height 38
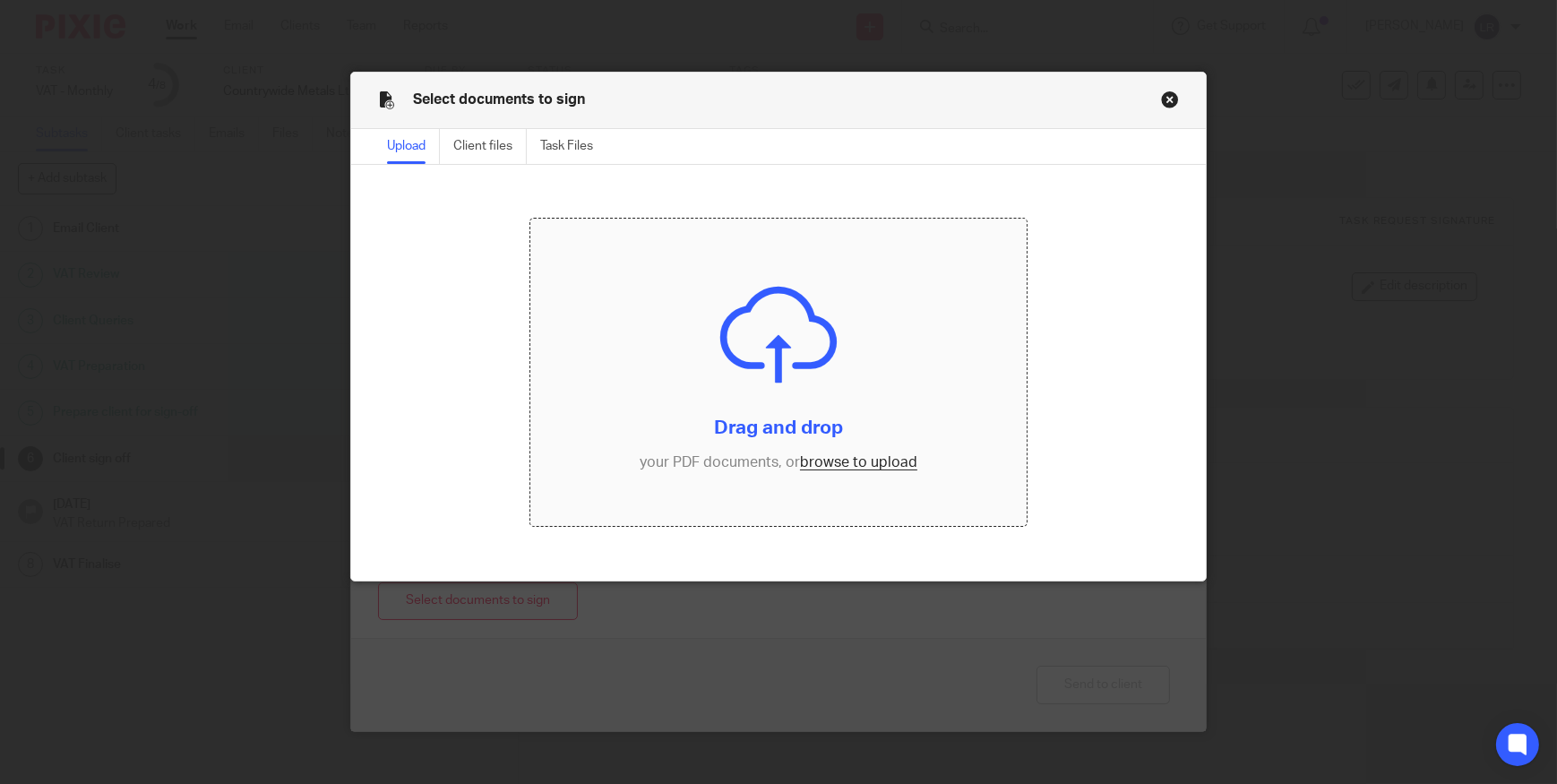
click at [640, 368] on input "file" at bounding box center [778, 372] width 496 height 307
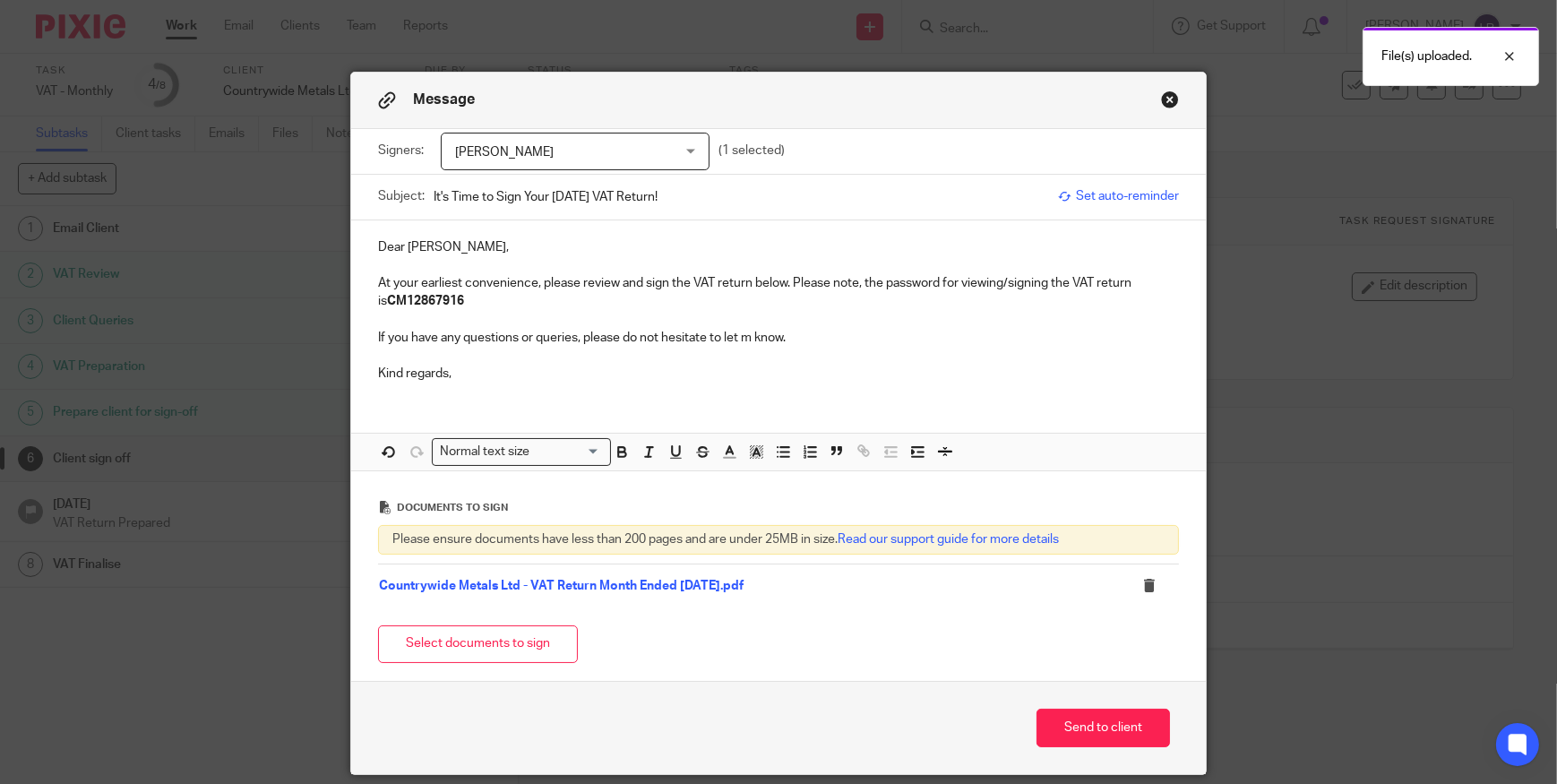
click at [523, 338] on p "If you have any questions or queries, please do not hesitate to let m know." at bounding box center [778, 337] width 800 height 18
click at [841, 329] on p "If you have any questions or queries, please do not hesitate to let m know." at bounding box center [778, 337] width 800 height 18
click at [741, 291] on p "At your earliest convenience, please review and sign the VAT return below. Plea…" at bounding box center [778, 292] width 800 height 37
click at [783, 294] on p "At your earliest convenience, please review and sign the VAT return below. Plea…" at bounding box center [778, 292] width 800 height 37
click at [797, 300] on p "At your earliest convenience, please review and sign the VAT return below. Plea…" at bounding box center [778, 292] width 800 height 37
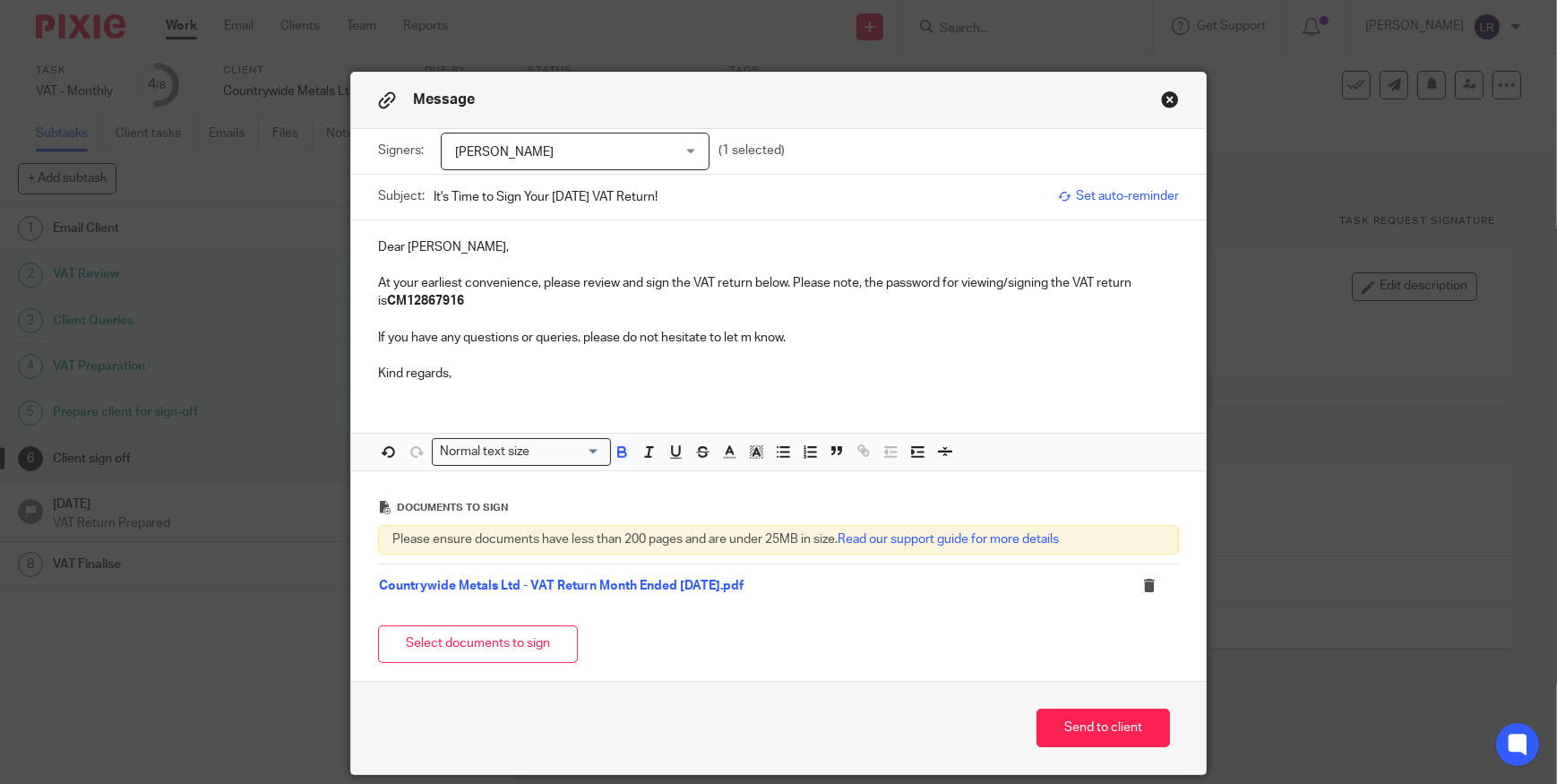
click at [752, 337] on p "If you have any questions or queries, please do not hesitate to let m know." at bounding box center [778, 337] width 800 height 18
drag, startPoint x: 1132, startPoint y: 726, endPoint x: -108, endPoint y: 641, distance: 1242.9
click at [0, 641] on html "Work Email Clients Team Reports Work Email Clients Team Reports Settings Send n…" at bounding box center [778, 392] width 1557 height 784
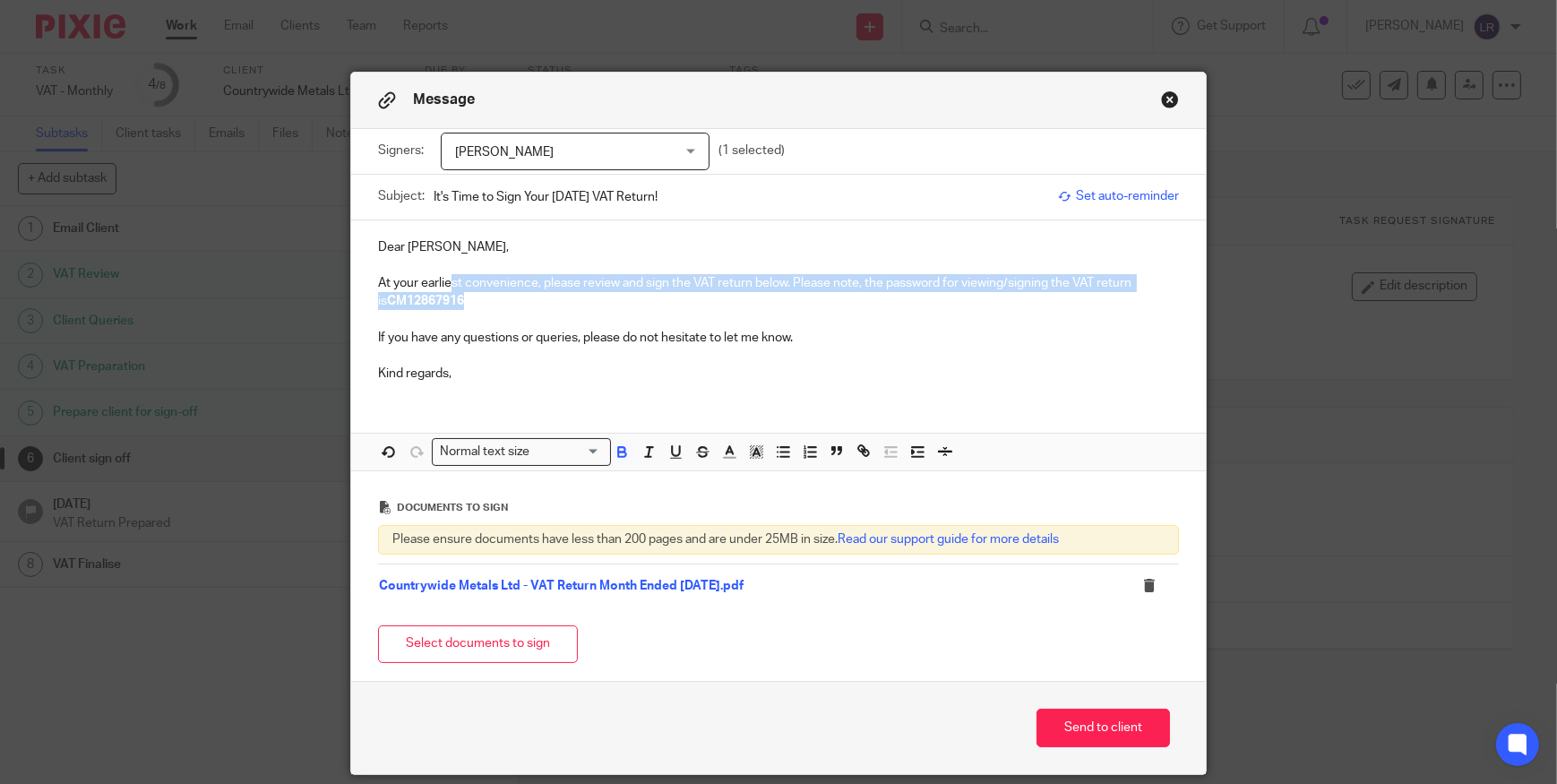
drag, startPoint x: 501, startPoint y: 286, endPoint x: 501, endPoint y: 301, distance: 15.0
click at [501, 301] on p "At your earliest convenience, please review and sign the VAT return below. Plea…" at bounding box center [778, 292] width 800 height 37
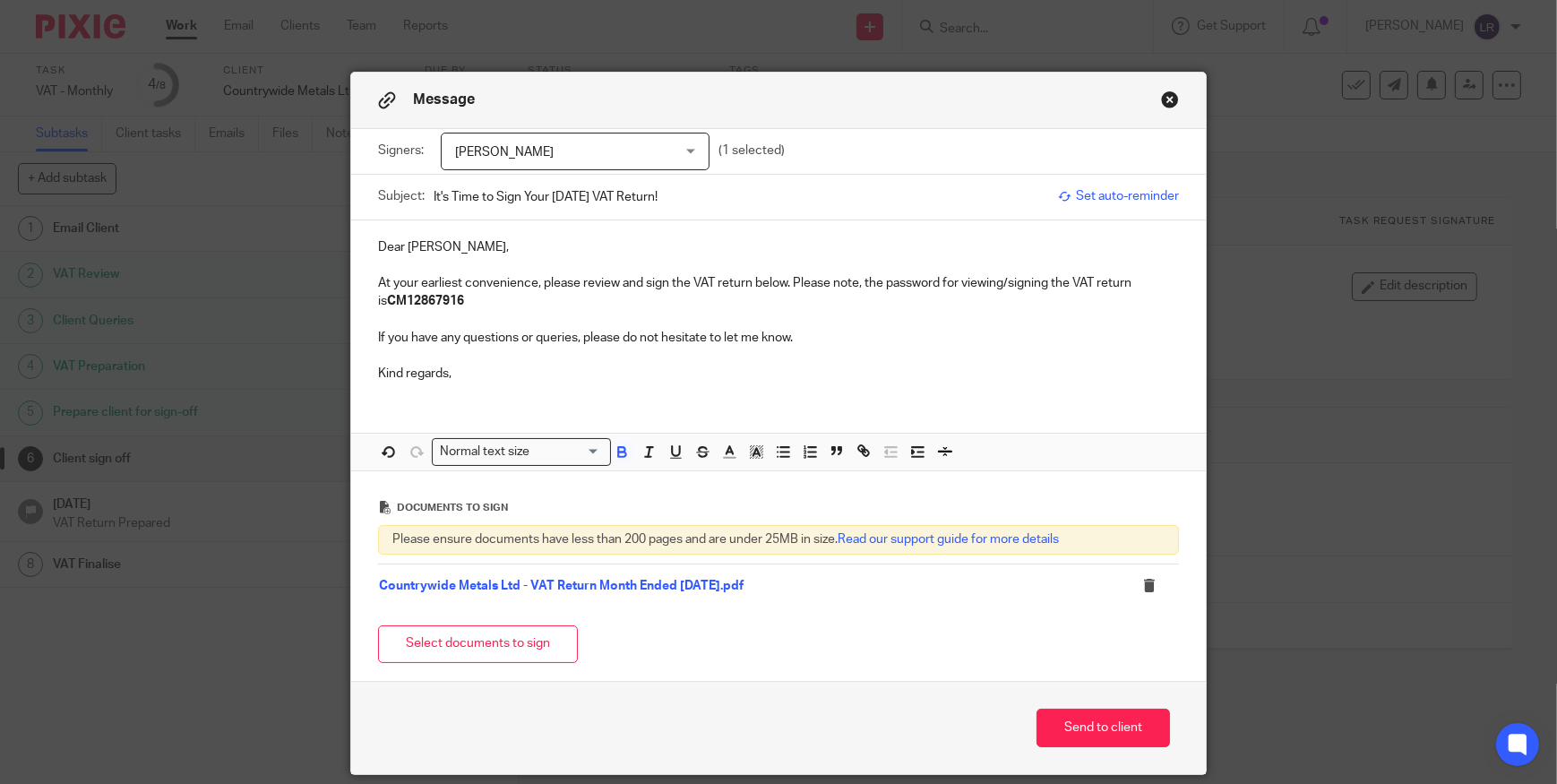
click at [488, 322] on p at bounding box center [778, 319] width 800 height 18
click at [1116, 724] on button "Send to client" at bounding box center [1103, 728] width 133 height 38
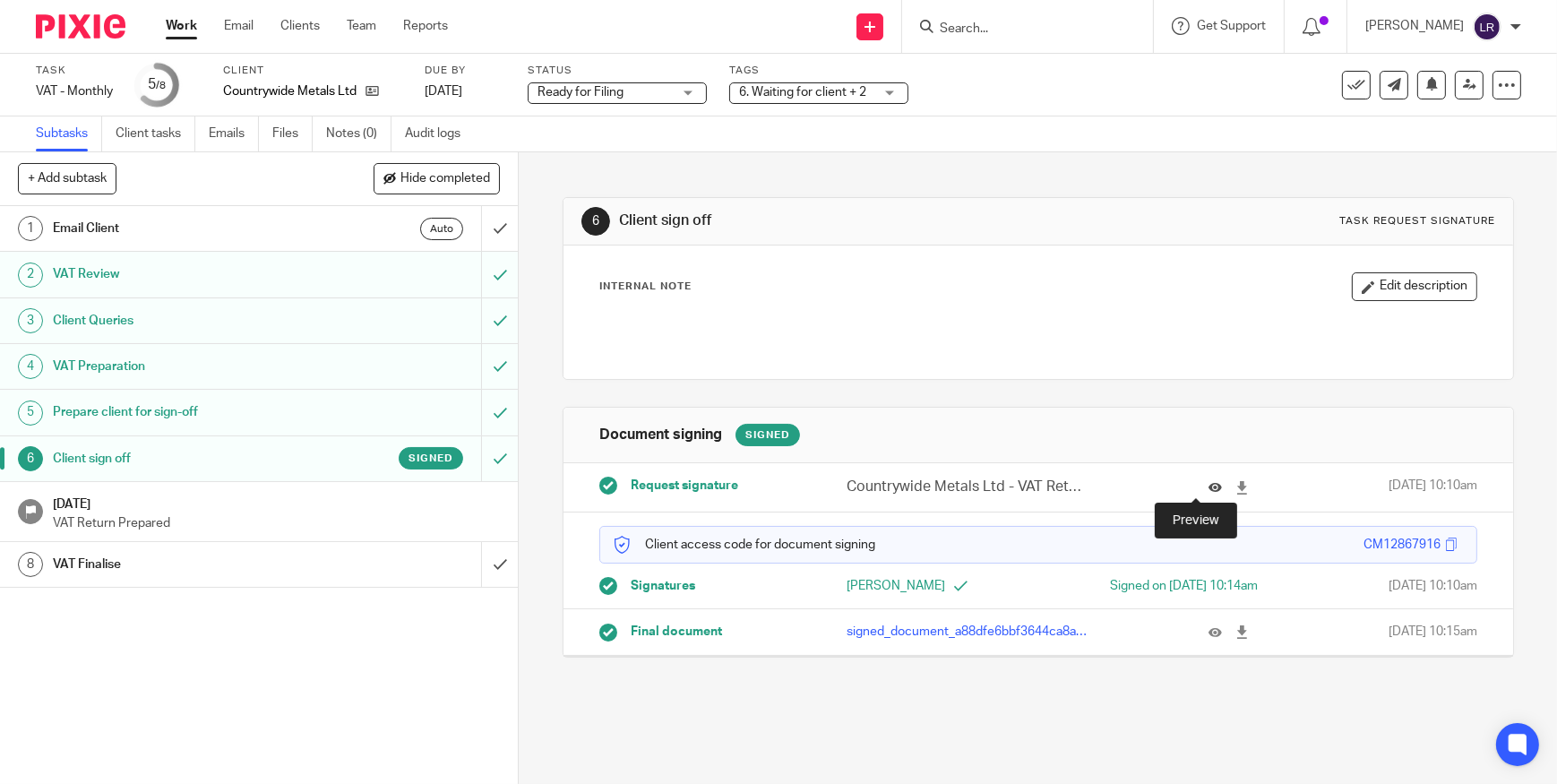
click at [1208, 485] on icon at bounding box center [1215, 488] width 13 height 13
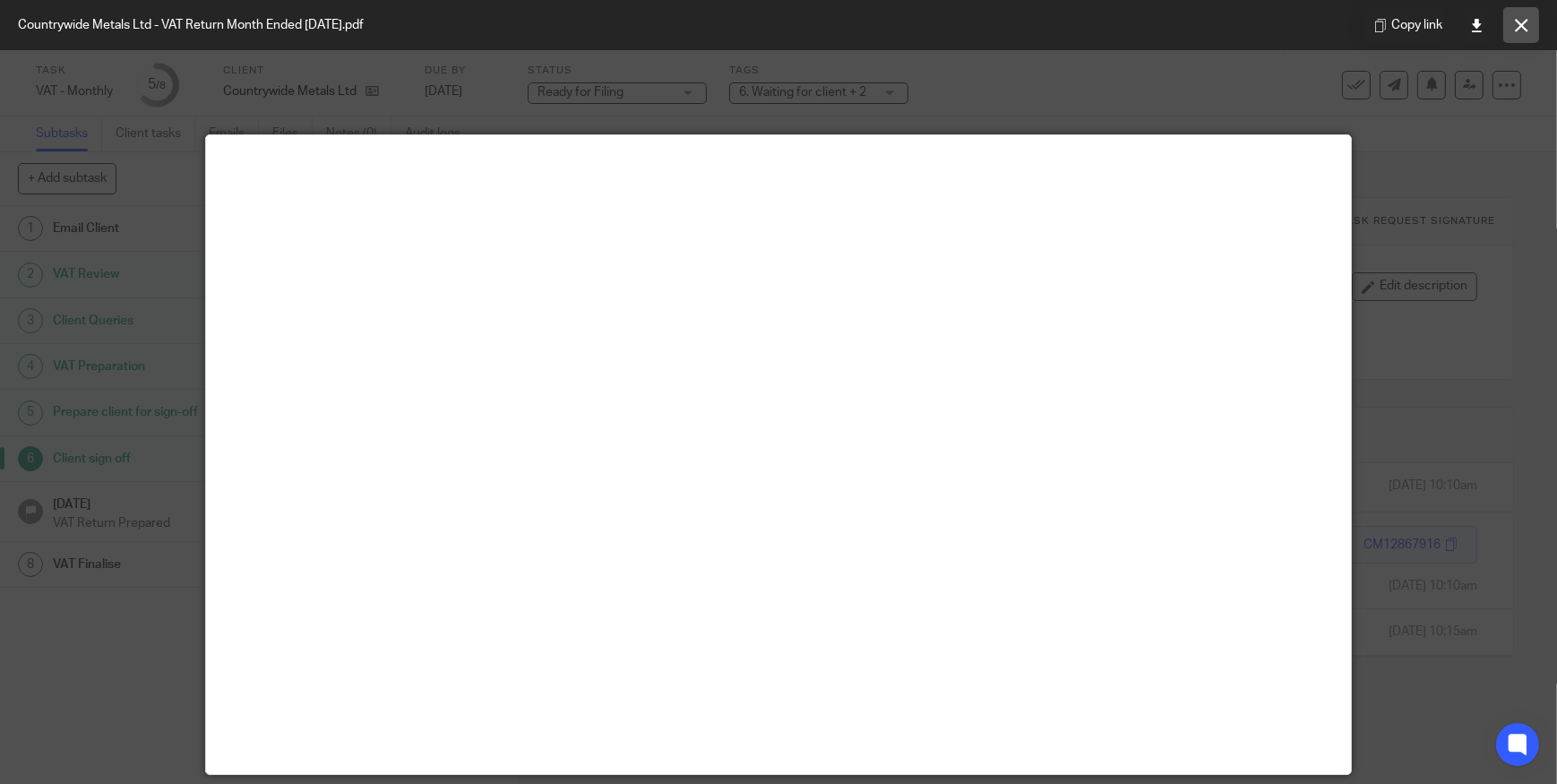
click at [1520, 28] on icon at bounding box center [1522, 26] width 13 height 13
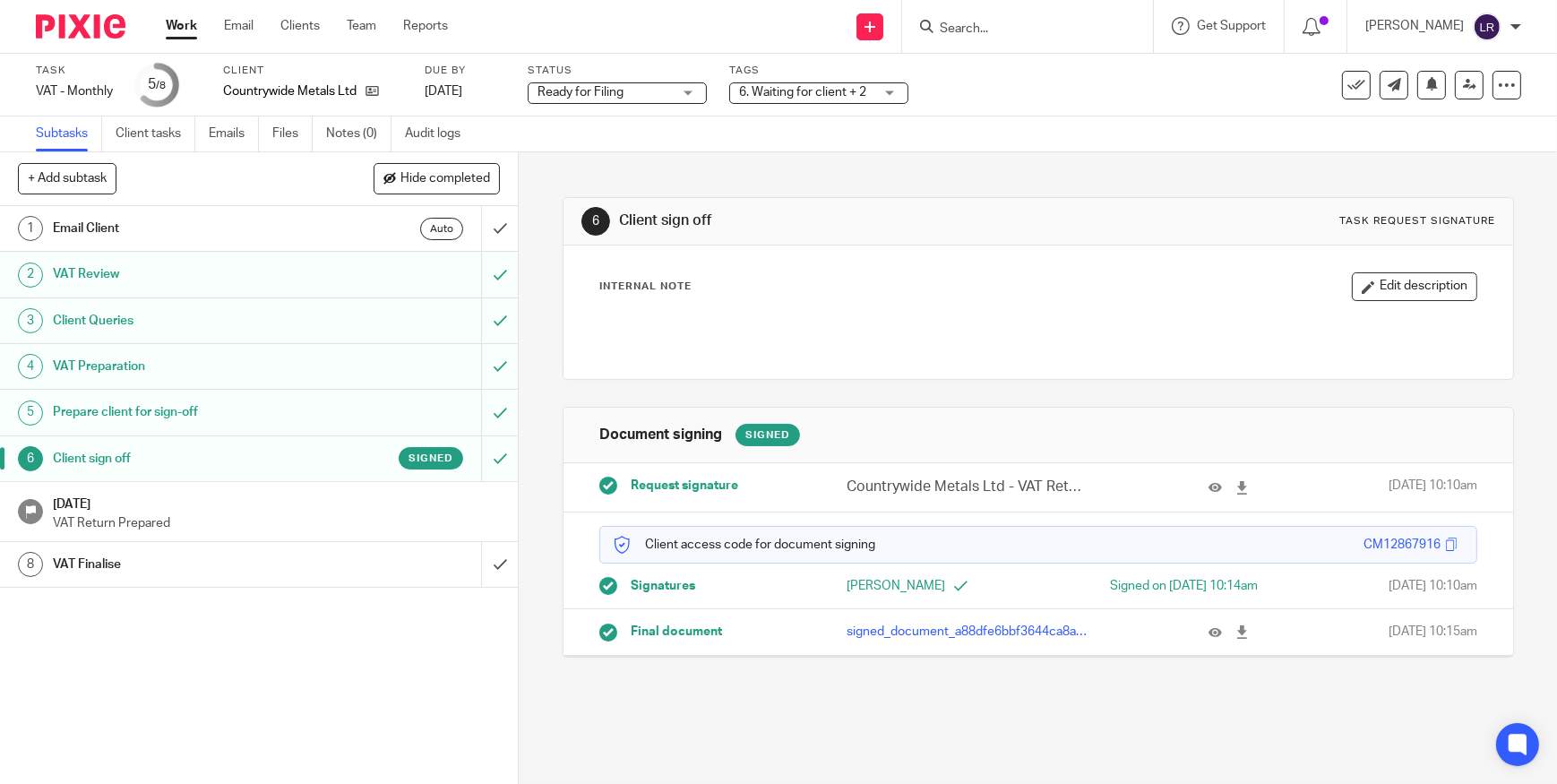
click at [598, 97] on span "Ready for Filing" at bounding box center [604, 92] width 134 height 19
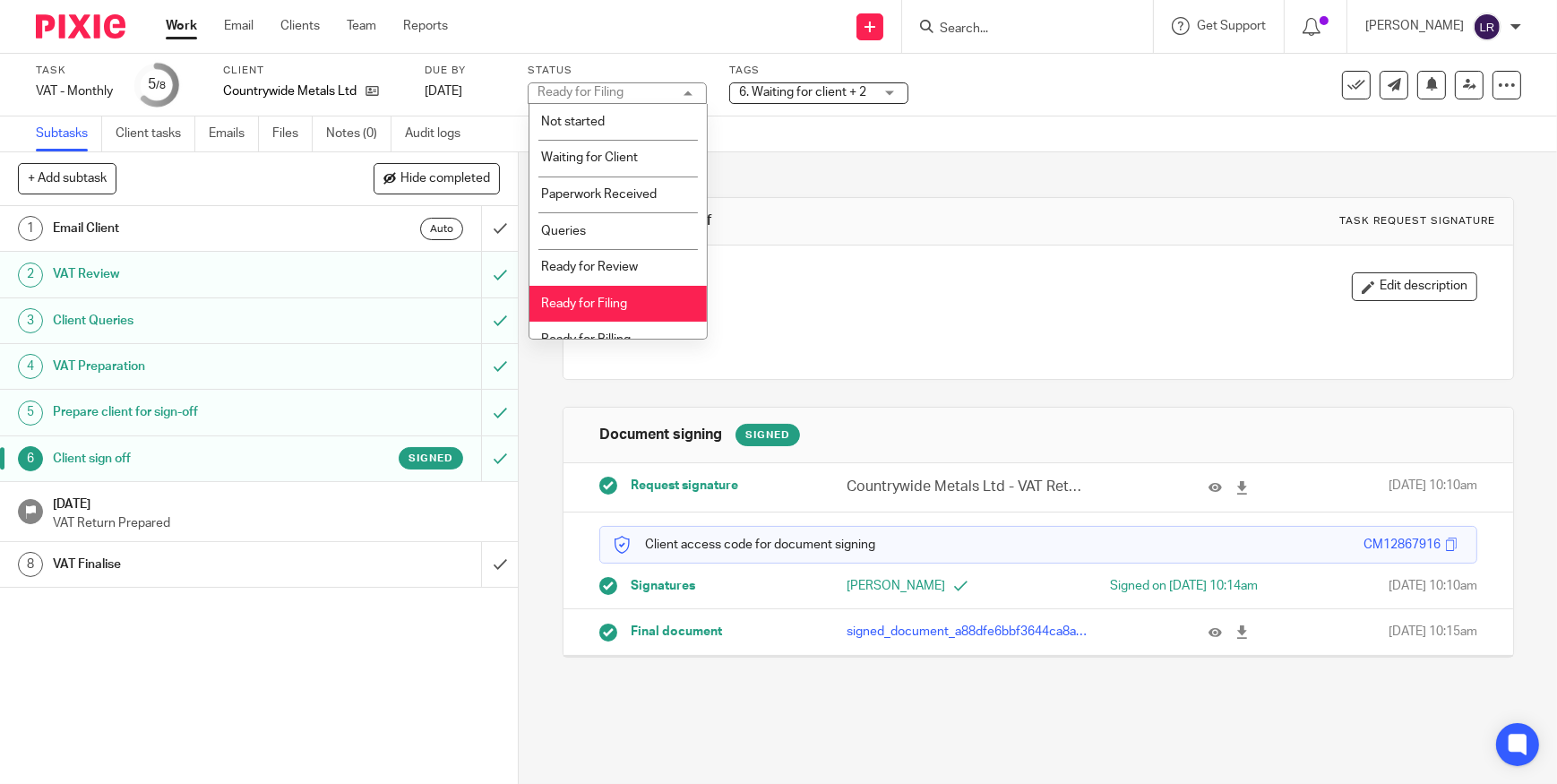
scroll to position [18, 0]
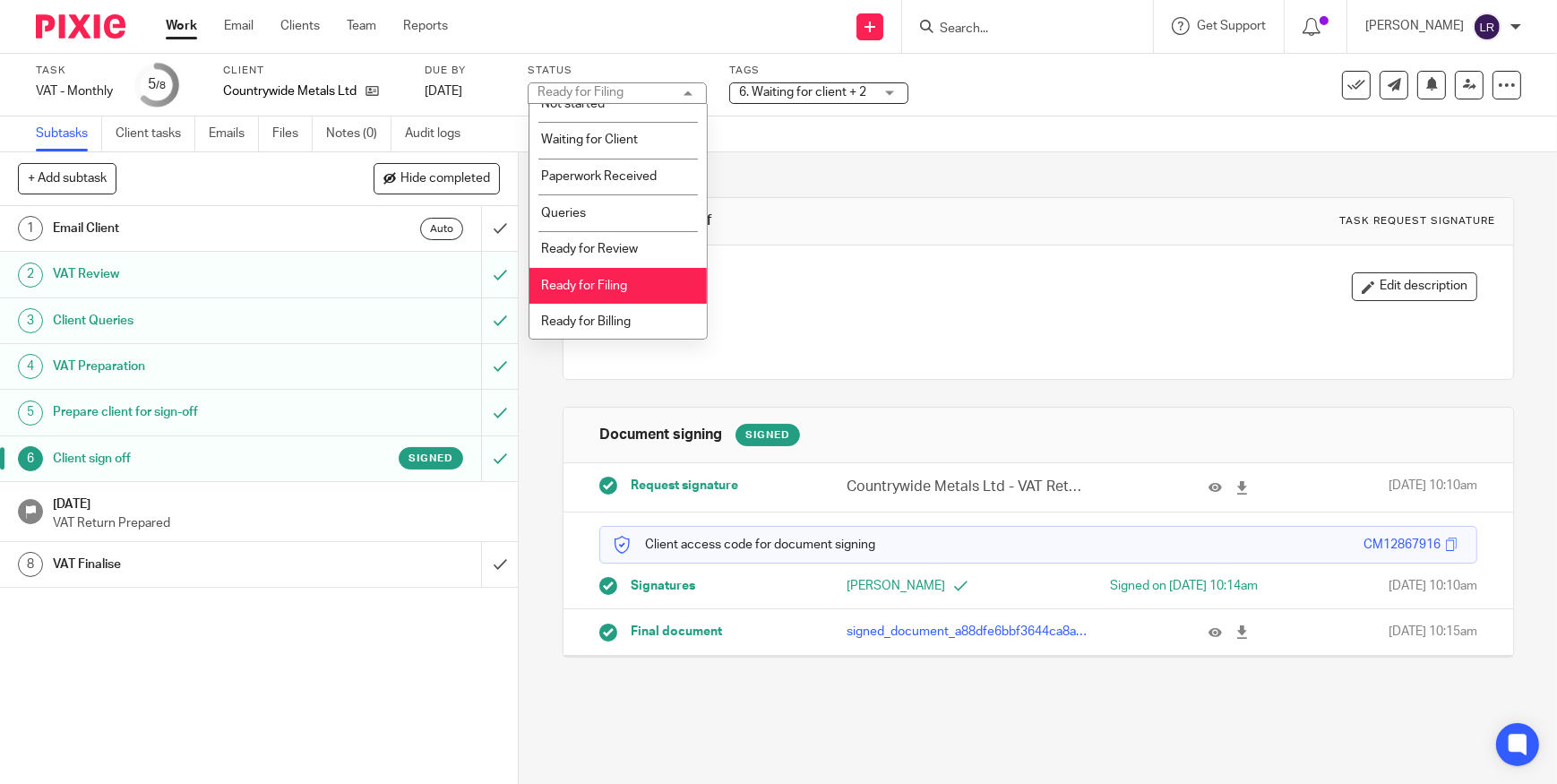
click at [780, 93] on span "6. Waiting for client + 2" at bounding box center [802, 91] width 127 height 12
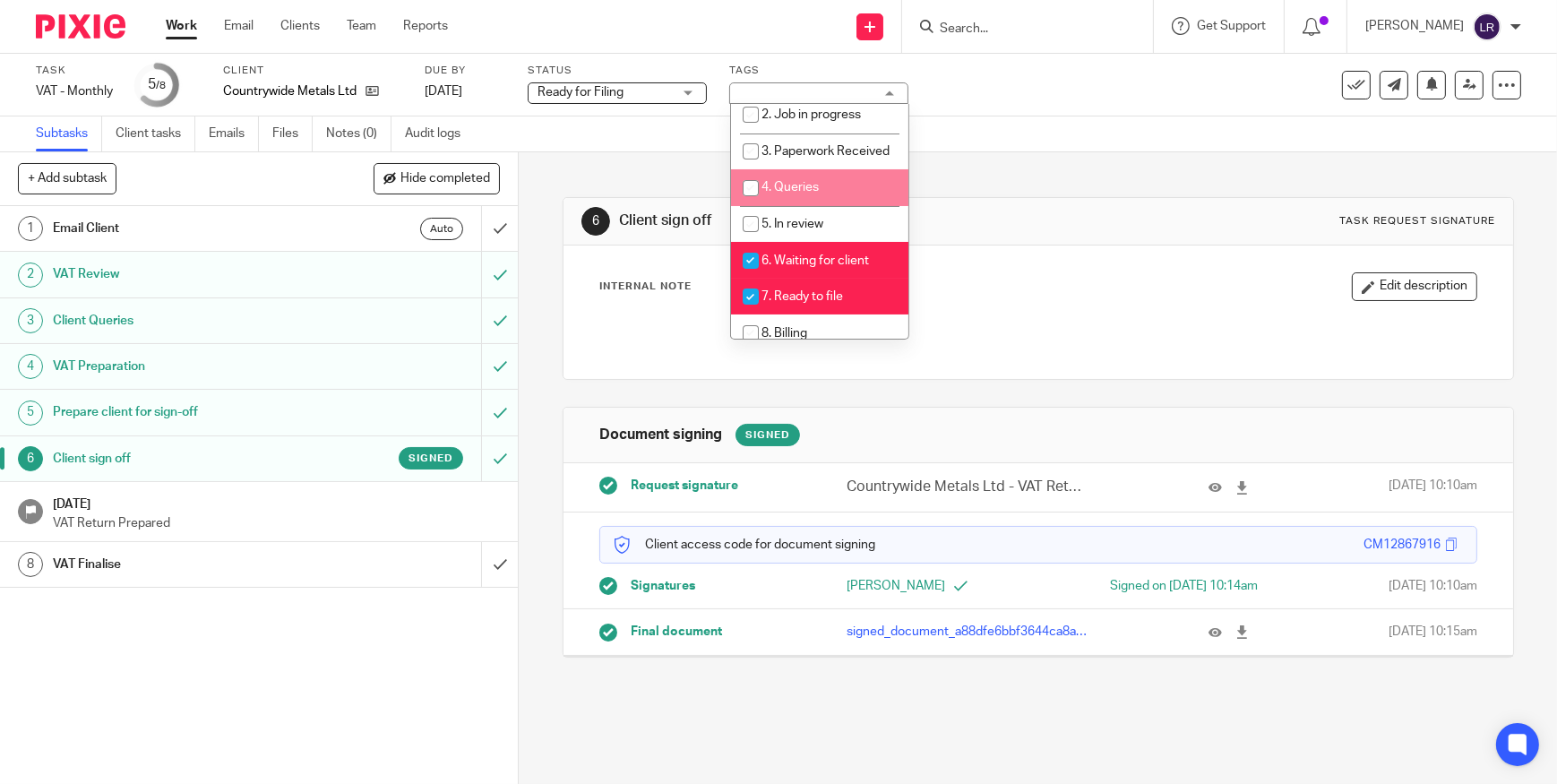
scroll to position [244, 0]
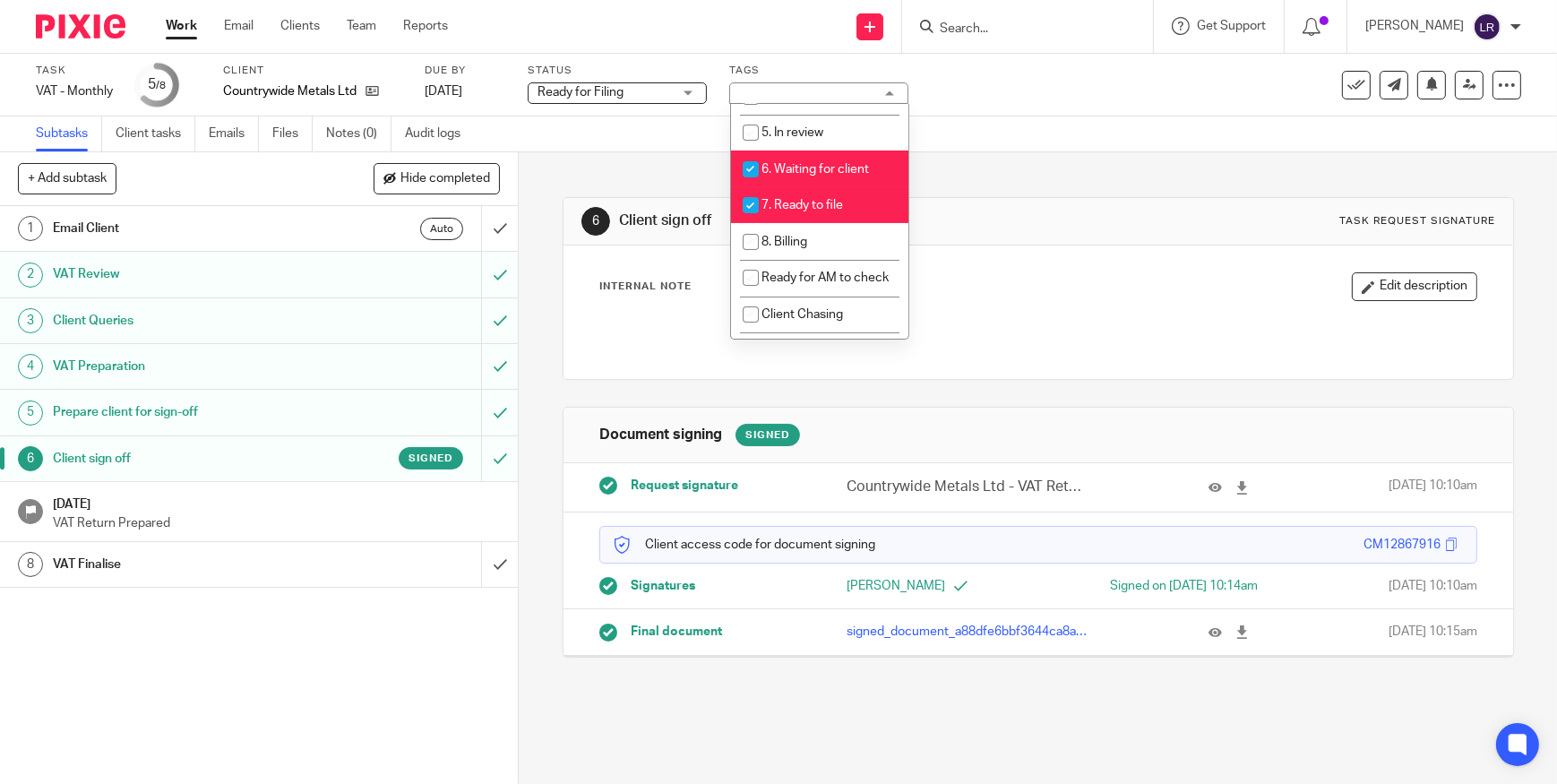
click at [836, 175] on span "6. Waiting for client" at bounding box center [815, 169] width 108 height 12
checkbox input "false"
click at [835, 211] on span "7. Ready to file" at bounding box center [802, 205] width 82 height 12
checkbox input "false"
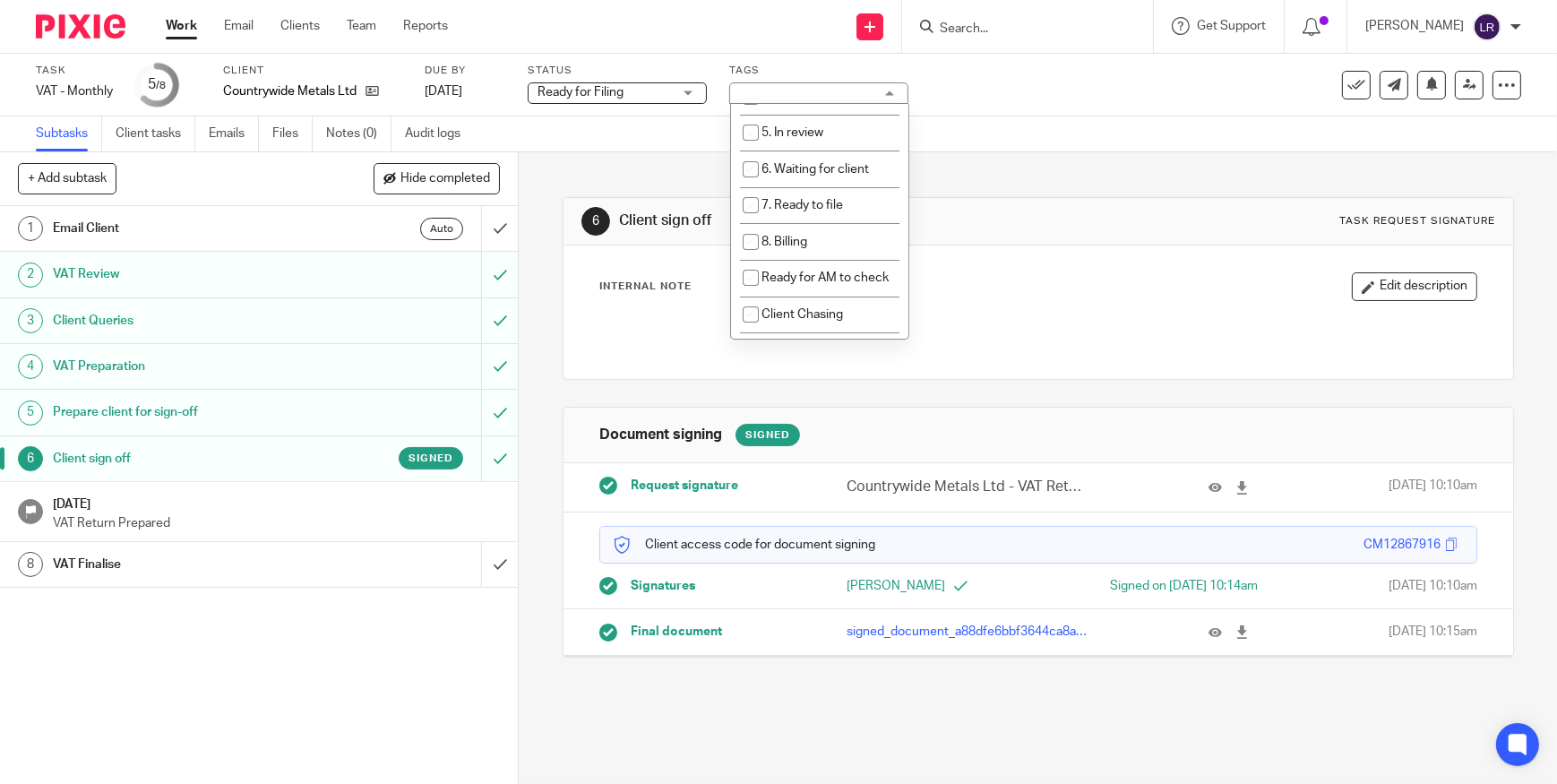
click at [986, 160] on div "6 Client sign off Task request signature Internal Note Edit description Documen…" at bounding box center [1038, 413] width 951 height 523
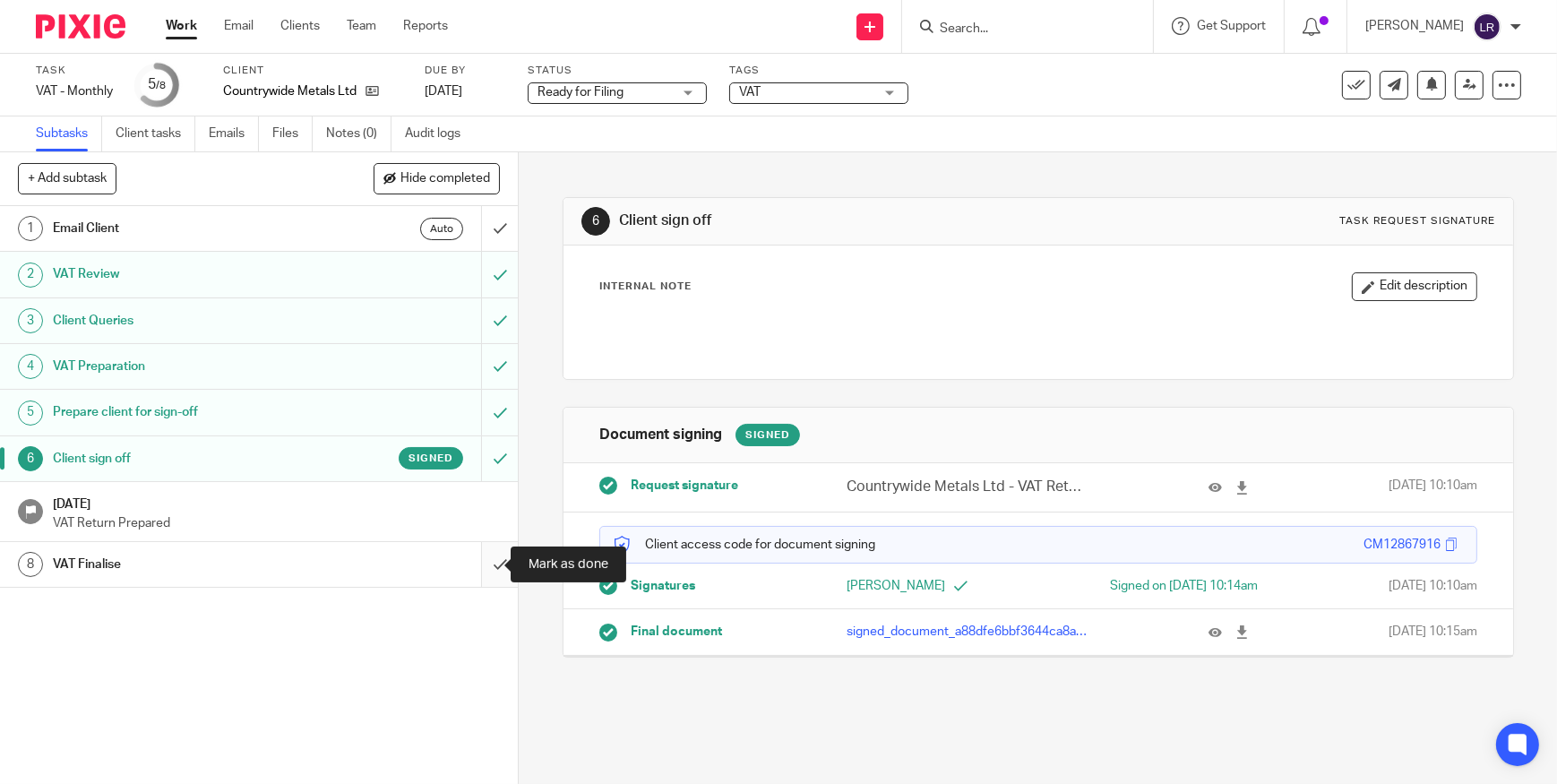
click at [482, 561] on input "submit" at bounding box center [258, 564] width 517 height 45
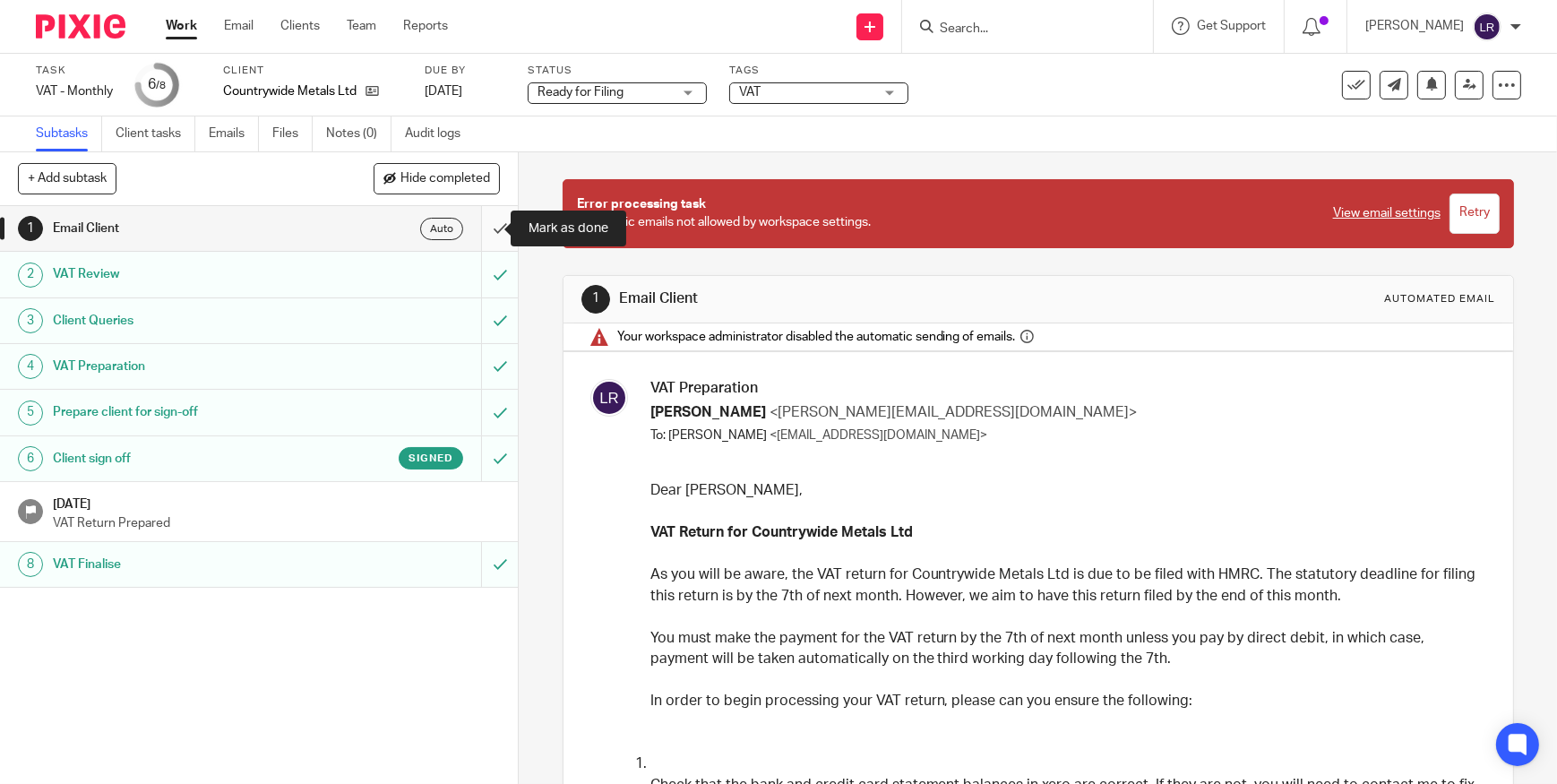
click at [487, 232] on input "submit" at bounding box center [258, 228] width 517 height 45
click at [1349, 81] on div "Task updated." at bounding box center [1159, 51] width 760 height 68
click at [1344, 81] on div "Task updated." at bounding box center [1159, 51] width 760 height 68
click at [1347, 90] on icon at bounding box center [1356, 85] width 18 height 18
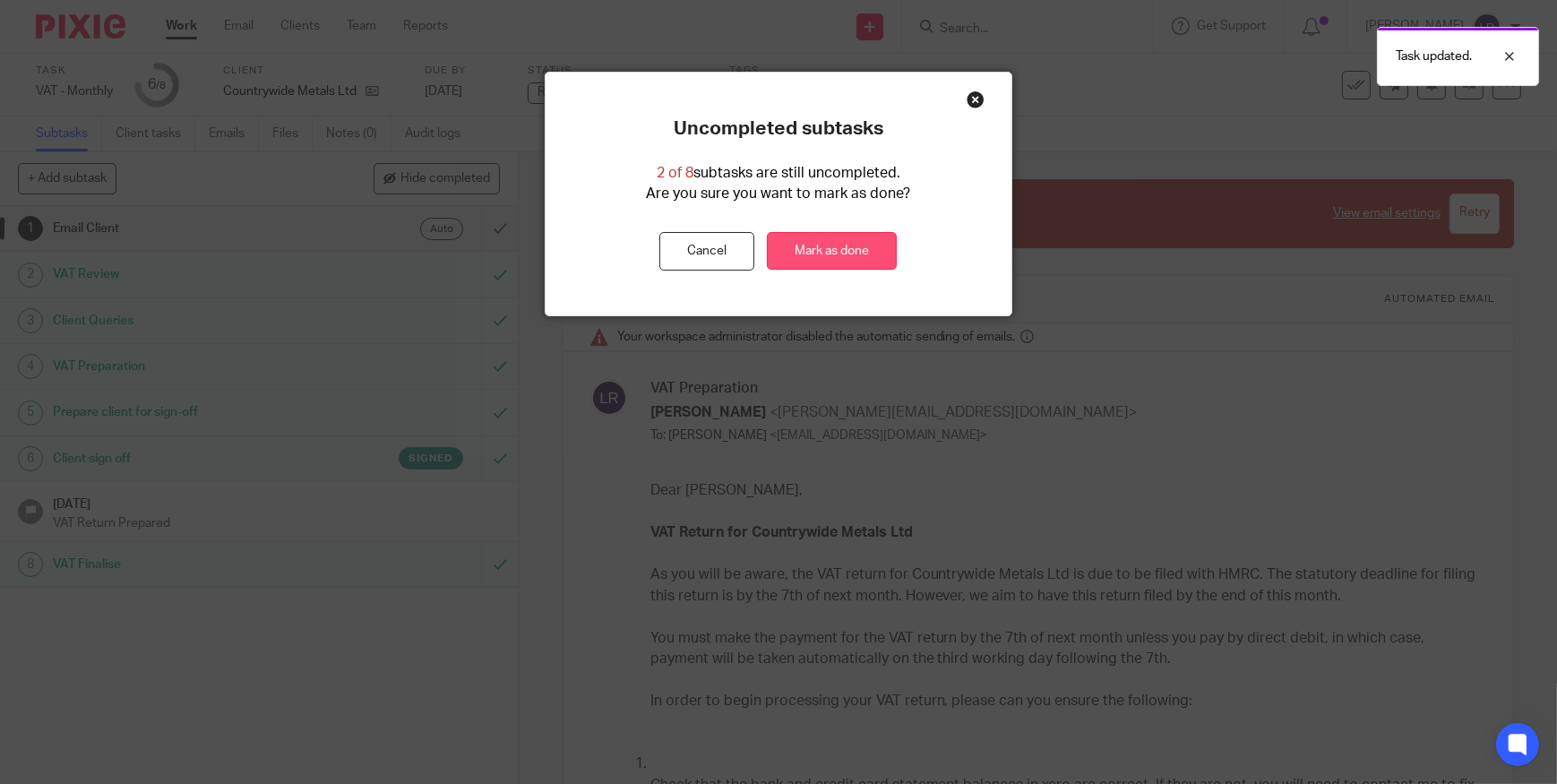
click at [869, 249] on link "Mark as done" at bounding box center [832, 251] width 130 height 38
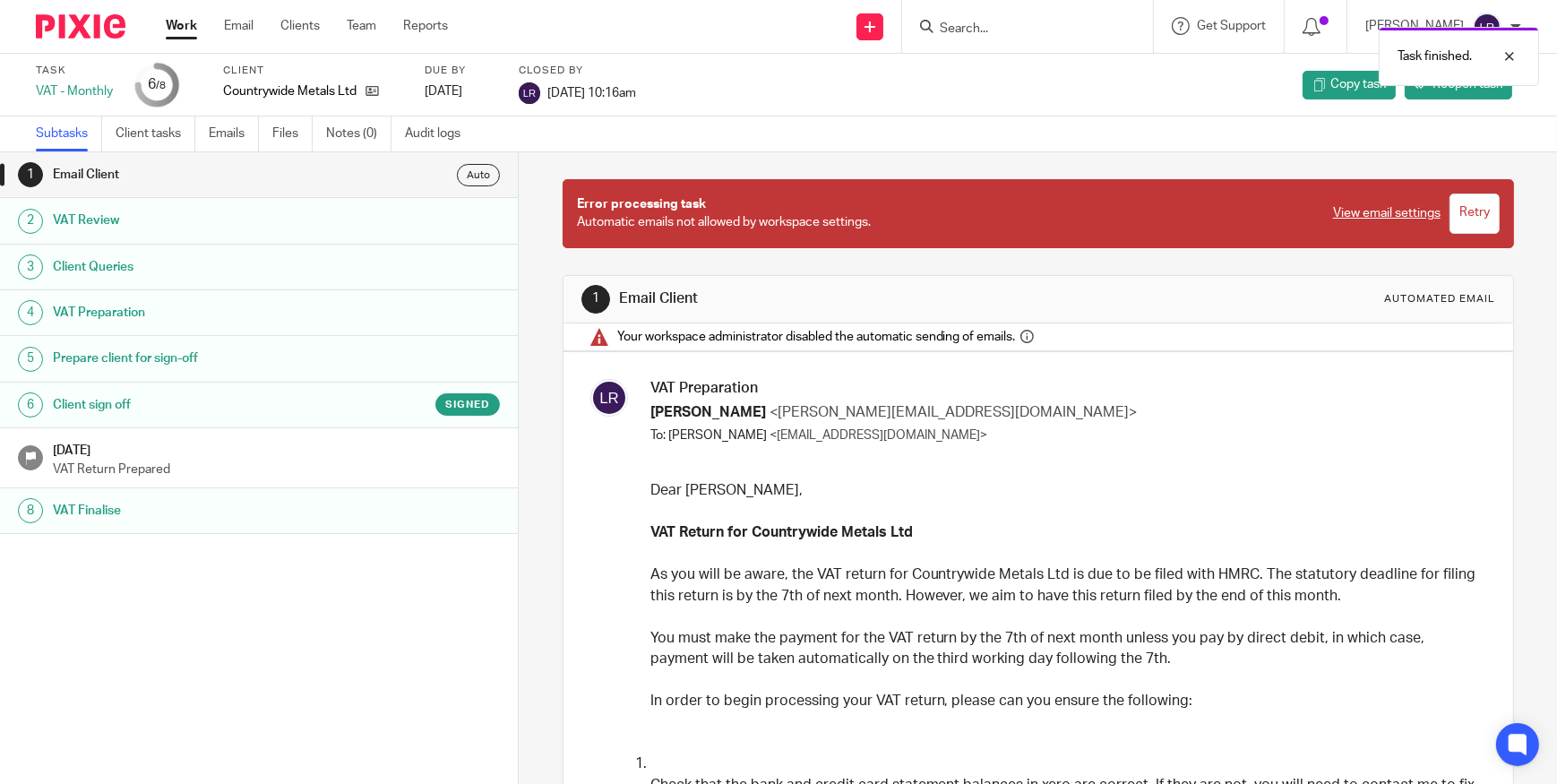
click at [1024, 26] on div "Task finished." at bounding box center [1159, 51] width 760 height 68
click at [982, 31] on div "Task finished." at bounding box center [1159, 51] width 760 height 68
click at [1004, 29] on input "Search" at bounding box center [1018, 30] width 161 height 16
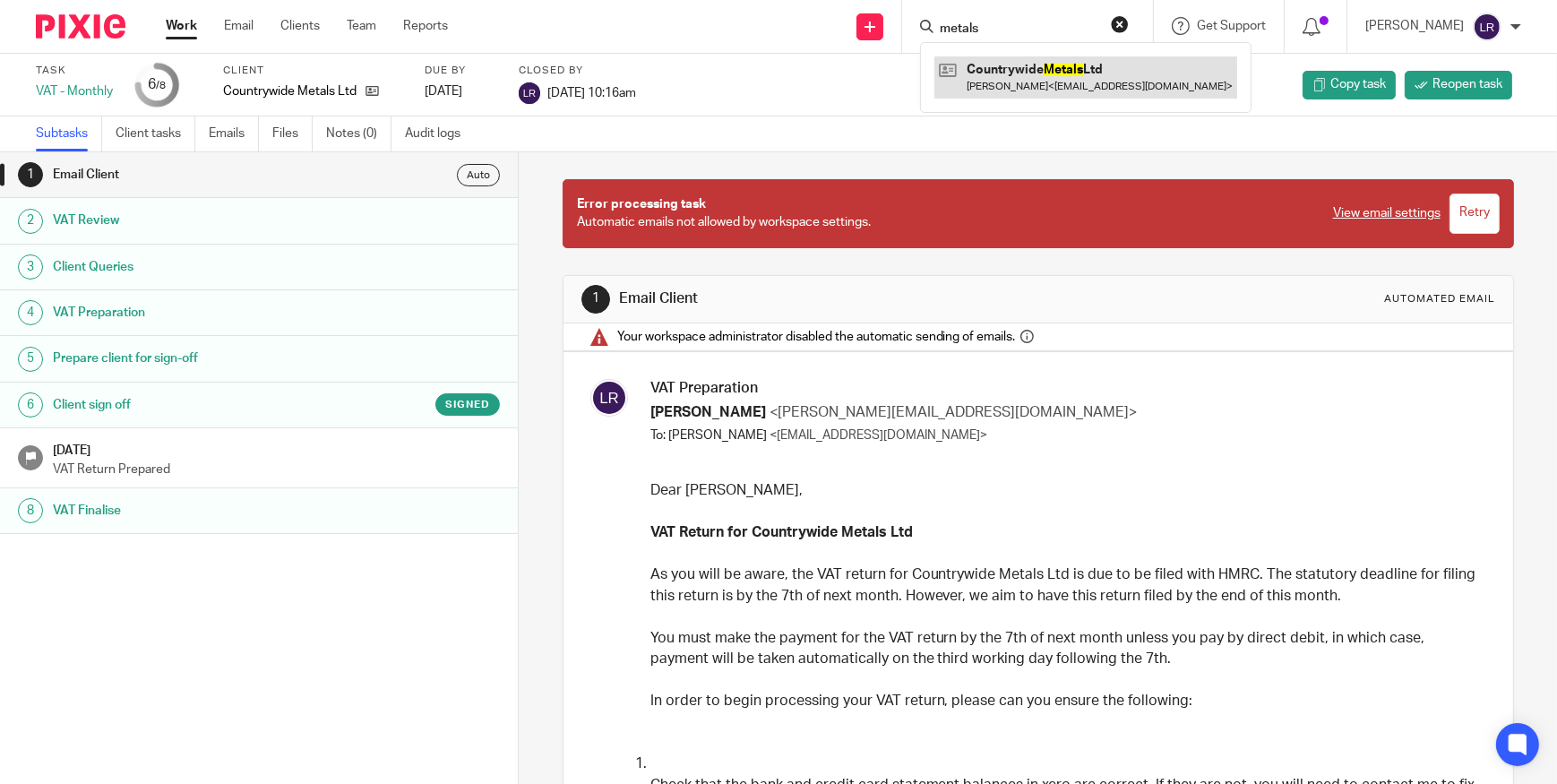
type input "metals"
click at [1057, 67] on link at bounding box center [1086, 76] width 303 height 41
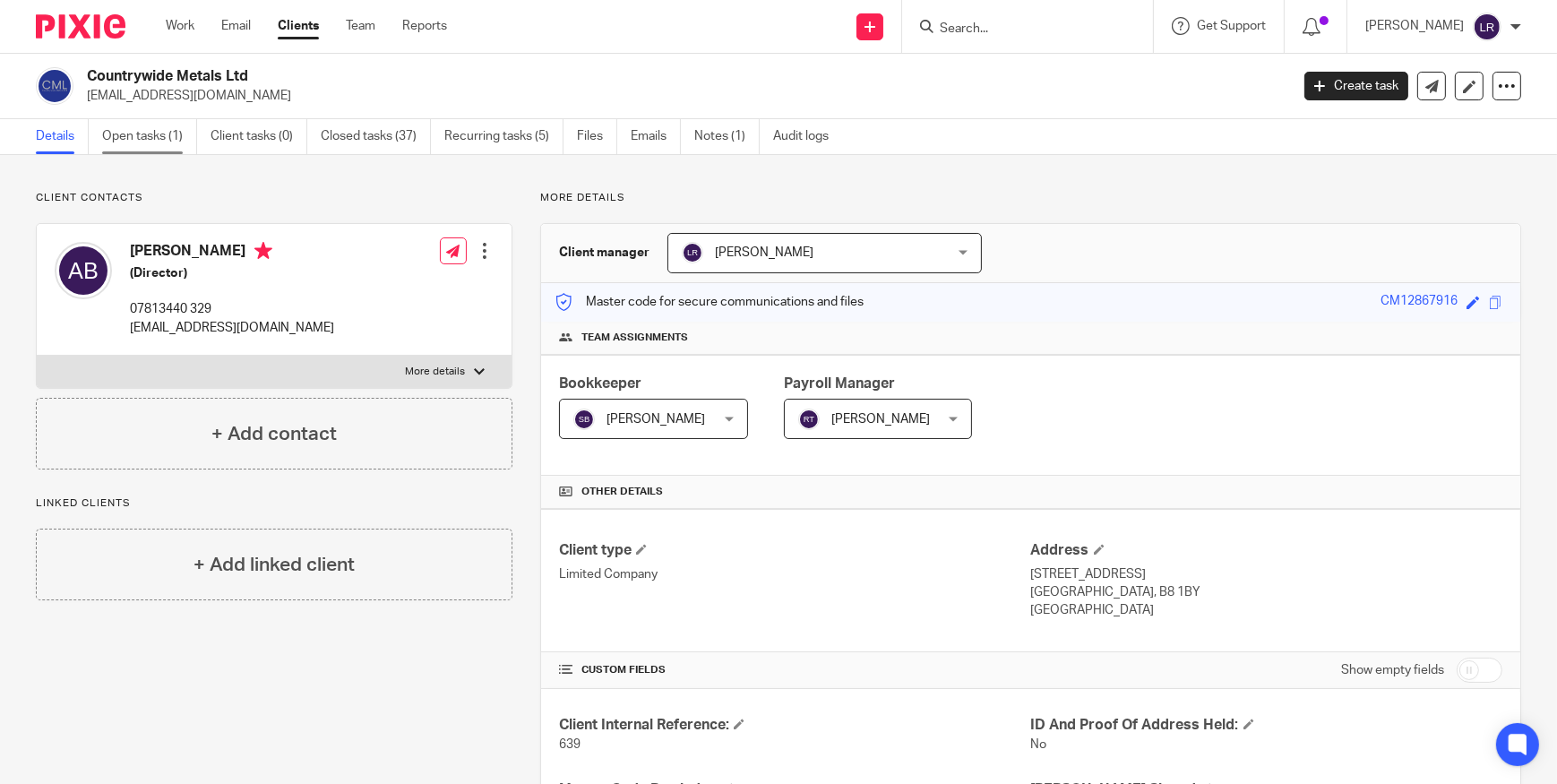
click at [143, 135] on link "Open tasks (1)" at bounding box center [150, 136] width 95 height 35
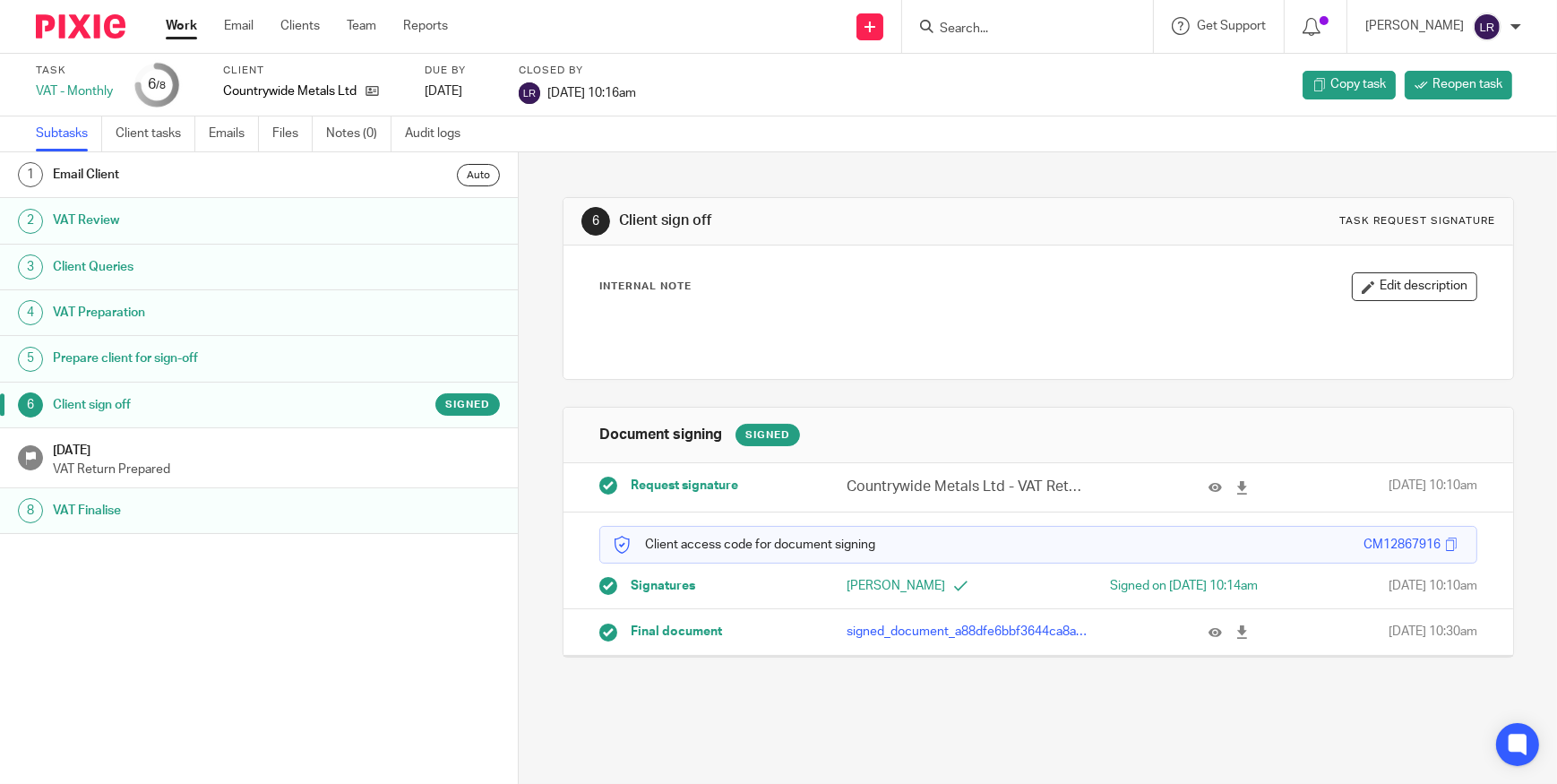
click at [183, 30] on link "Work" at bounding box center [181, 26] width 31 height 18
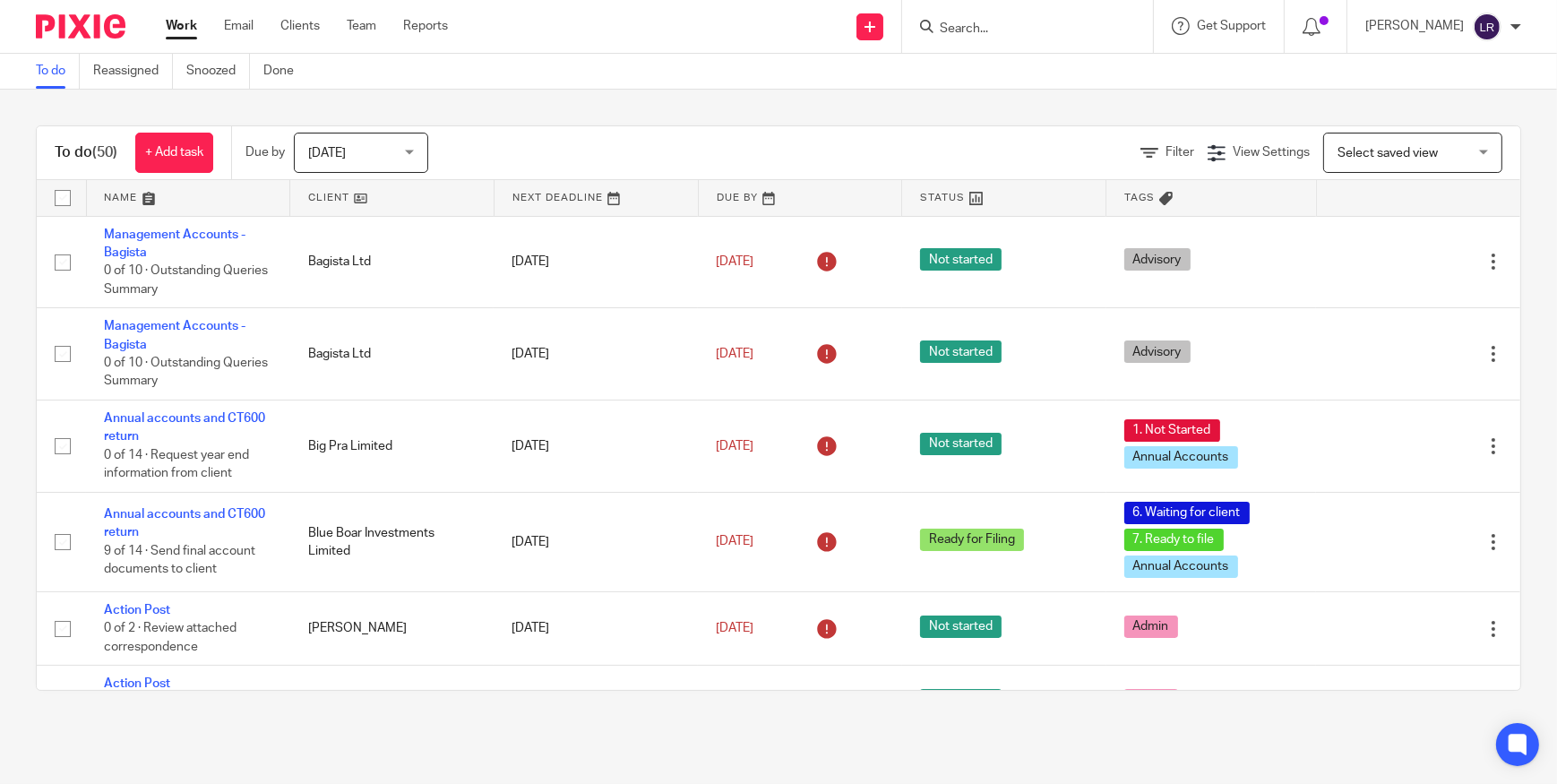
click at [366, 155] on span "[DATE]" at bounding box center [355, 151] width 95 height 37
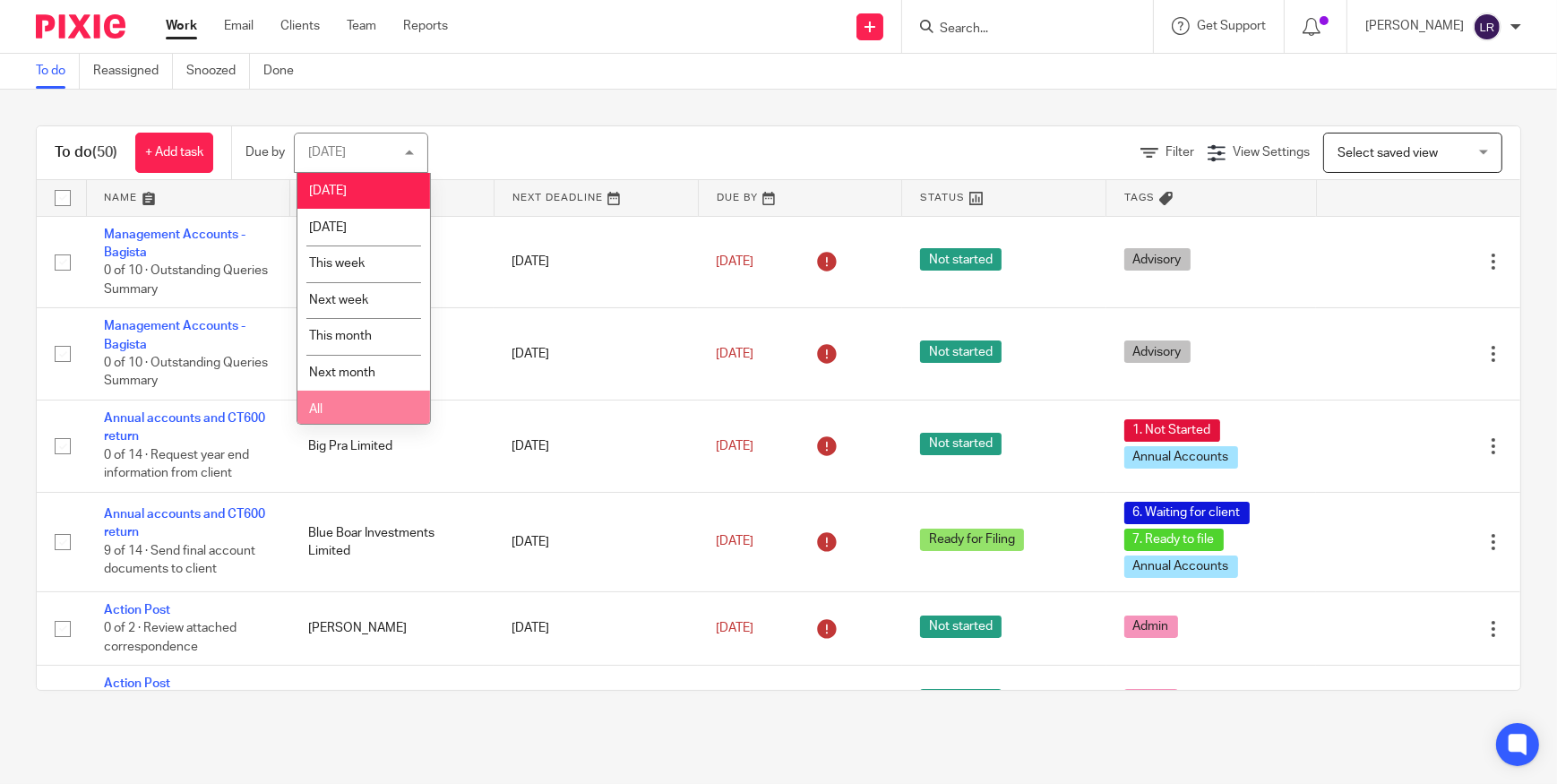
click at [334, 398] on li "All" at bounding box center [363, 409] width 132 height 37
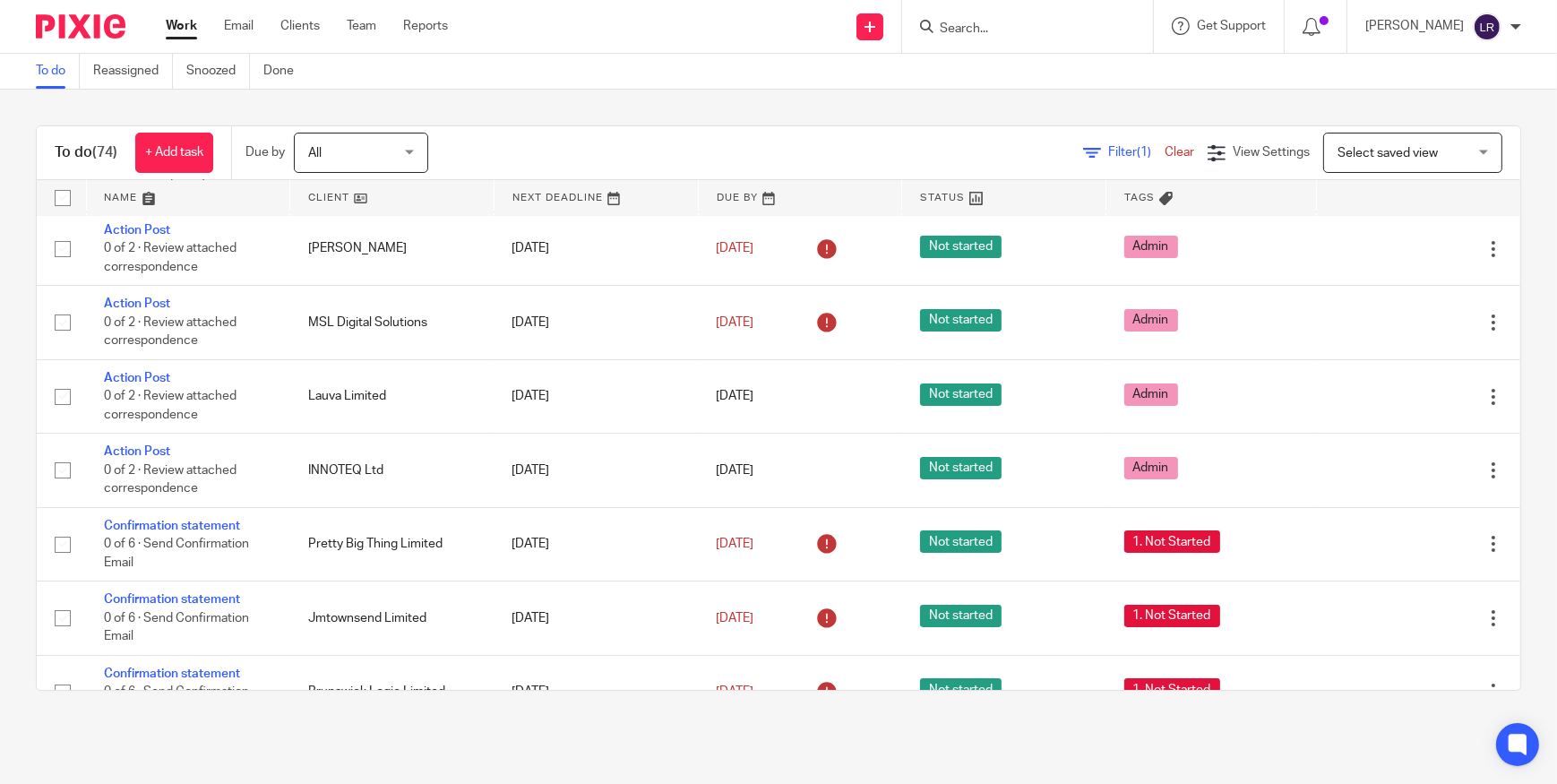
scroll to position [290, 0]
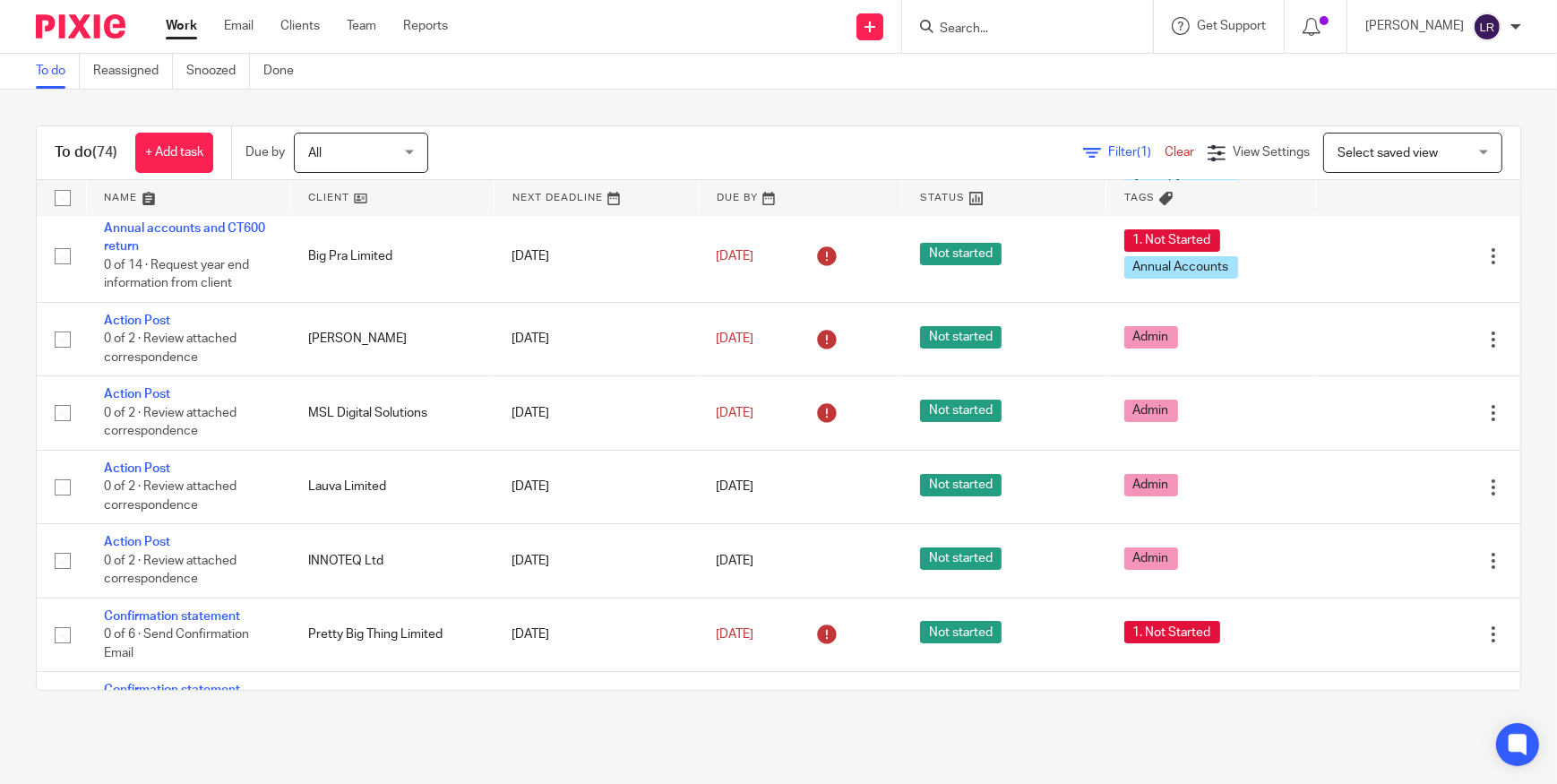
click at [996, 26] on input "Search" at bounding box center [1018, 30] width 161 height 16
type input "metals"
click at [1019, 81] on link at bounding box center [1086, 76] width 303 height 41
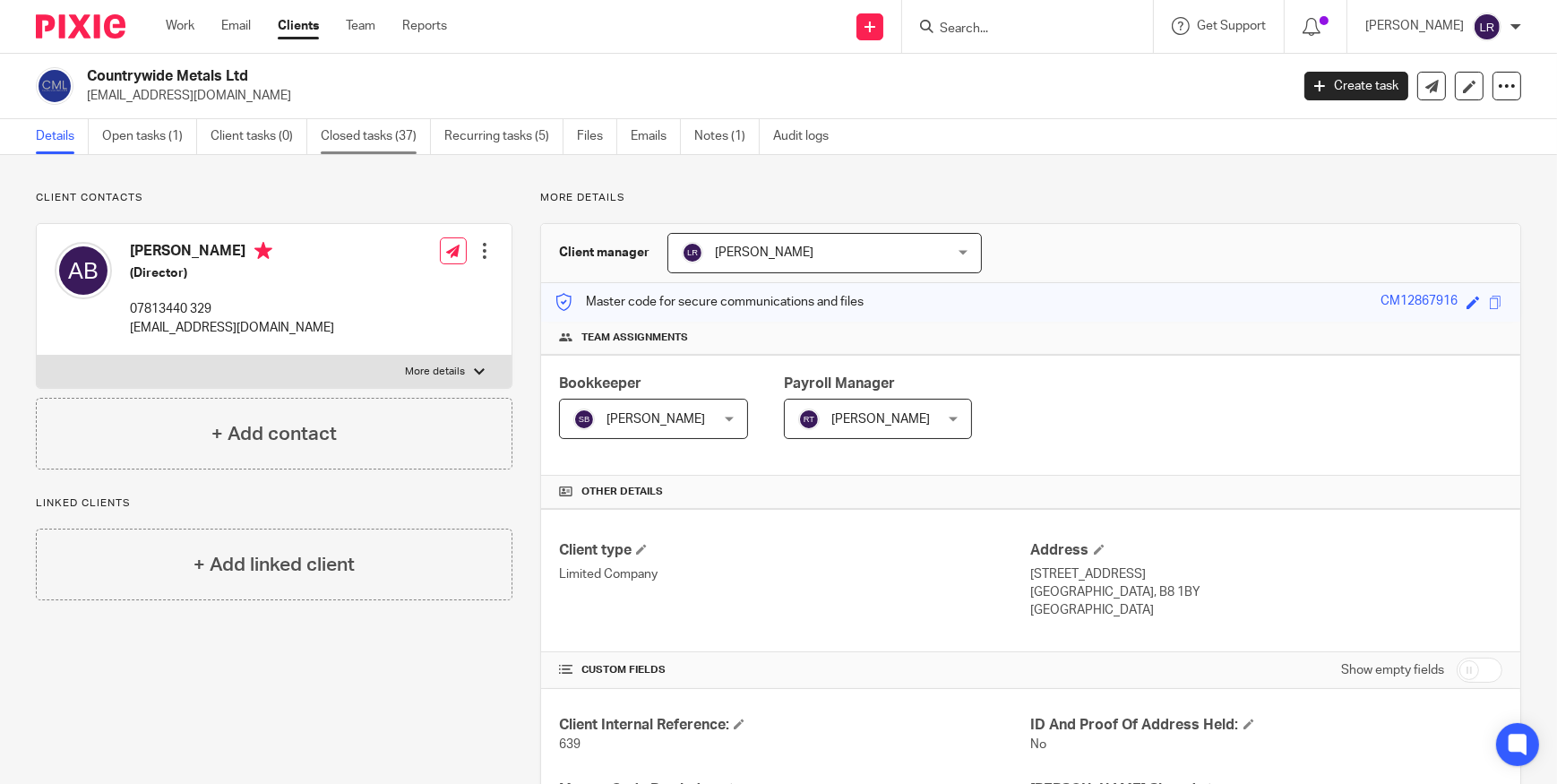
click at [370, 137] on link "Closed tasks (37)" at bounding box center [376, 136] width 111 height 35
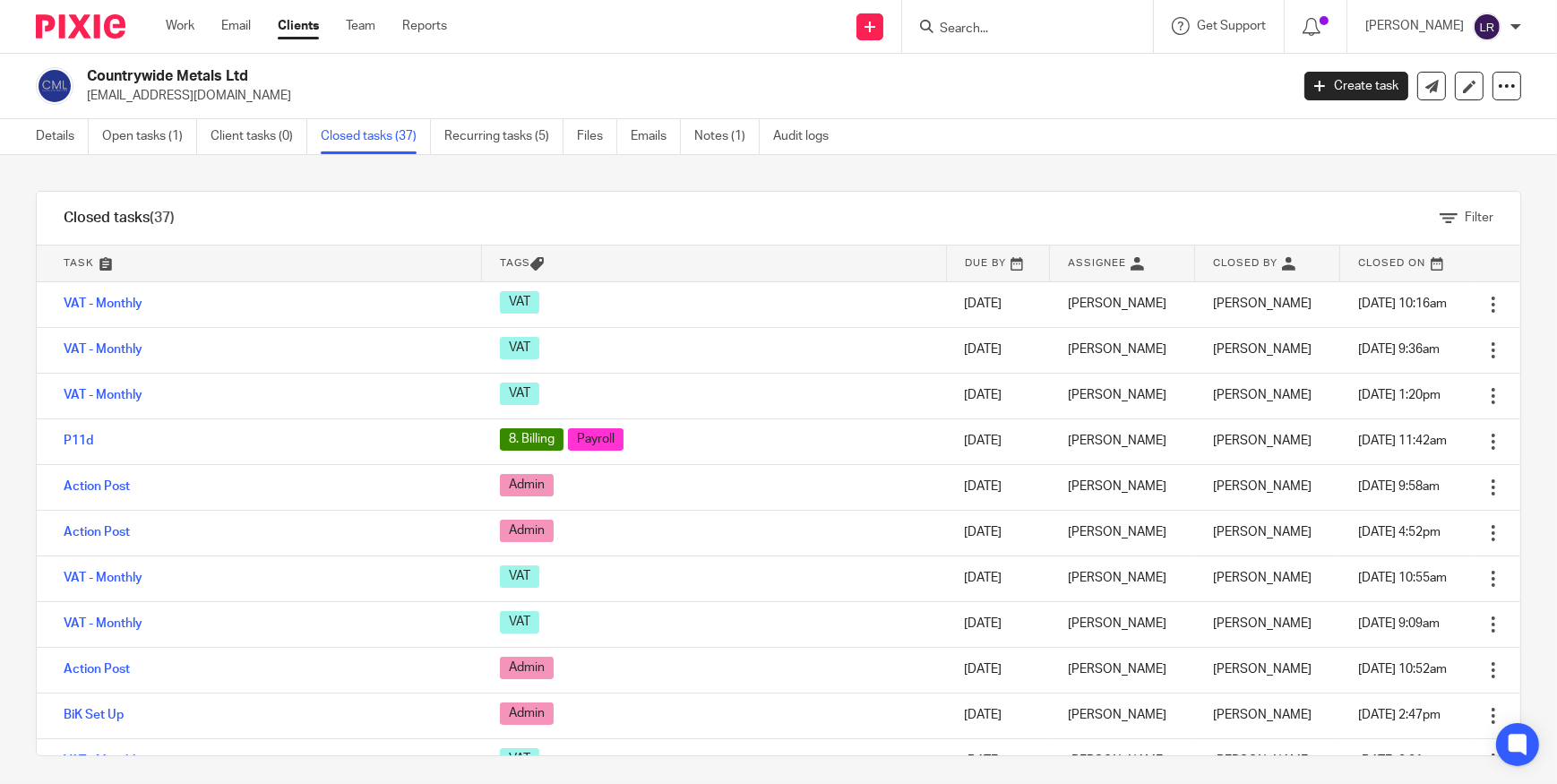
click at [960, 29] on input "Search" at bounding box center [1018, 30] width 161 height 16
click at [739, 134] on link "Notes (1)" at bounding box center [727, 136] width 66 height 35
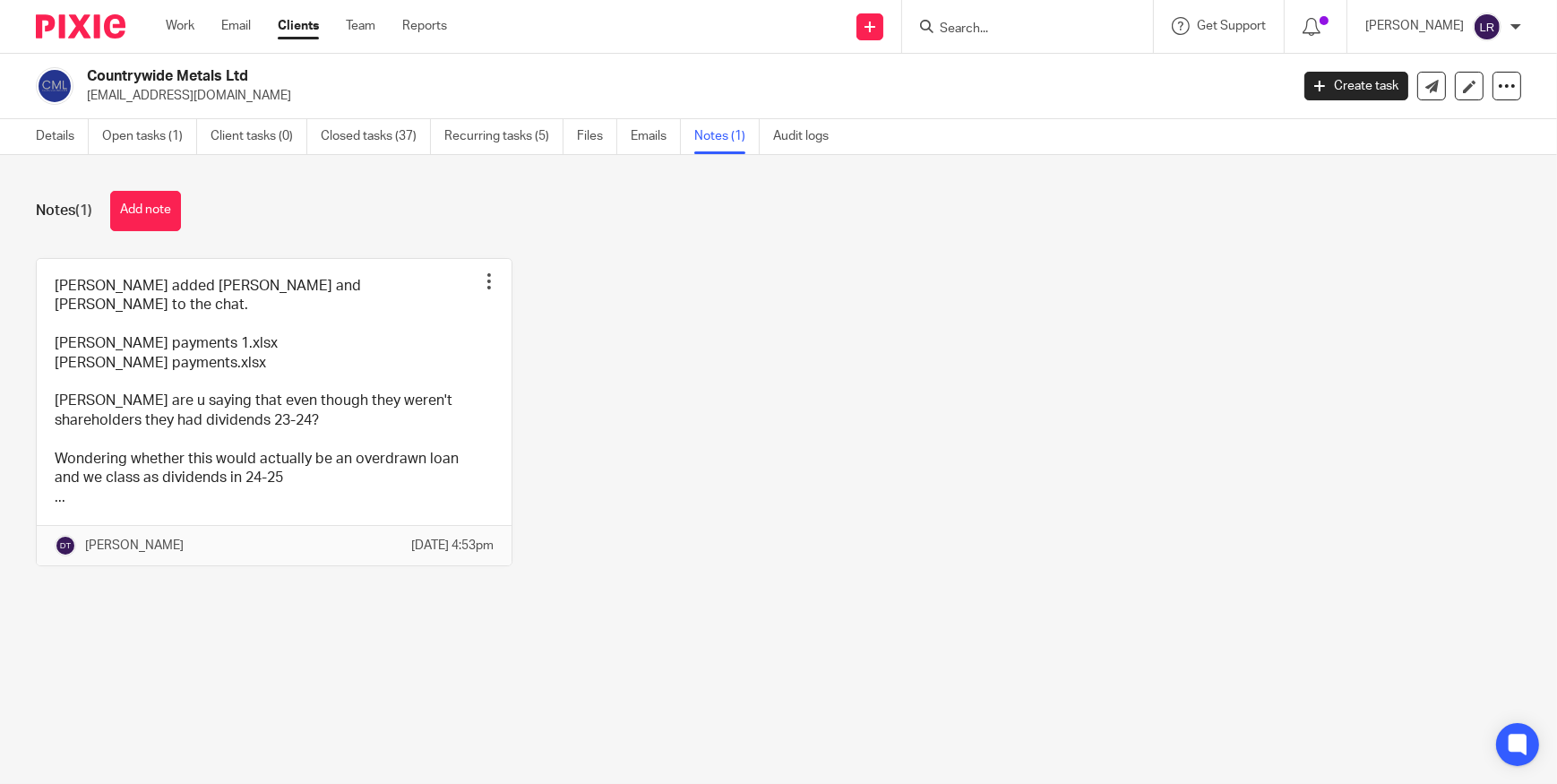
click at [1045, 25] on input "Search" at bounding box center [1018, 30] width 161 height 16
type input "metals"
click at [1060, 72] on link at bounding box center [1086, 76] width 303 height 41
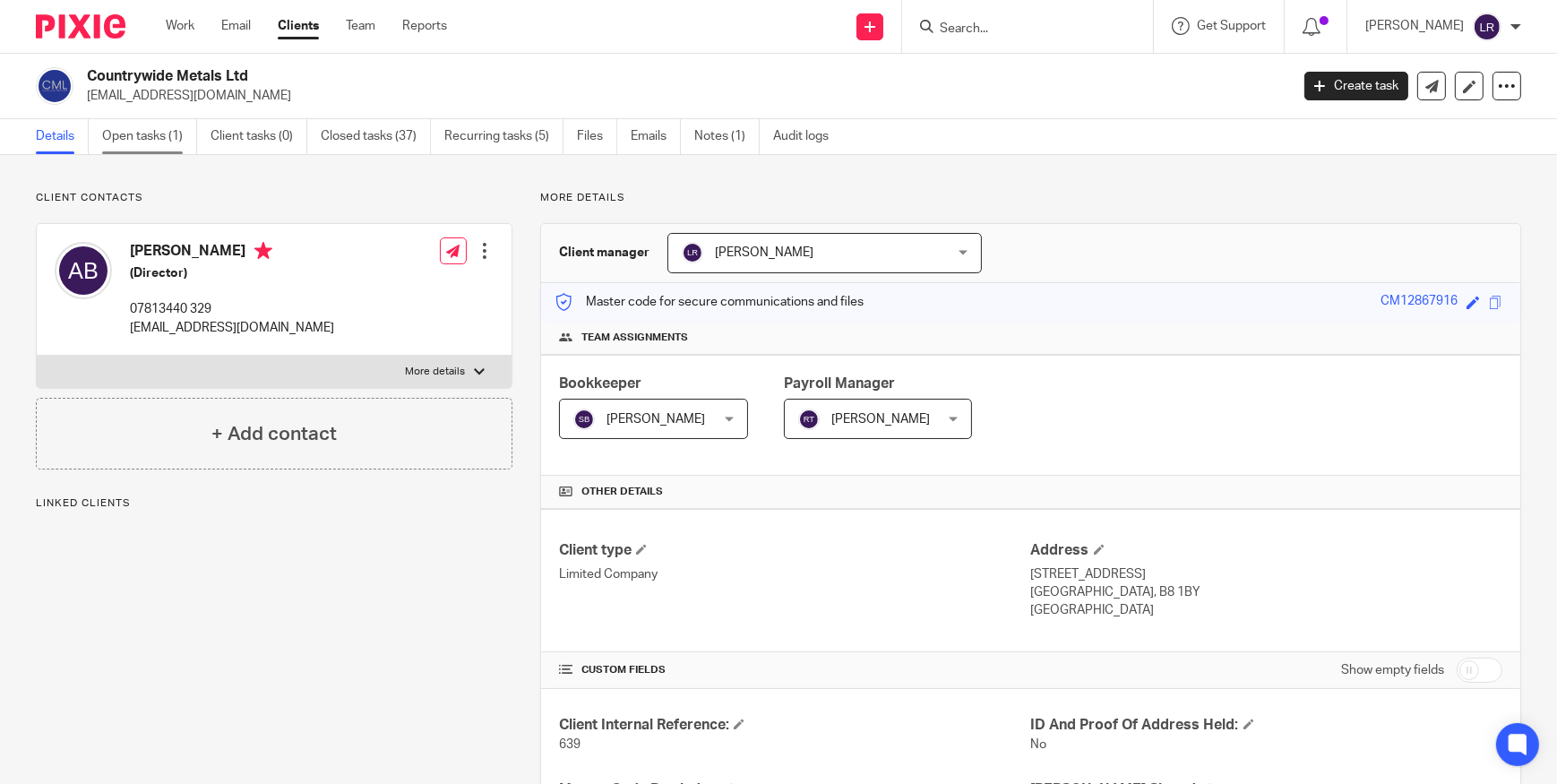
click at [172, 141] on link "Open tasks (1)" at bounding box center [150, 136] width 95 height 35
